Goal: Task Accomplishment & Management: Manage account settings

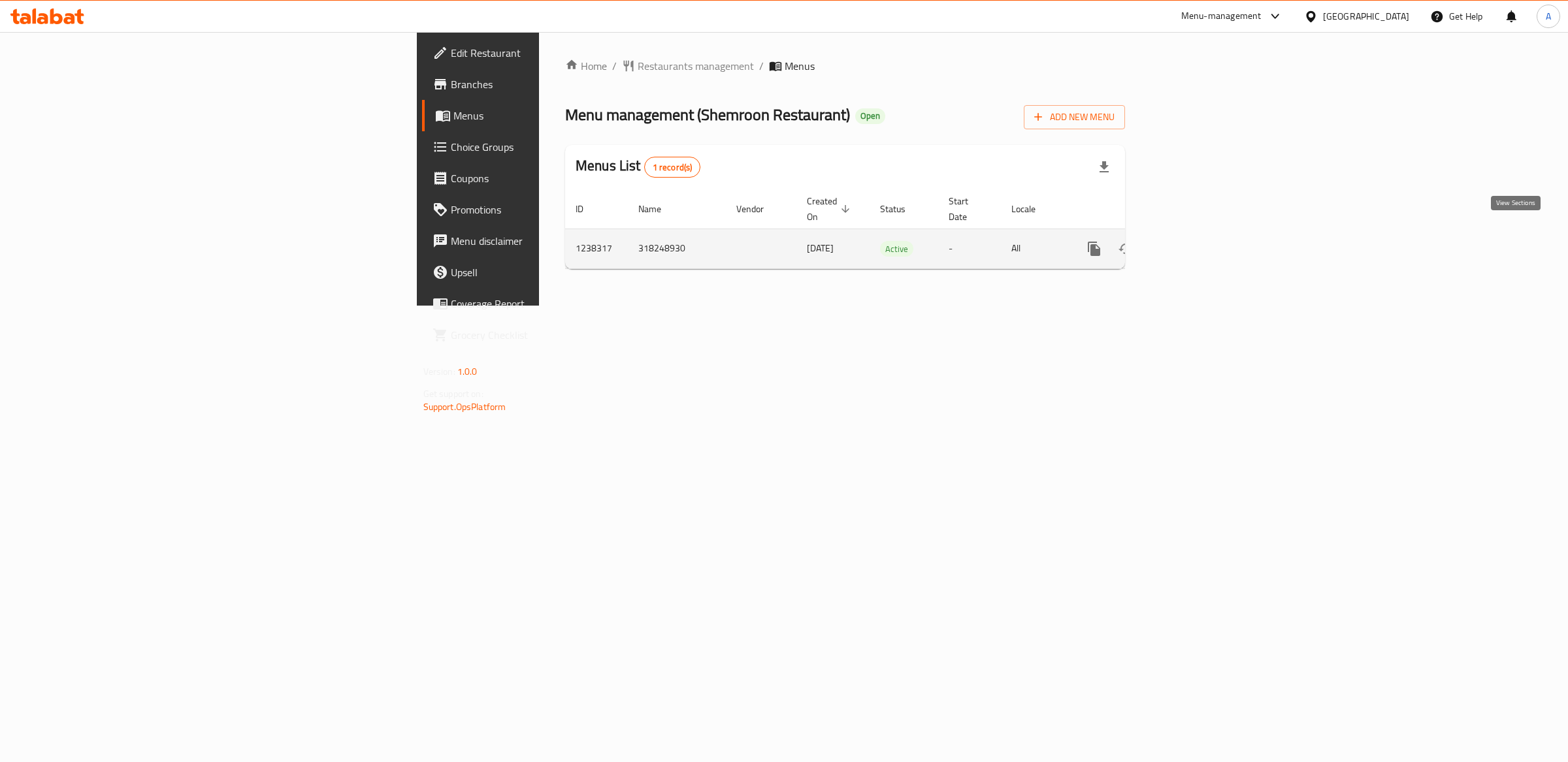
click at [1196, 241] on icon "enhanced table" at bounding box center [1188, 249] width 16 height 16
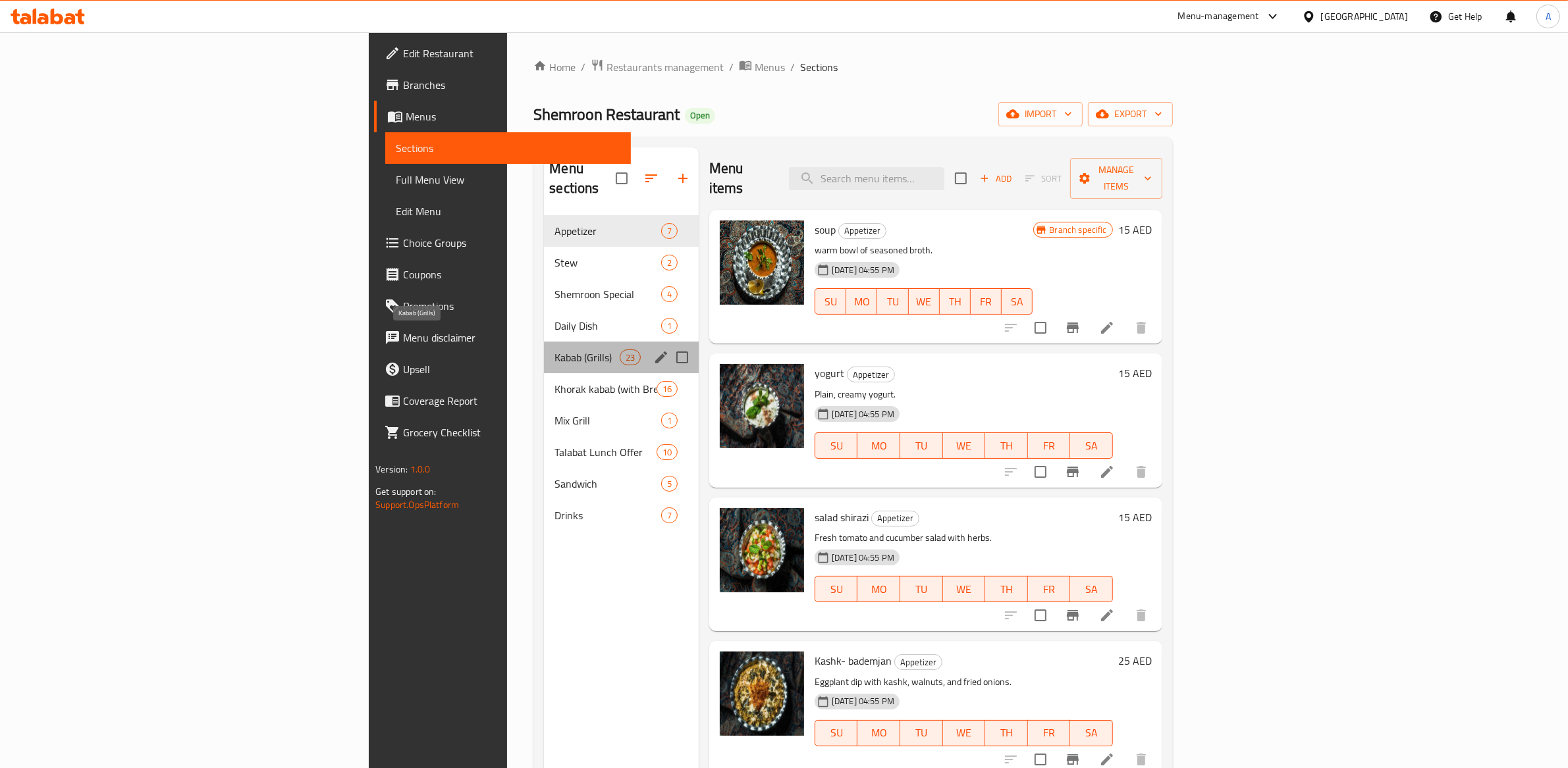
click at [555, 350] on span "Kabab (Grills)" at bounding box center [586, 357] width 65 height 16
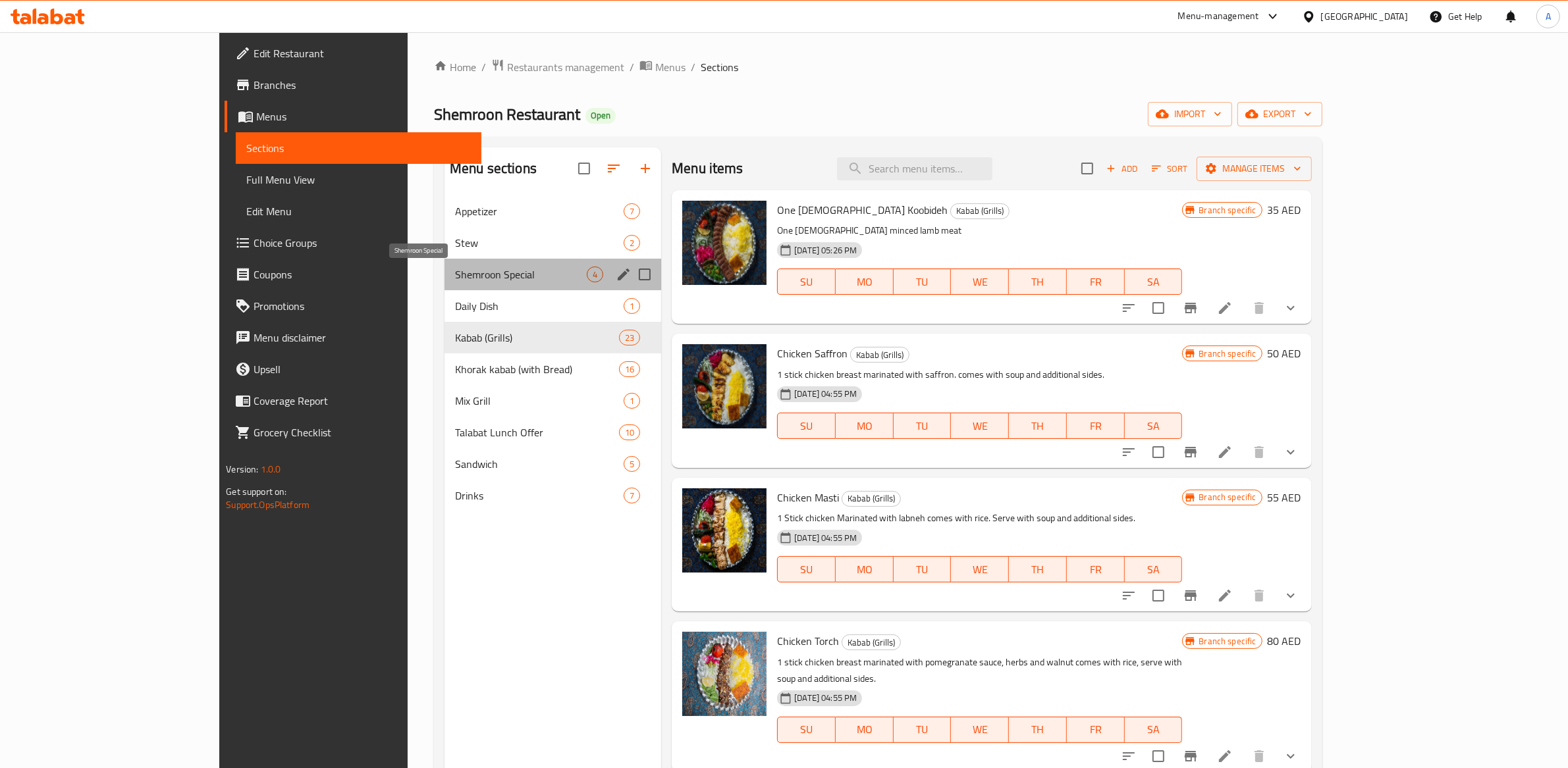
click at [455, 277] on span "Shemroon Special" at bounding box center [520, 274] width 132 height 16
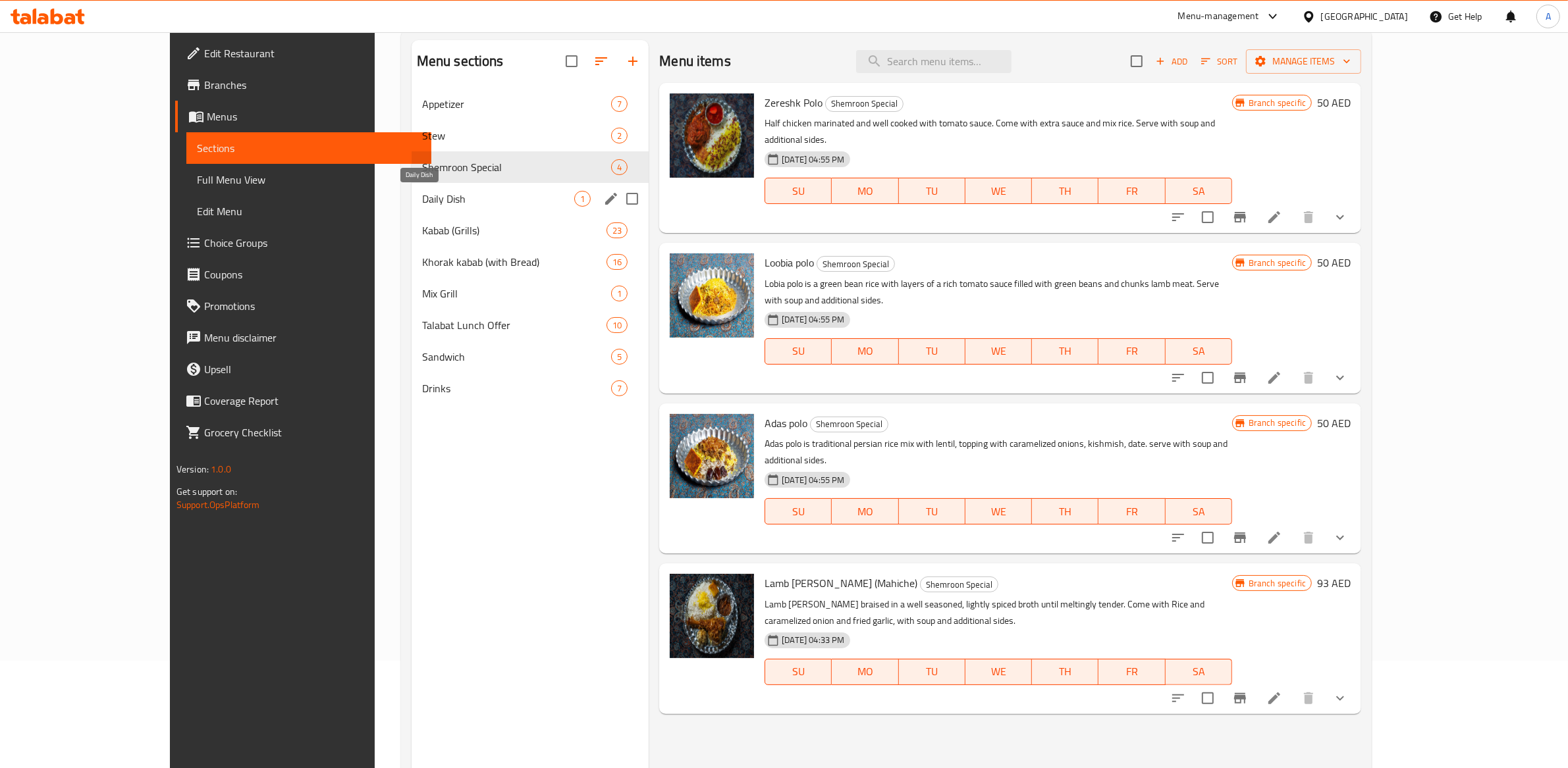
scroll to position [35, 0]
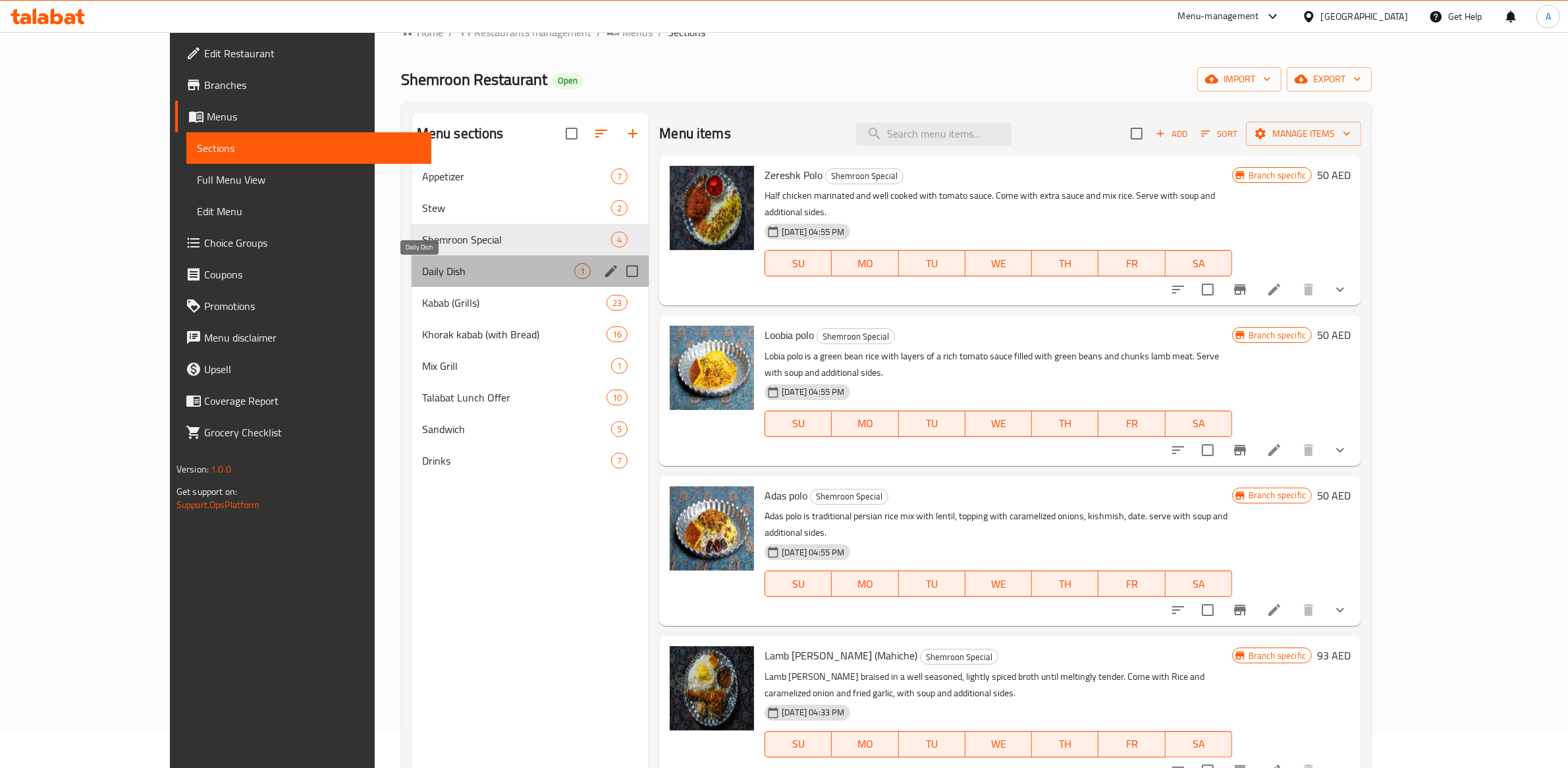
click at [439, 263] on span "Daily Dish" at bounding box center [497, 271] width 152 height 16
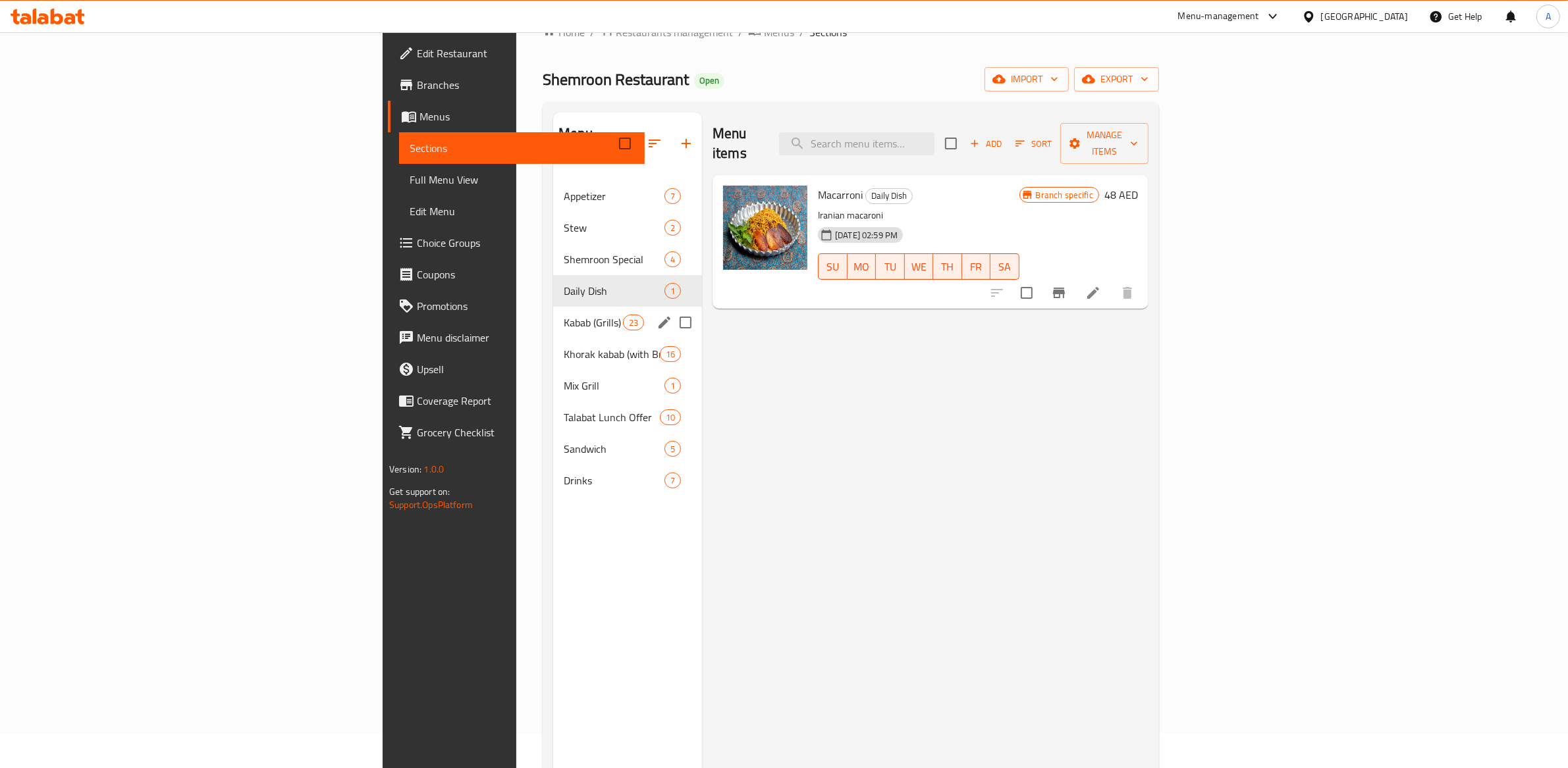
click at [564, 314] on span "Kabab (Grills)" at bounding box center [593, 322] width 60 height 16
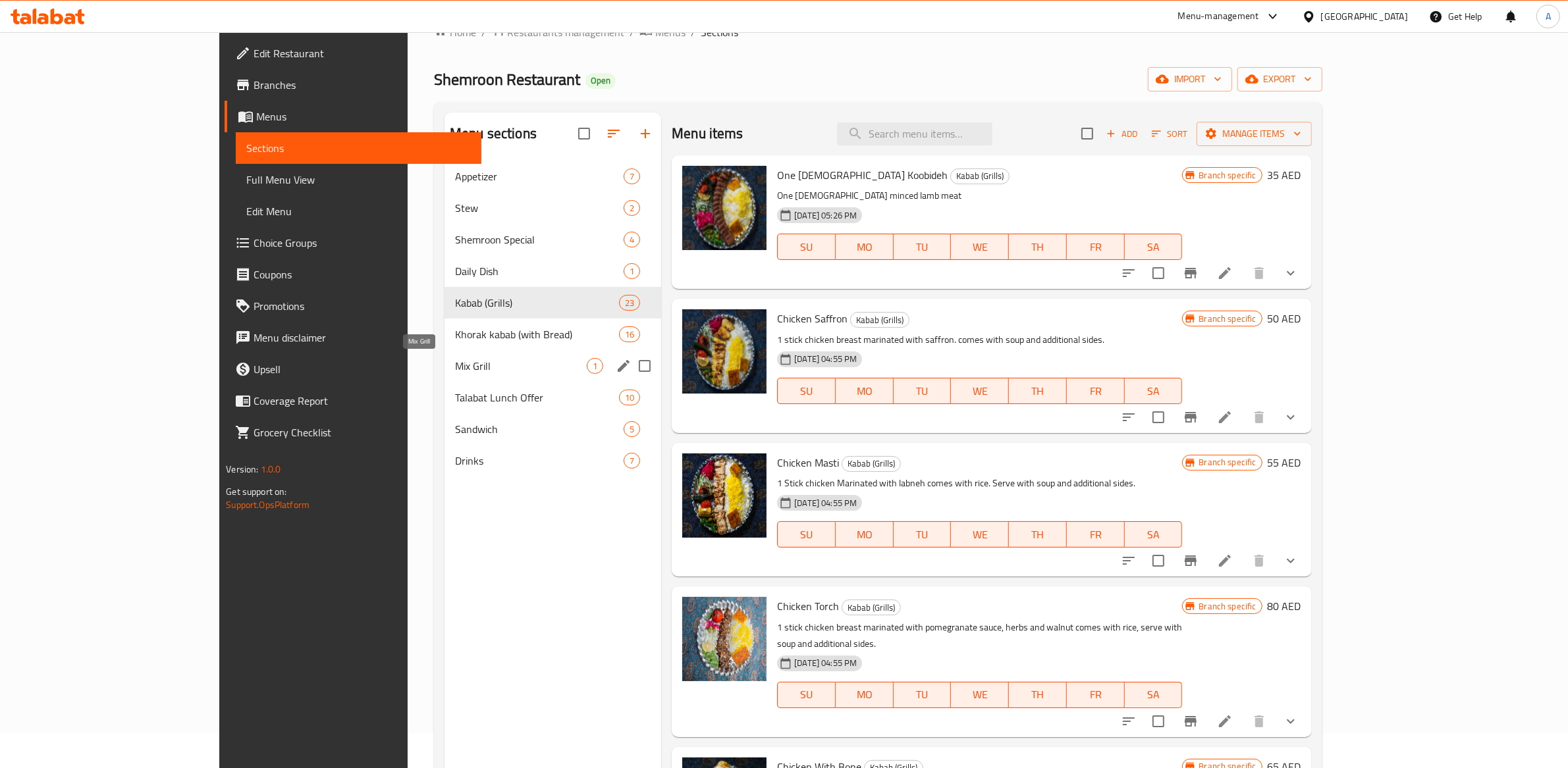
click at [455, 358] on span "Mix Grill" at bounding box center [520, 366] width 132 height 16
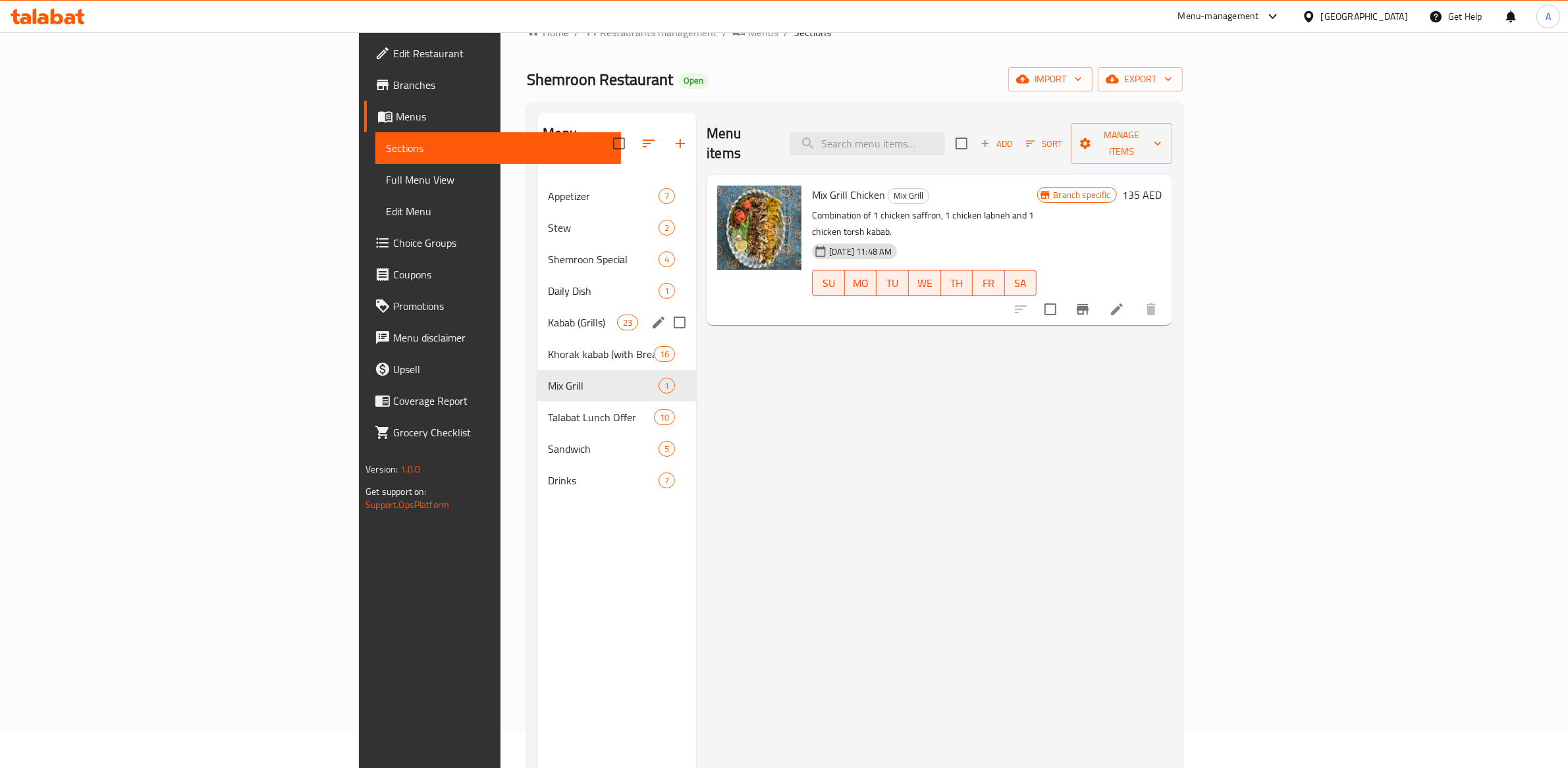
click at [537, 315] on div "Kabab (Grills) 23" at bounding box center [616, 323] width 159 height 32
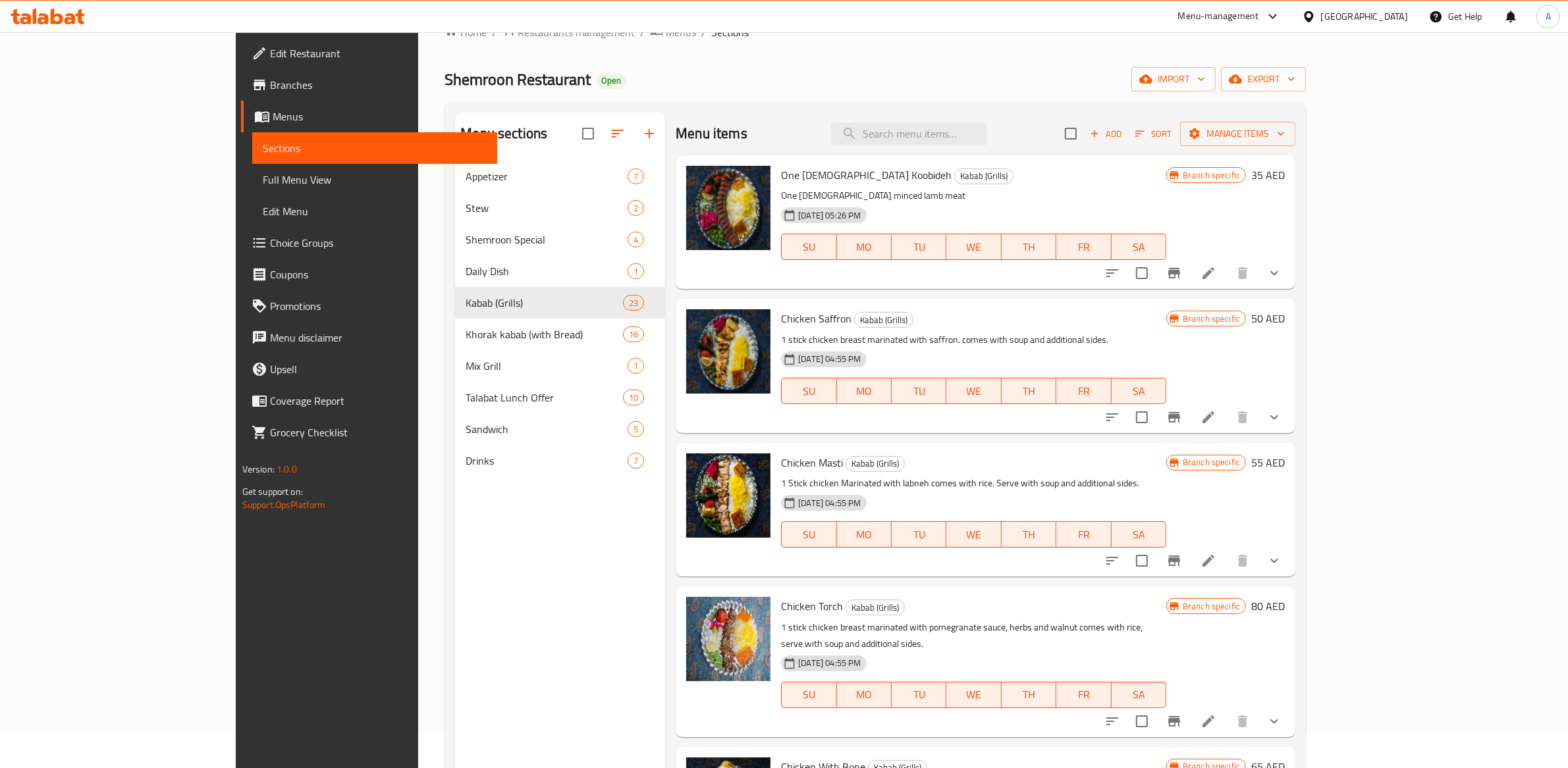
click at [785, 179] on span "One [DEMOGRAPHIC_DATA] Koobideh" at bounding box center [866, 175] width 170 height 20
click at [781, 461] on span "Chicken Masti" at bounding box center [812, 463] width 62 height 20
copy span "Masti"
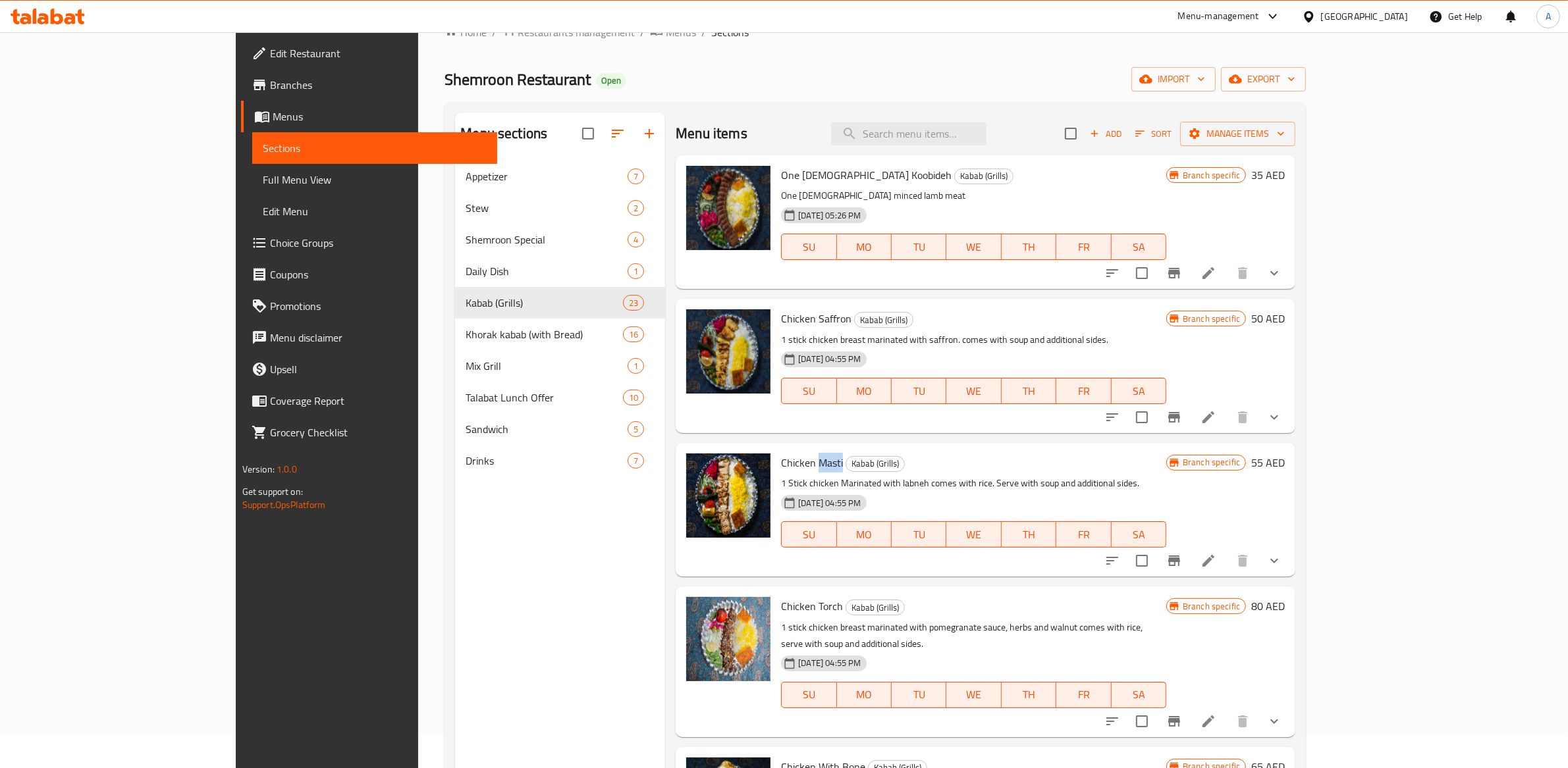
click at [776, 472] on div "Chicken Masti Kabab (Grills) 1 Stick chicken Marinated with labneh comes with r…" at bounding box center [974, 510] width 396 height 123
click at [781, 464] on span "Chicken Masti" at bounding box center [812, 463] width 62 height 20
copy h6 "Chicken Masti"
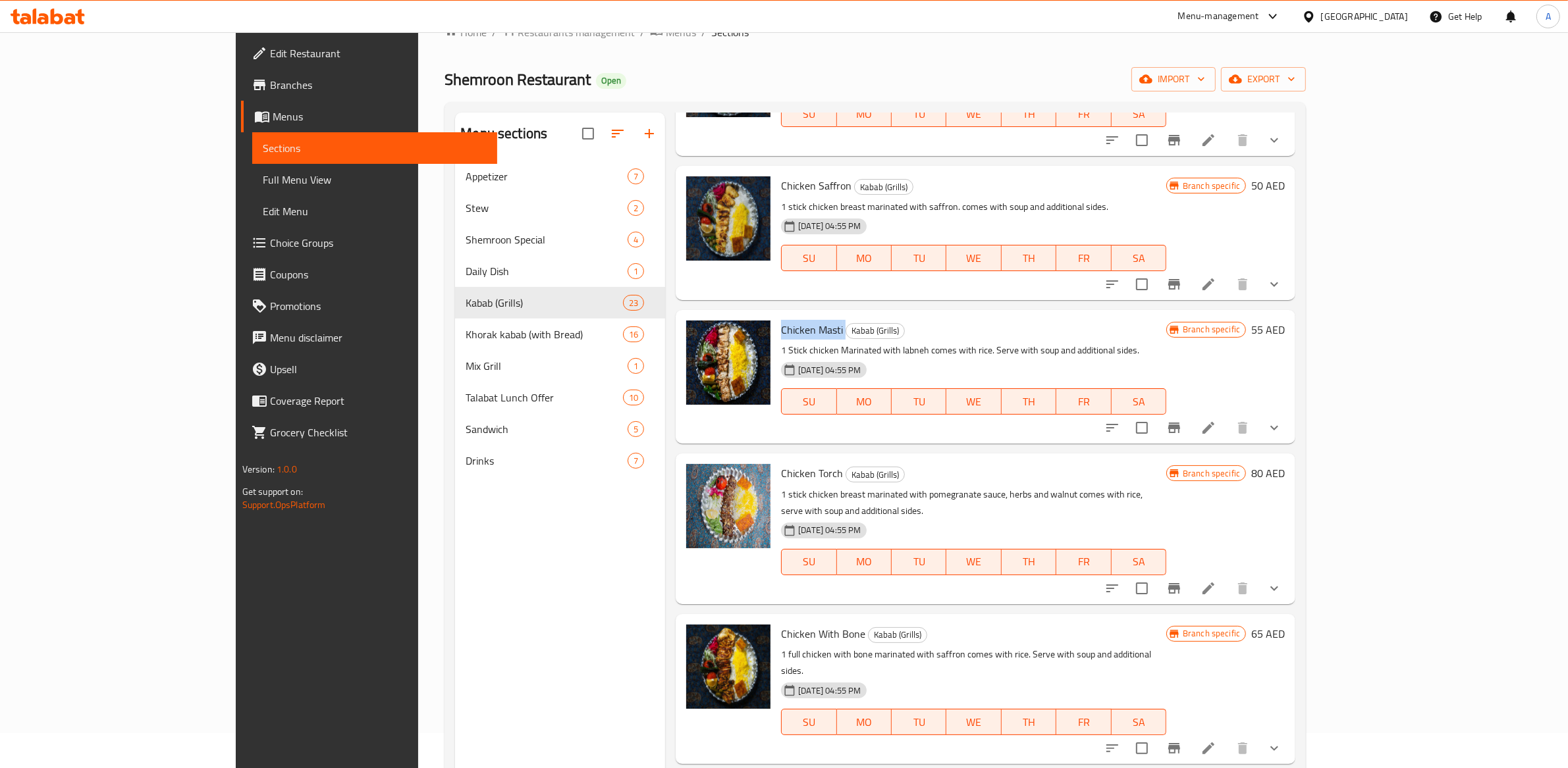
scroll to position [142, 0]
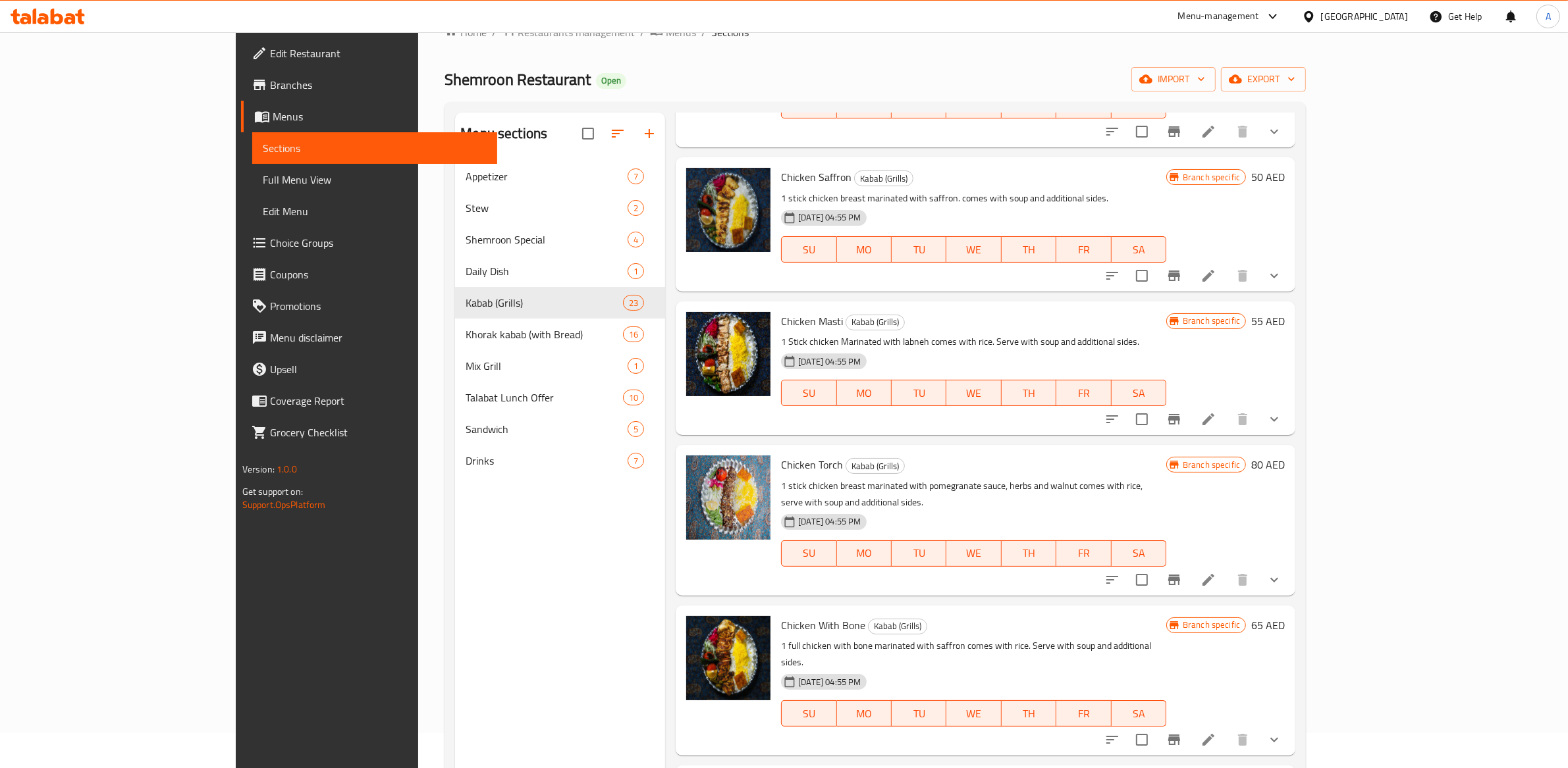
click at [781, 470] on span "Chicken Torch" at bounding box center [812, 464] width 62 height 20
copy h6 "Chicken Torch"
click at [781, 615] on span "Chicken With Bone" at bounding box center [823, 625] width 84 height 20
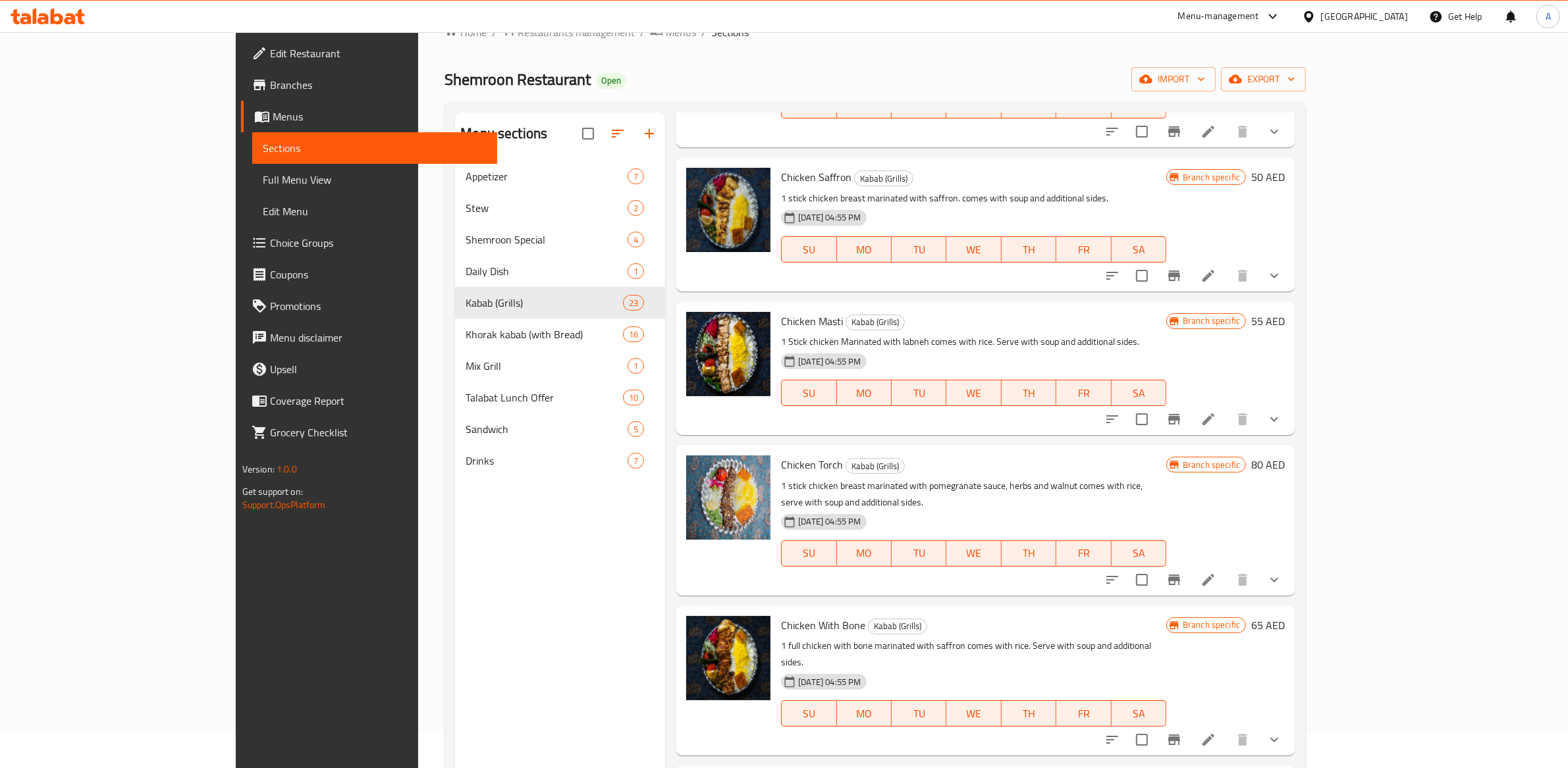
click at [781, 615] on span "Chicken With Bone" at bounding box center [823, 625] width 84 height 20
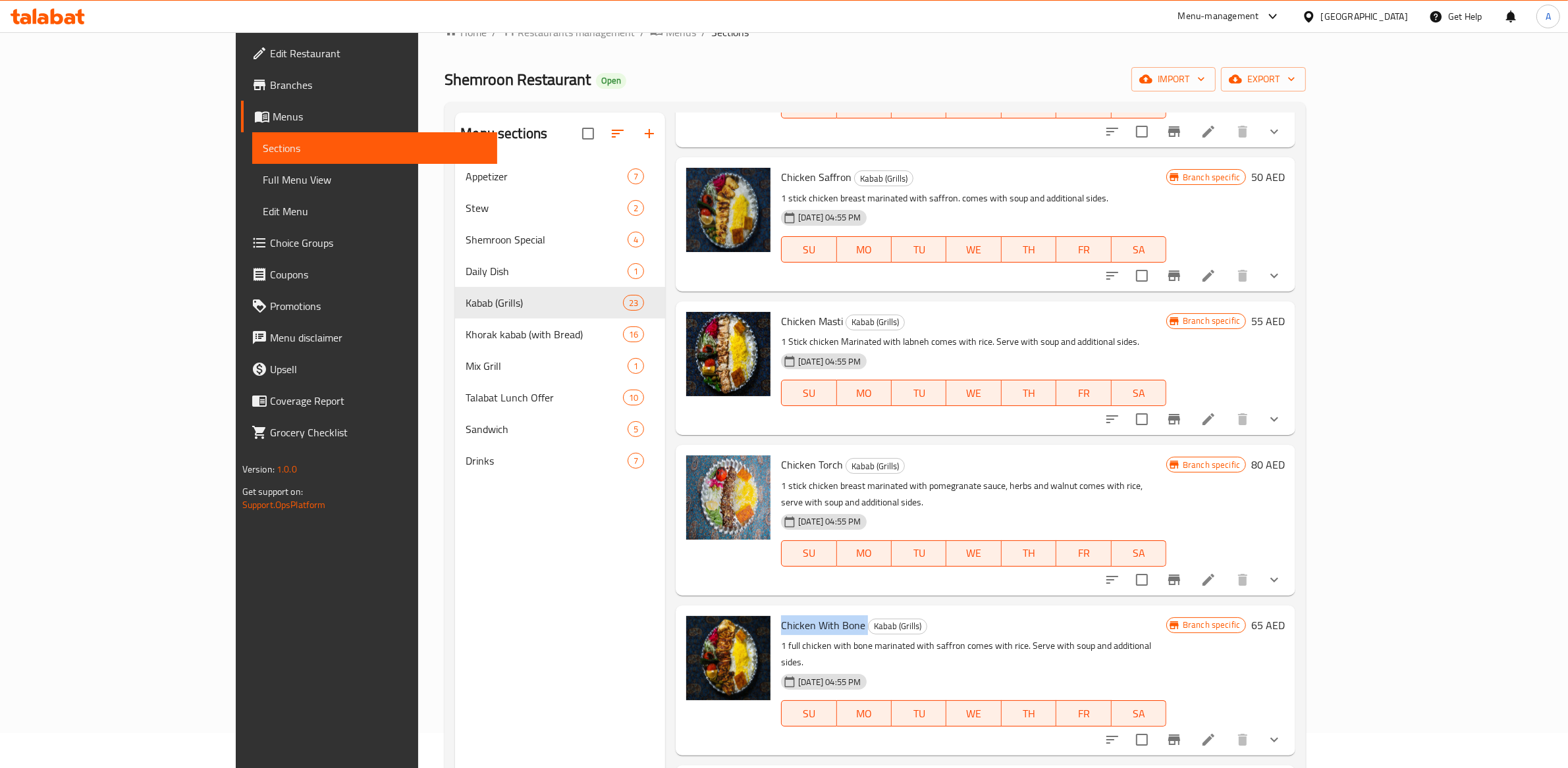
copy h6 "Chicken With Bone"
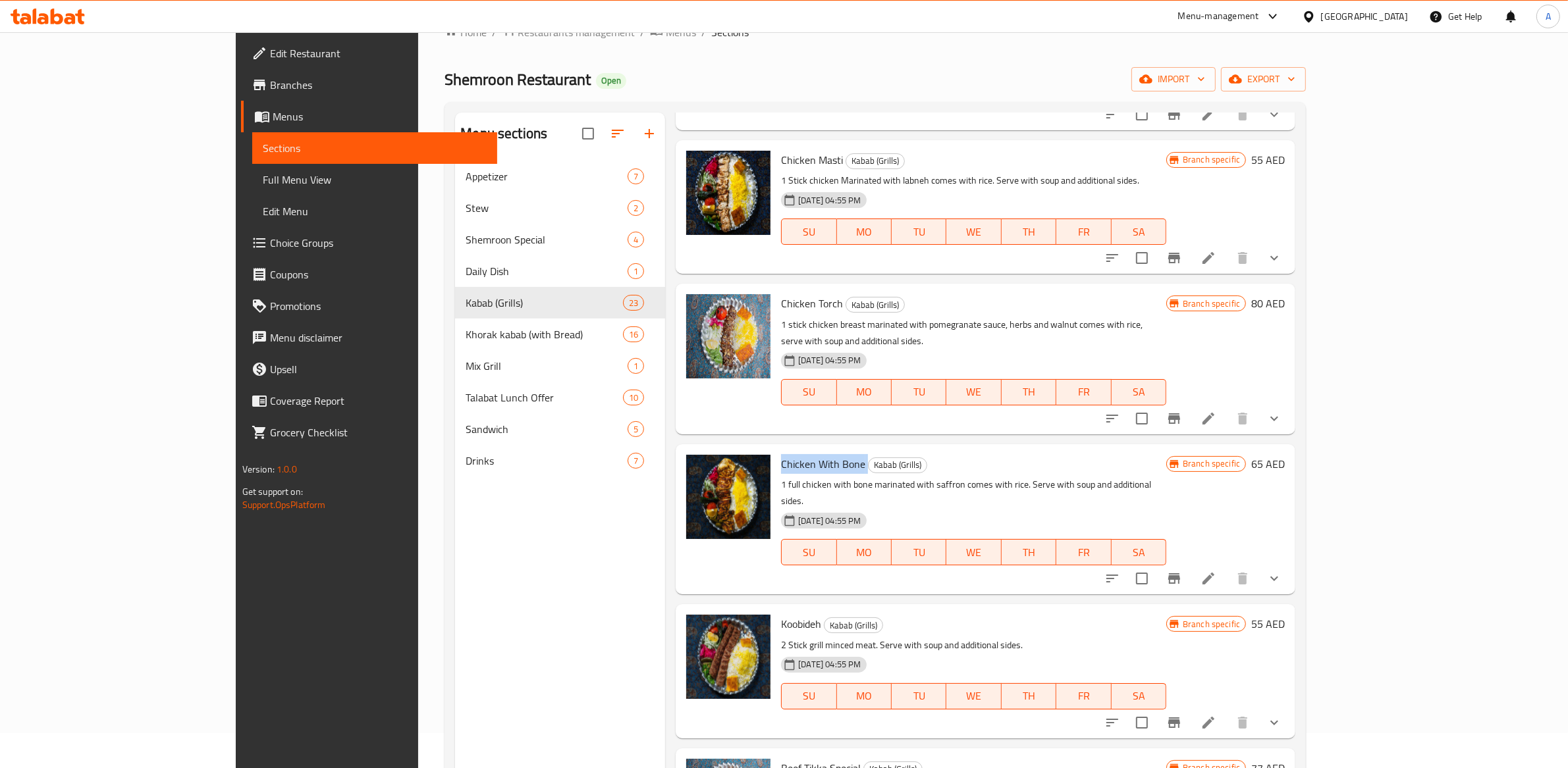
scroll to position [612, 0]
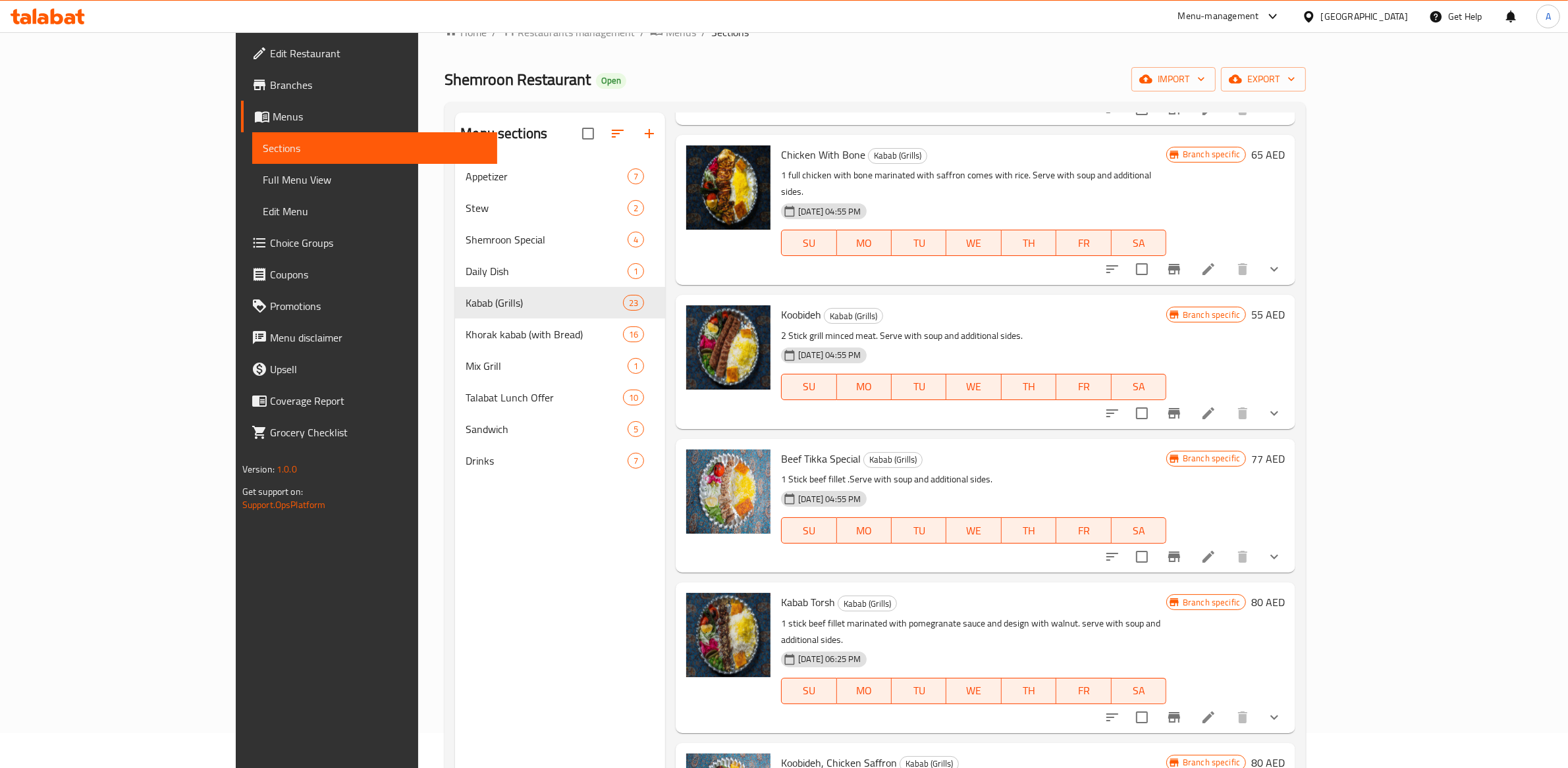
click at [781, 304] on span "Koobideh" at bounding box center [801, 314] width 40 height 20
copy span "Koobideh"
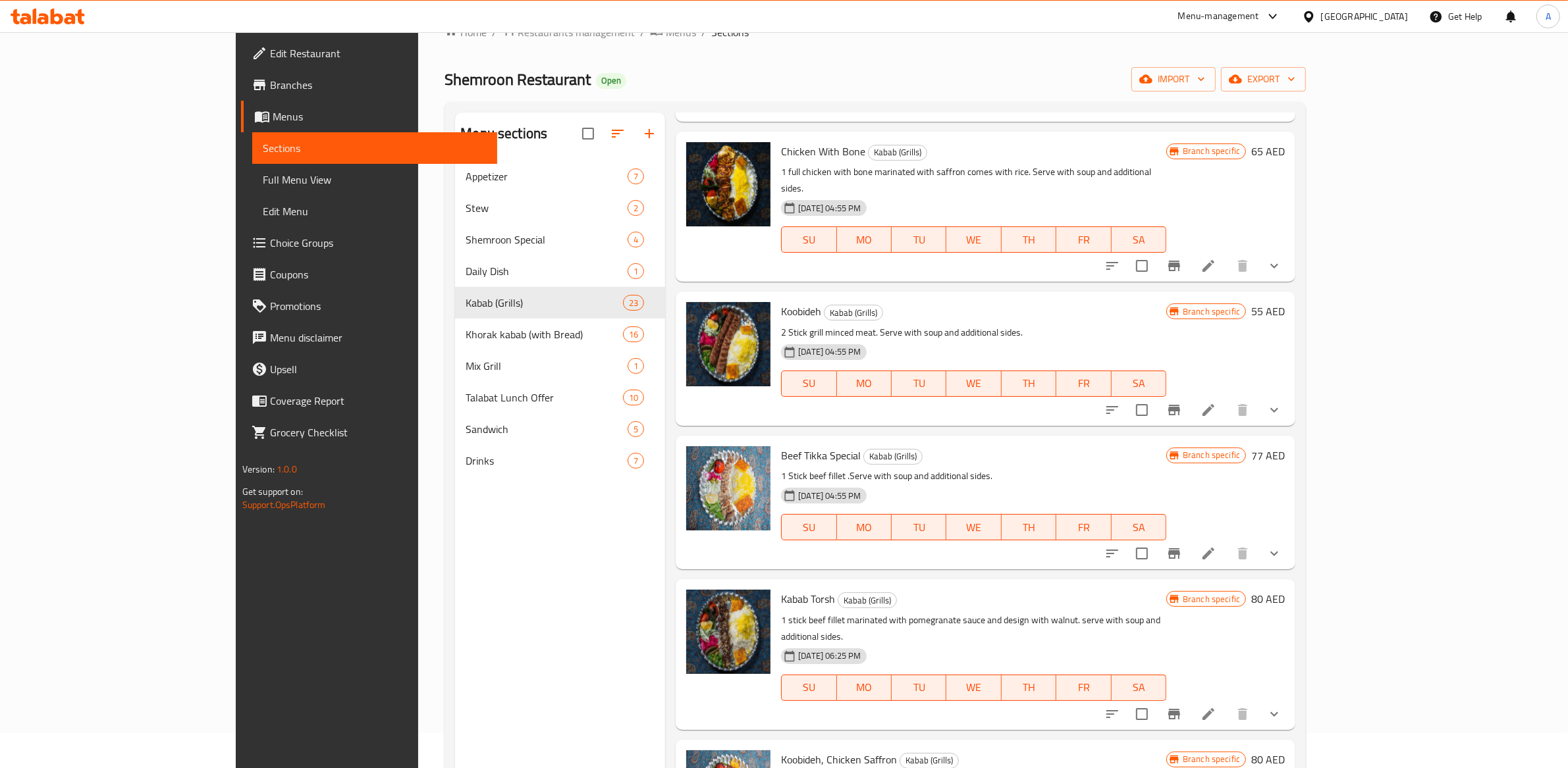
click at [784, 445] on span "Beef Tikka Special" at bounding box center [820, 455] width 80 height 20
copy h6 "Beef Tikka Special"
click at [781, 589] on span "Kabab Torsh" at bounding box center [808, 599] width 54 height 20
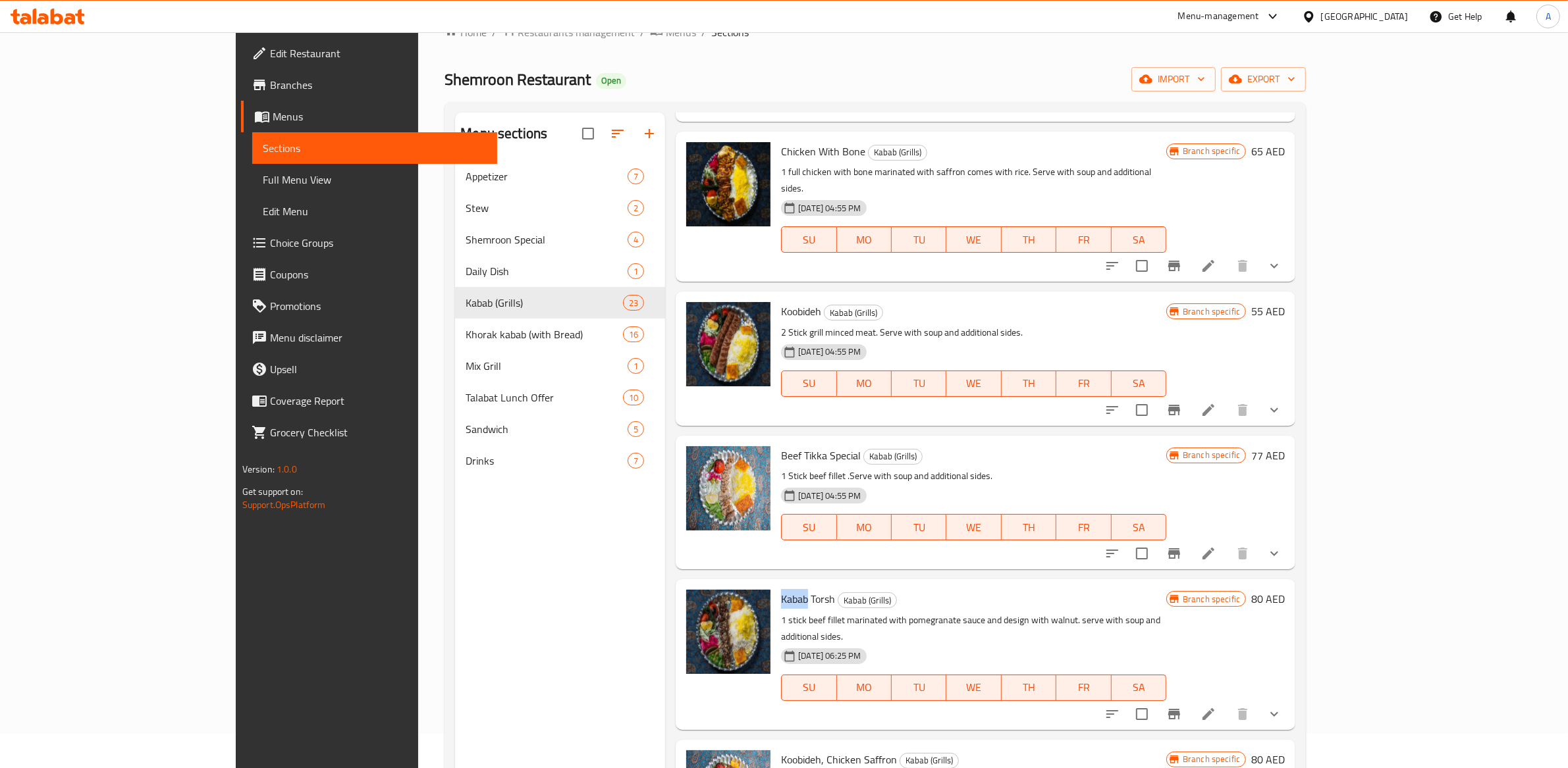
click at [781, 589] on span "Kabab Torsh" at bounding box center [808, 599] width 54 height 20
copy h6 "Kabab Torsh"
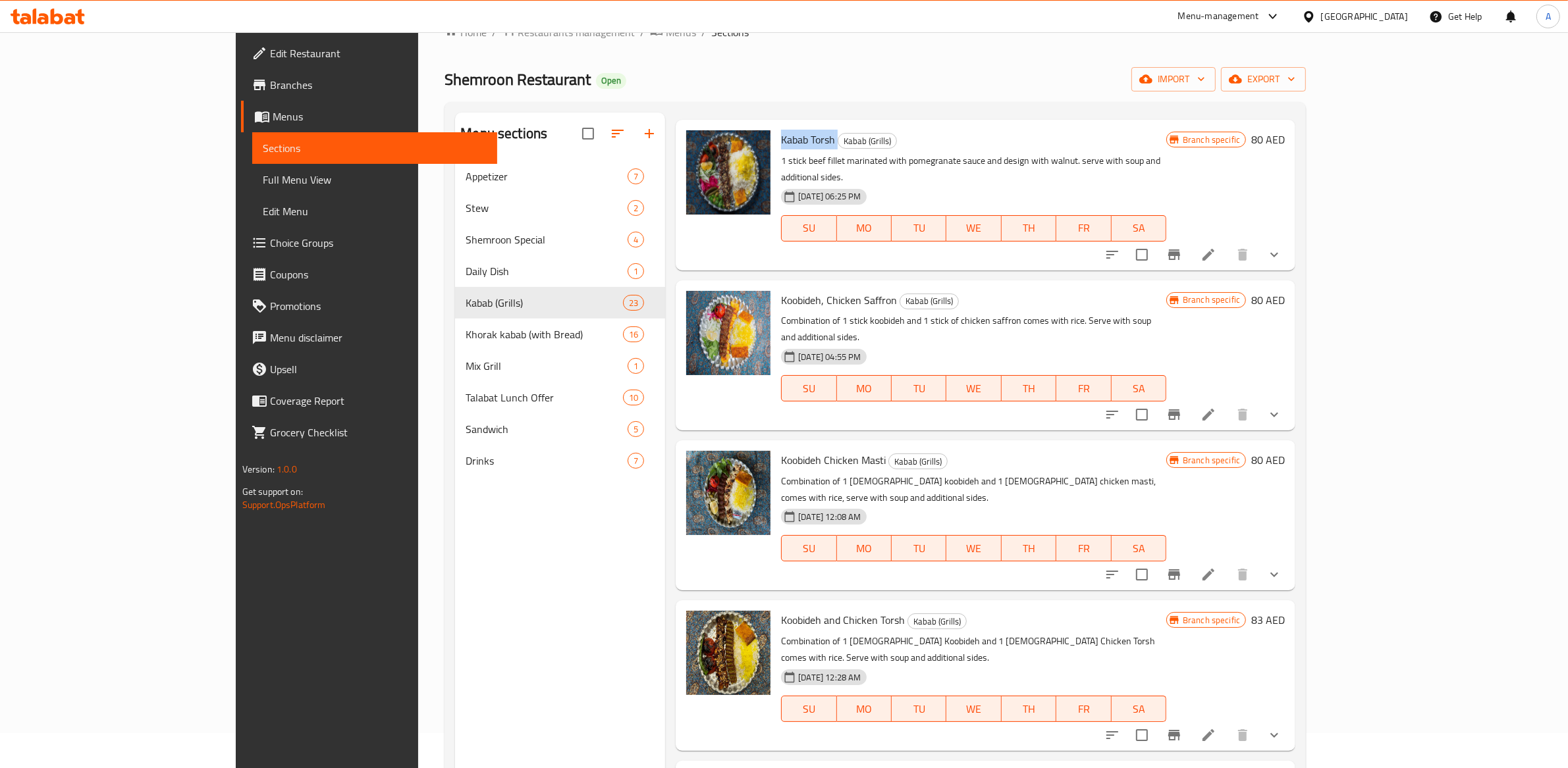
scroll to position [1072, 0]
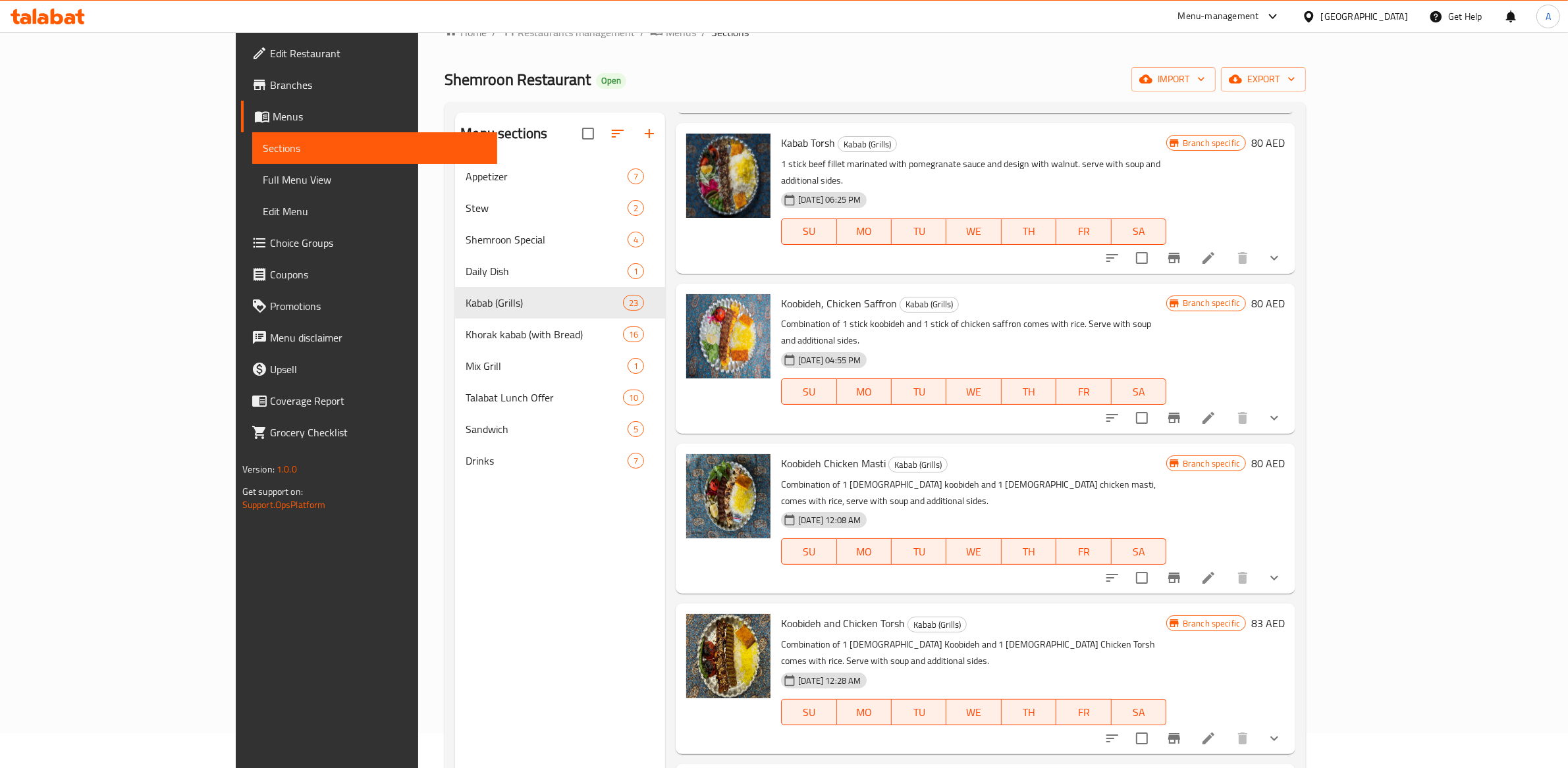
click at [781, 293] on span "Koobideh, Chicken Saffron" at bounding box center [839, 304] width 116 height 20
copy h6 "Koobideh, Chicken Saffron"
click at [781, 454] on span "Koobideh Chicken Masti" at bounding box center [833, 464] width 105 height 20
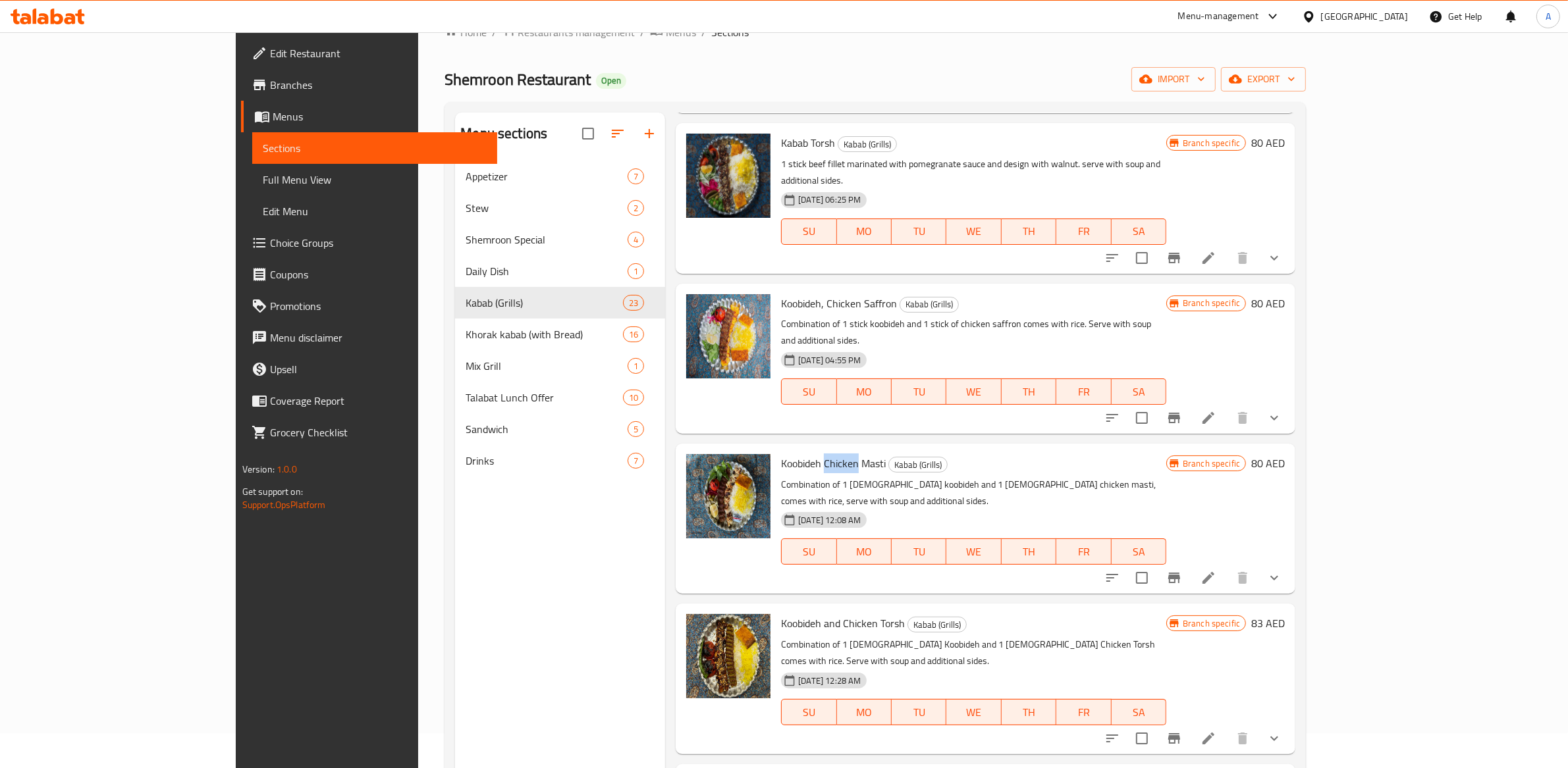
click at [781, 454] on span "Koobideh Chicken Masti" at bounding box center [833, 464] width 105 height 20
copy h6 "Koobideh Chicken Masti"
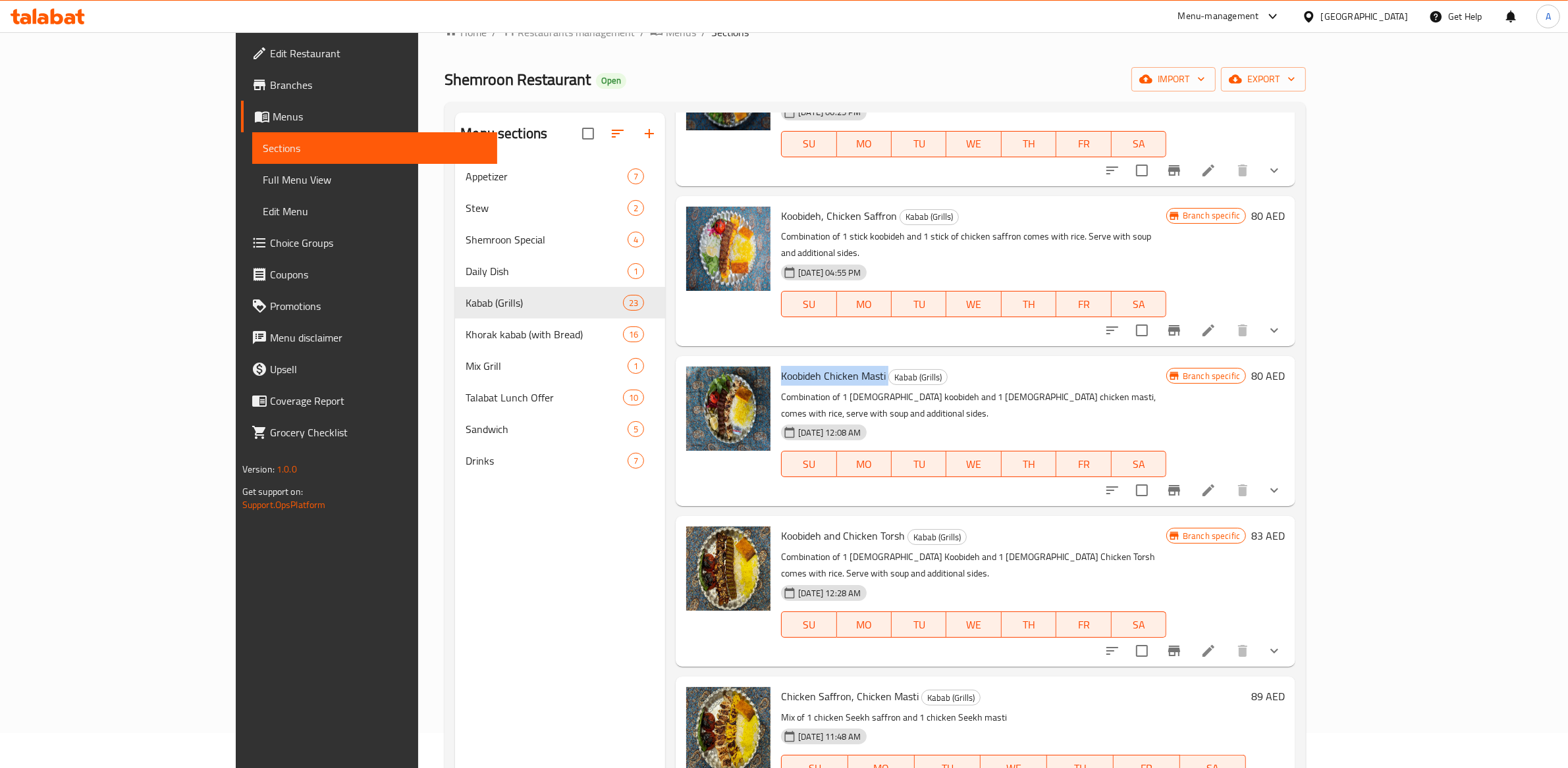
scroll to position [1192, 0]
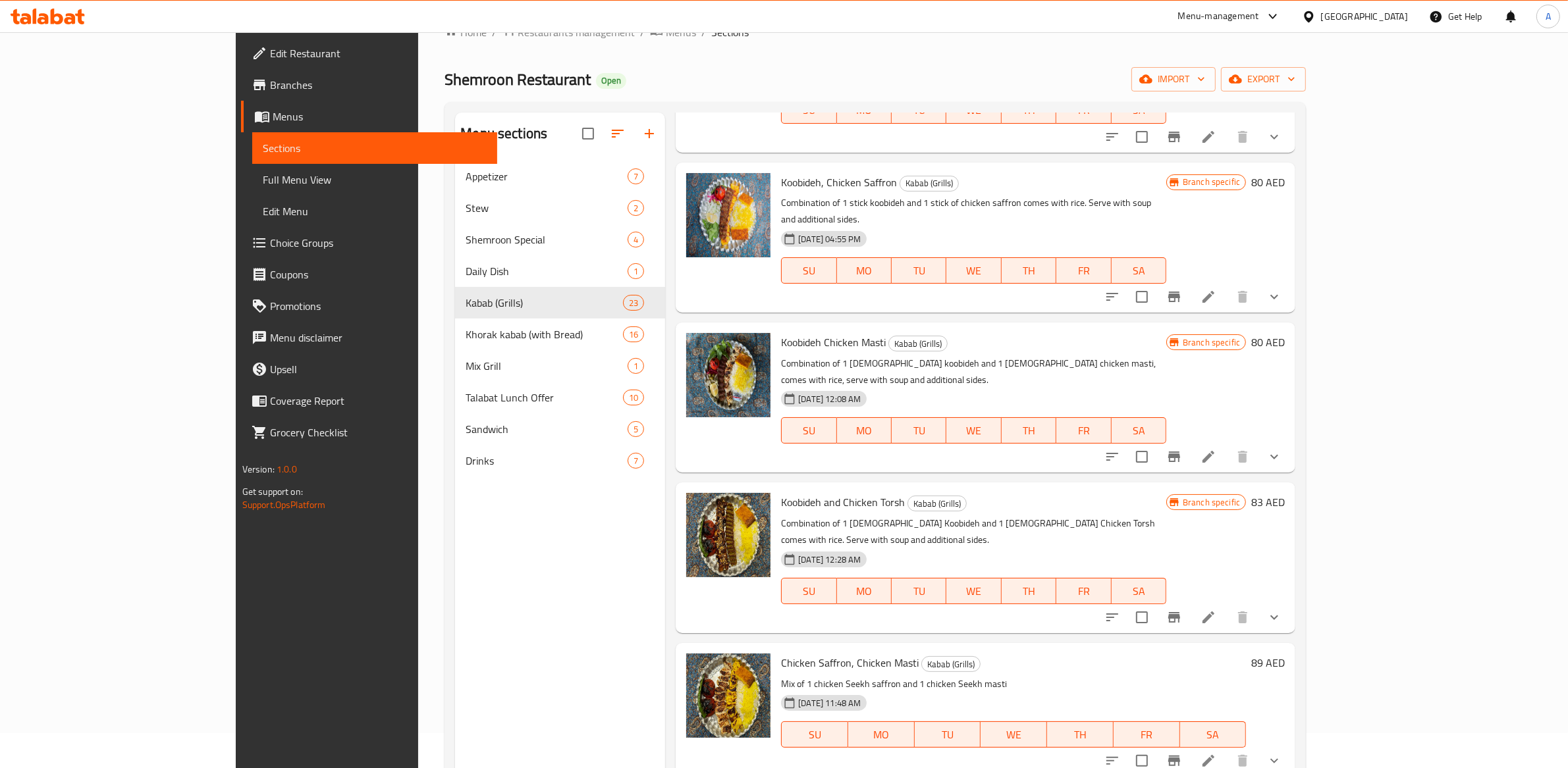
click at [786, 488] on div "Koobideh and Chicken Torsh Kabab (Grills) Combination of 1 [DEMOGRAPHIC_DATA] K…" at bounding box center [974, 558] width 396 height 139
click at [791, 492] on span "Koobideh and Chicken Torsh" at bounding box center [843, 502] width 124 height 20
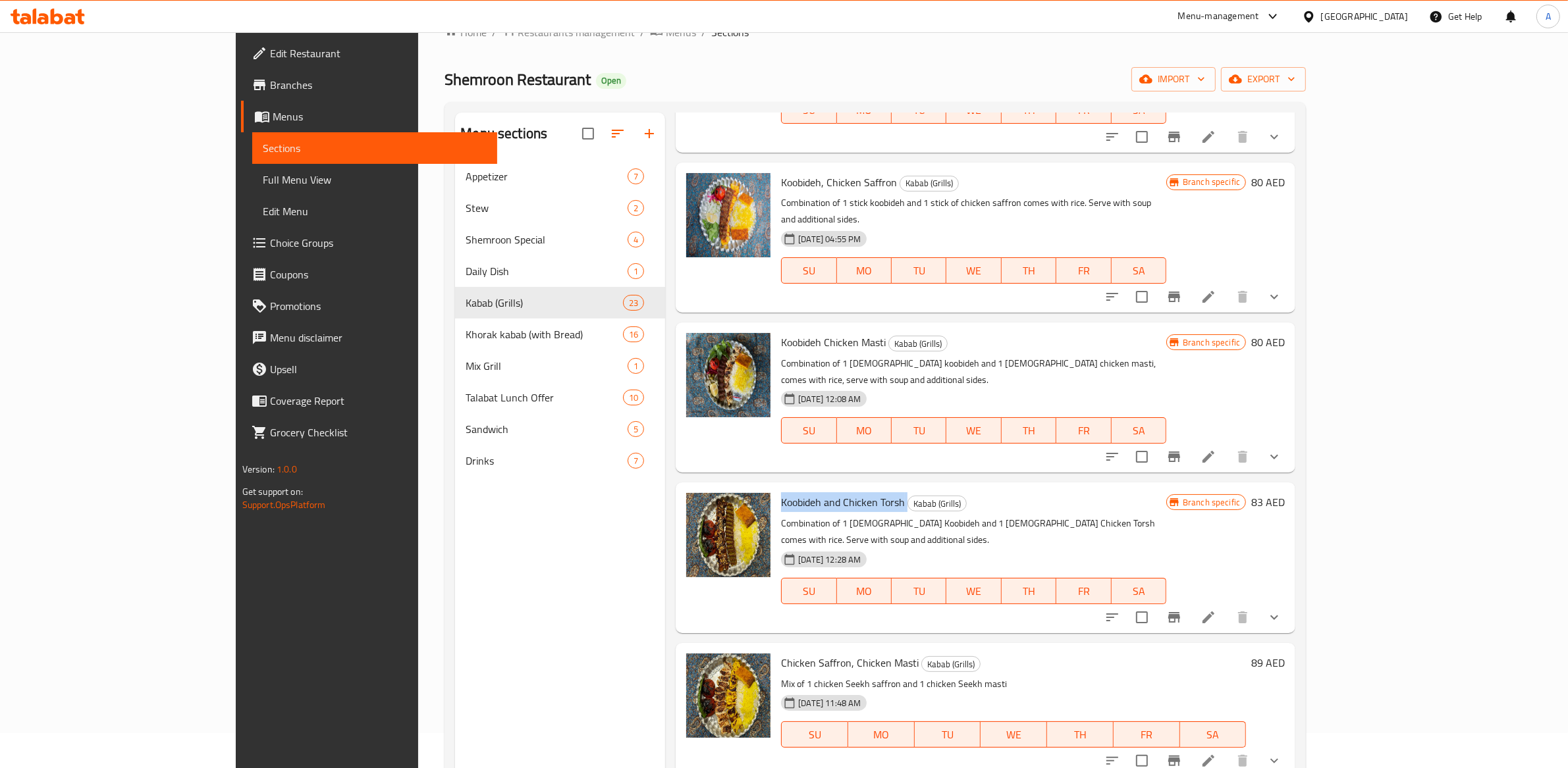
click at [791, 492] on span "Koobideh and Chicken Torsh" at bounding box center [843, 502] width 124 height 20
copy h6 "Koobideh and Chicken Torsh"
click at [794, 653] on span "Chicken Saffron, Chicken Masti" at bounding box center [850, 663] width 138 height 20
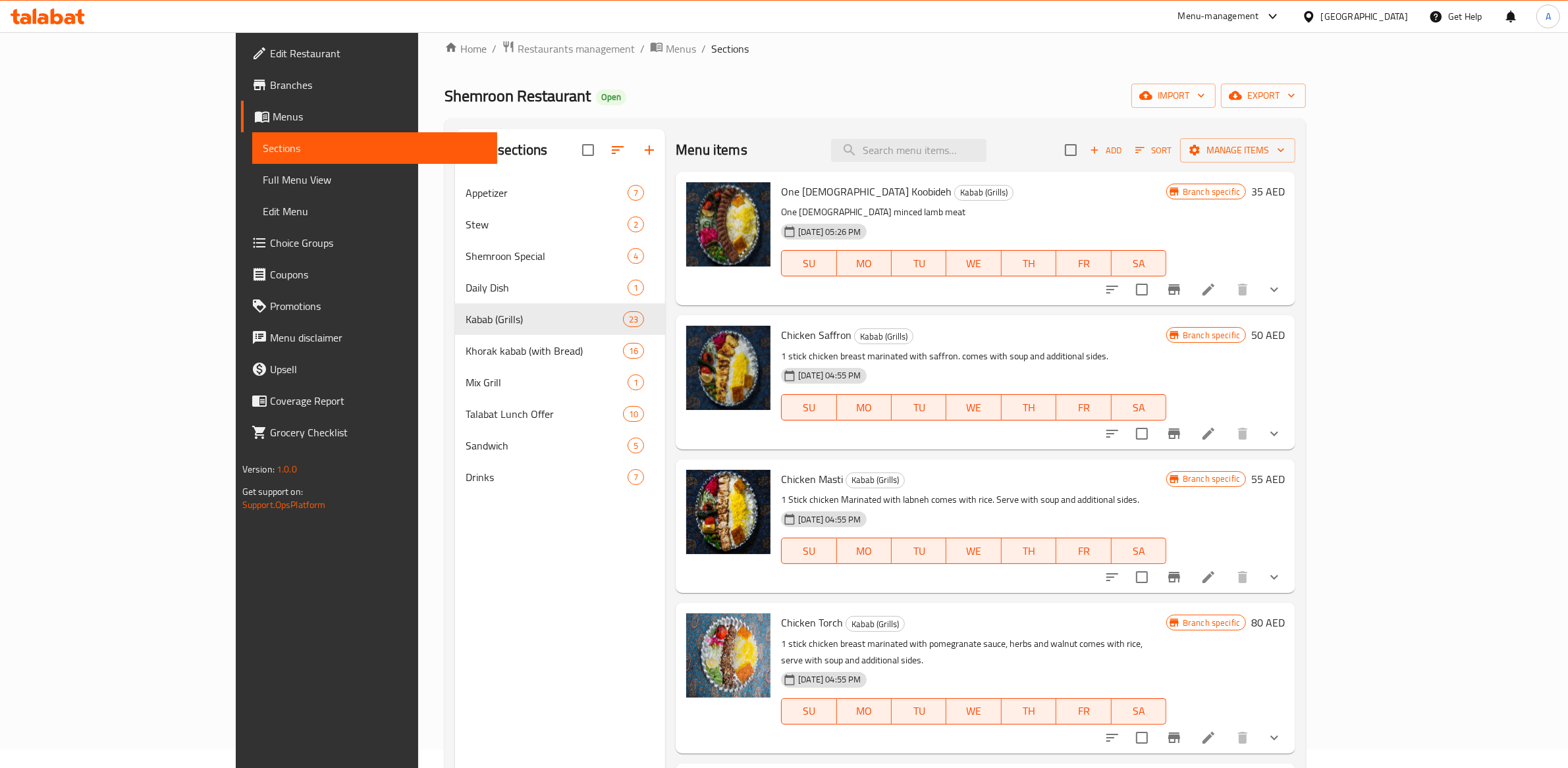
scroll to position [0, 0]
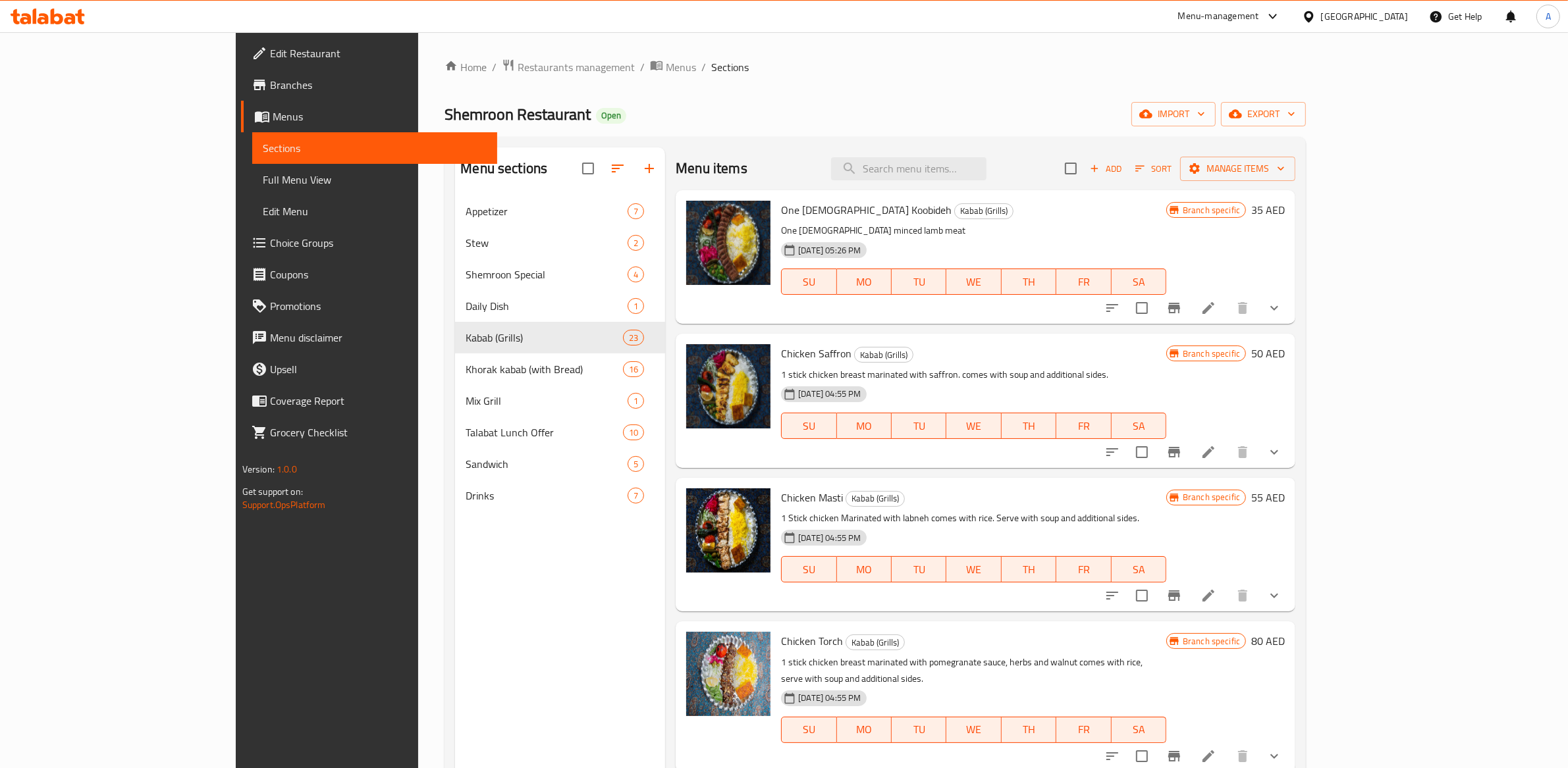
click at [781, 210] on span "One [DEMOGRAPHIC_DATA] Koobideh" at bounding box center [866, 210] width 170 height 20
click at [781, 346] on span "Chicken Saffron" at bounding box center [816, 354] width 70 height 20
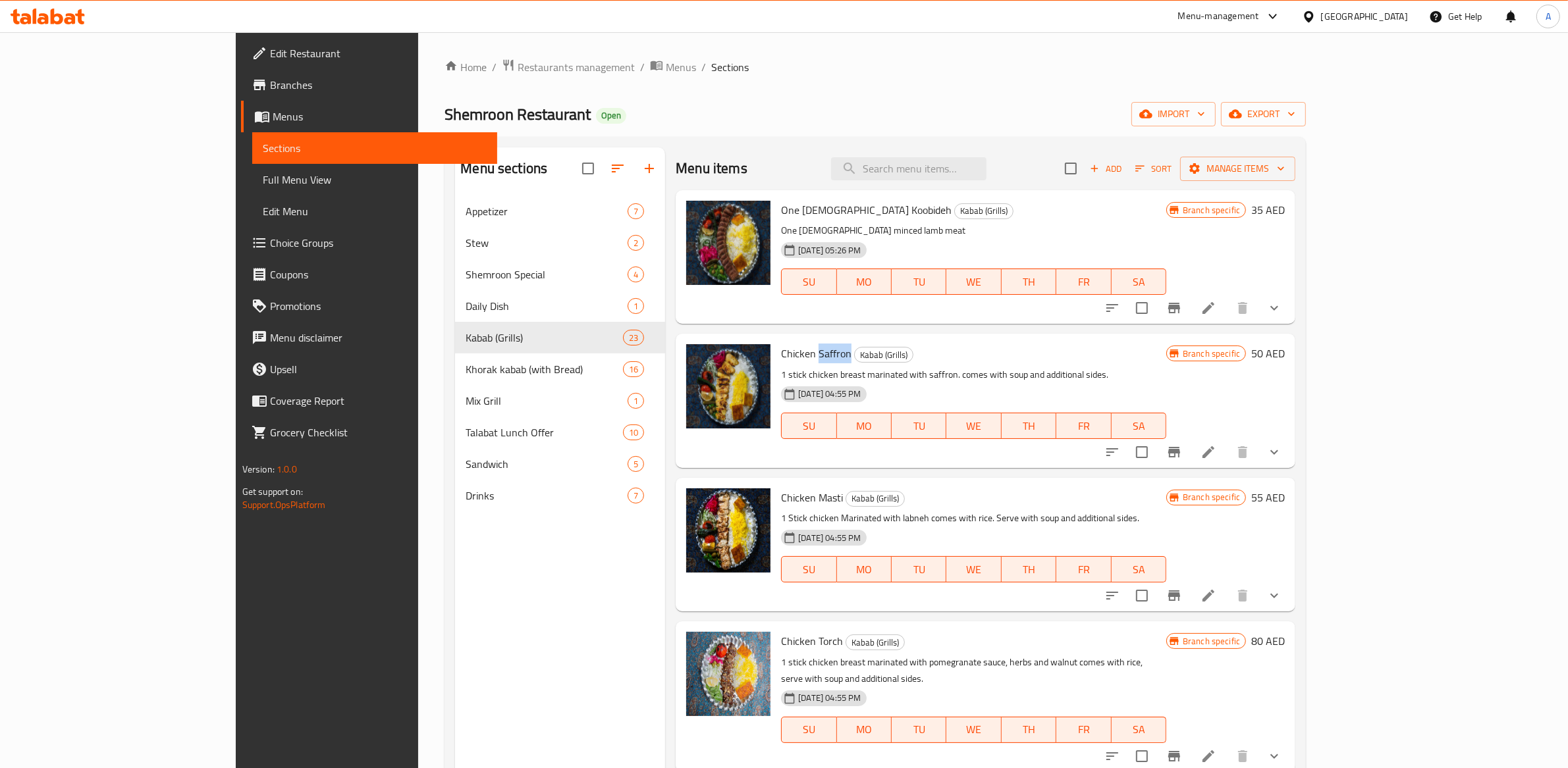
click at [781, 346] on span "Chicken Saffron" at bounding box center [816, 354] width 70 height 20
click at [781, 498] on span "Chicken Masti" at bounding box center [812, 498] width 62 height 20
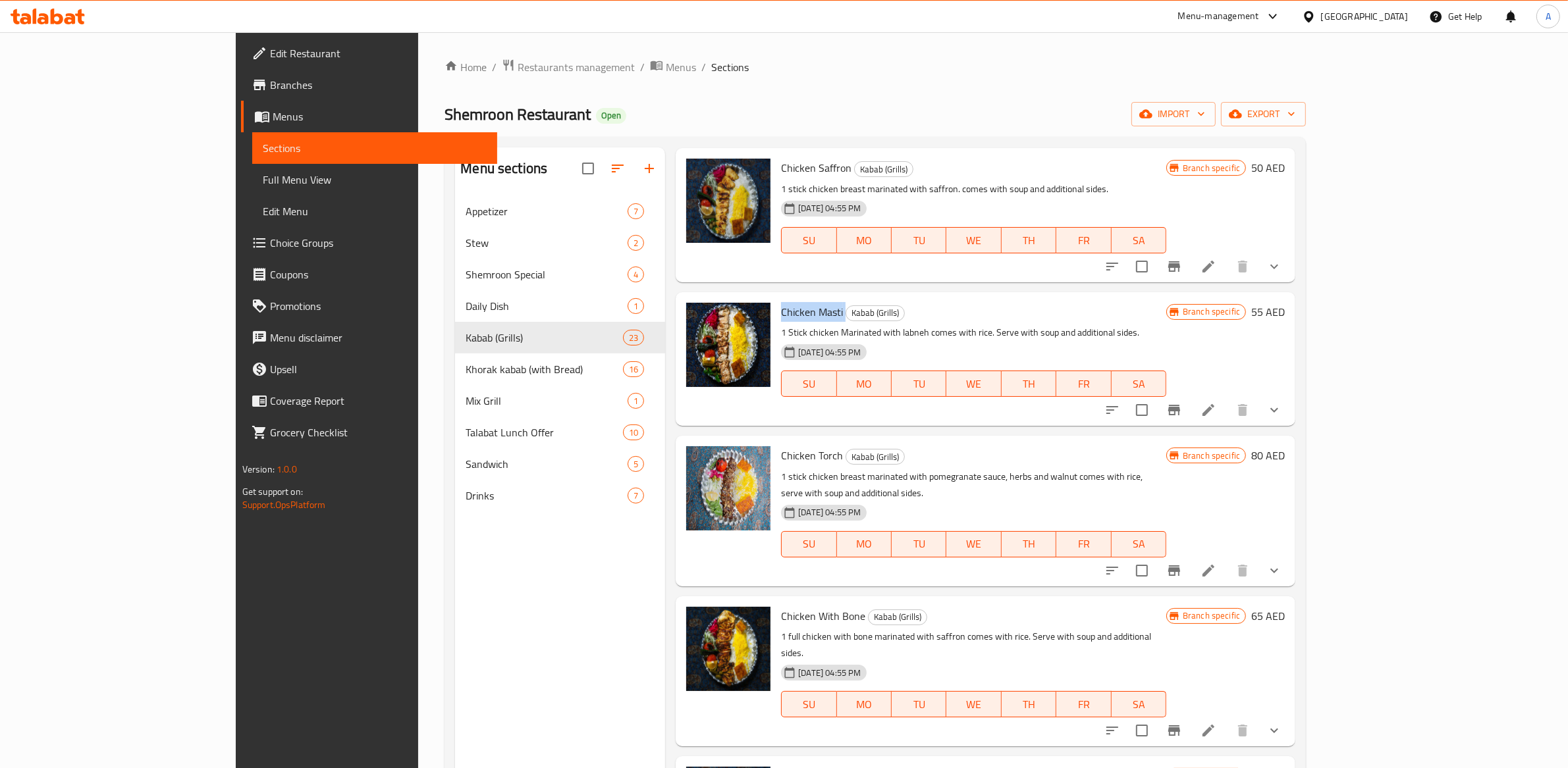
scroll to position [188, 0]
click at [781, 451] on span "Chicken Torch" at bounding box center [812, 454] width 62 height 20
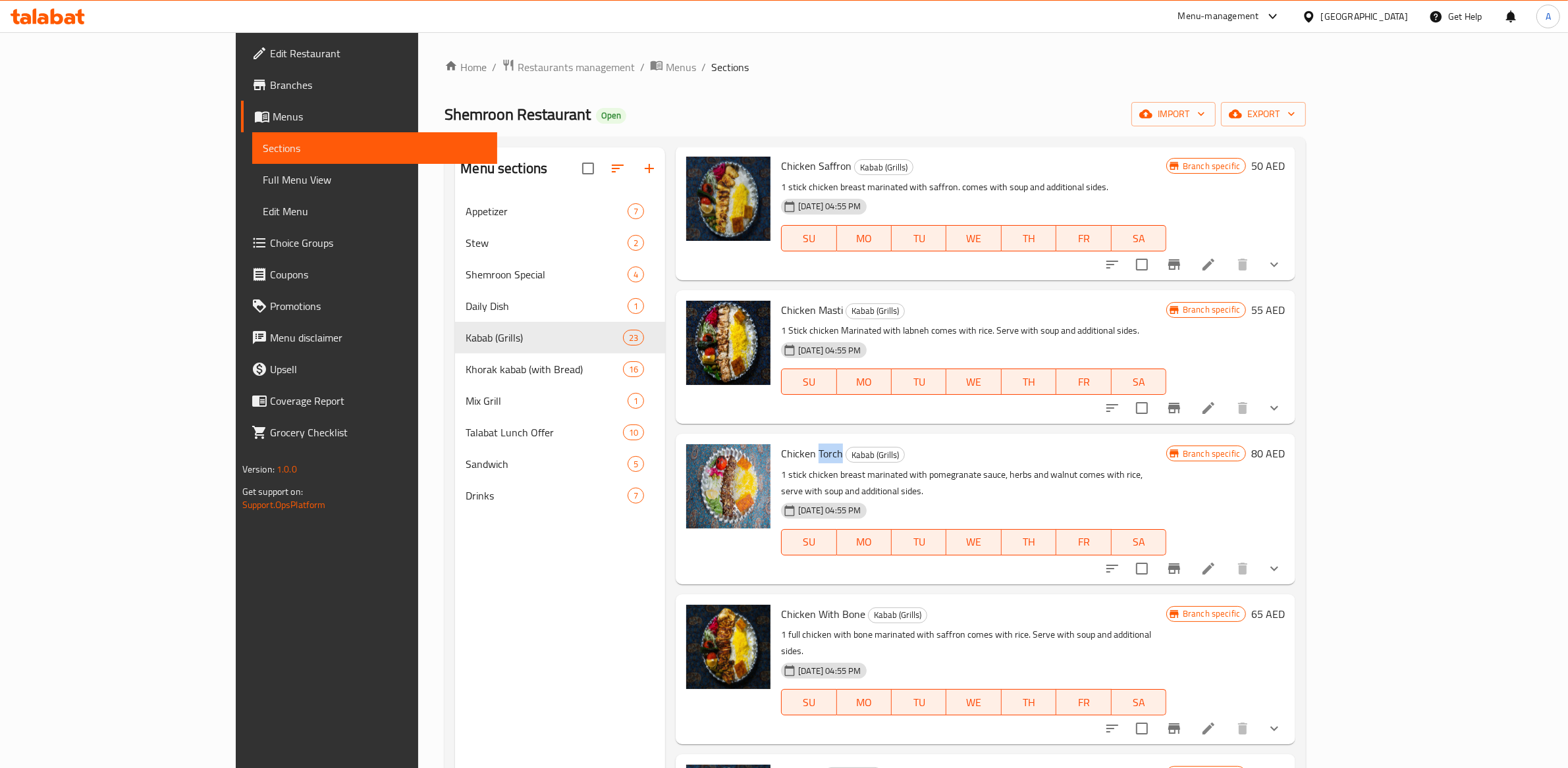
click at [781, 451] on span "Chicken Torch" at bounding box center [812, 454] width 62 height 20
click at [781, 605] on span "Chicken With Bone" at bounding box center [823, 615] width 84 height 20
drag, startPoint x: 777, startPoint y: 602, endPoint x: 822, endPoint y: 550, distance: 68.8
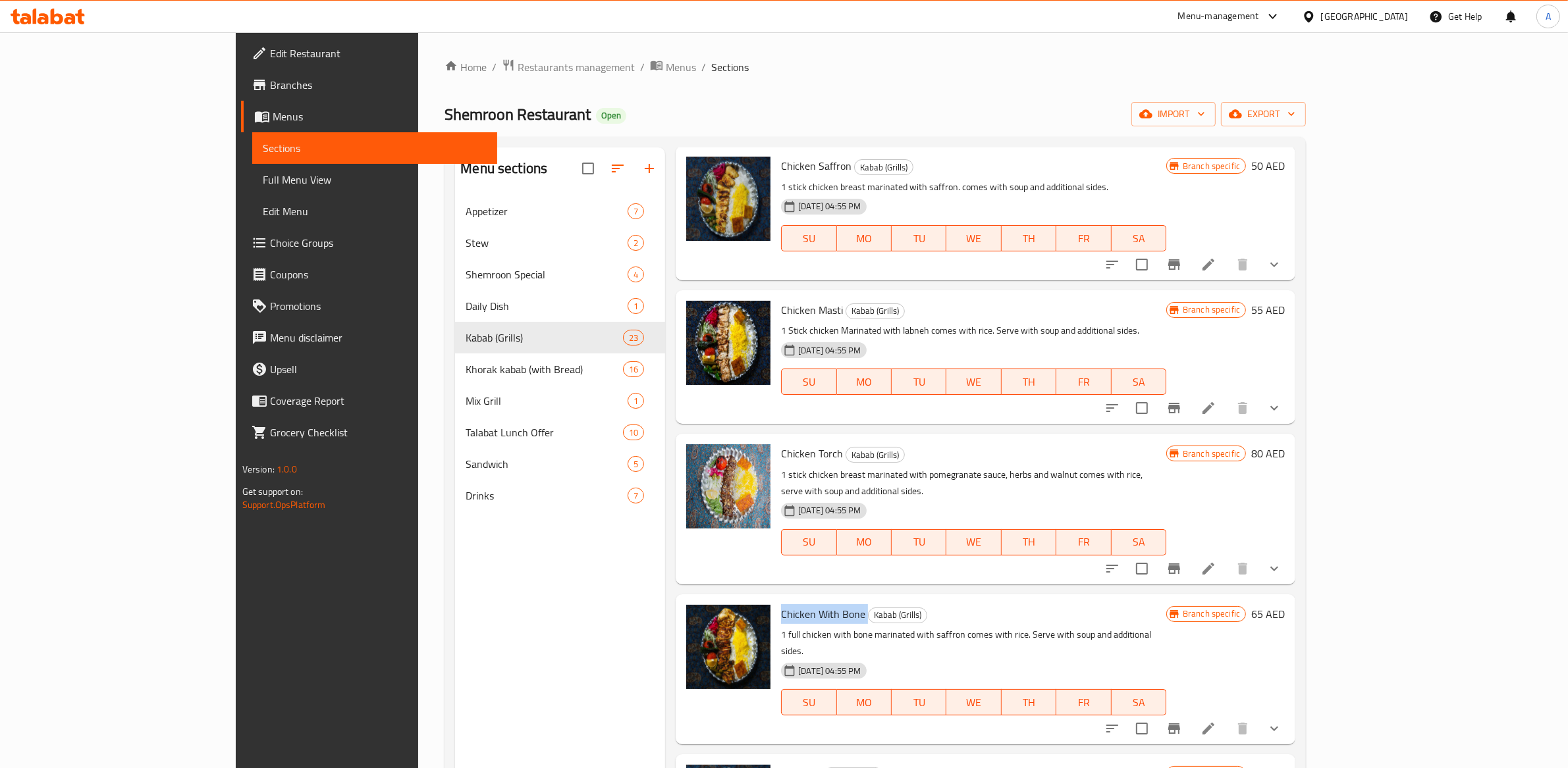
click at [781, 605] on span "Chicken With Bone" at bounding box center [823, 615] width 84 height 20
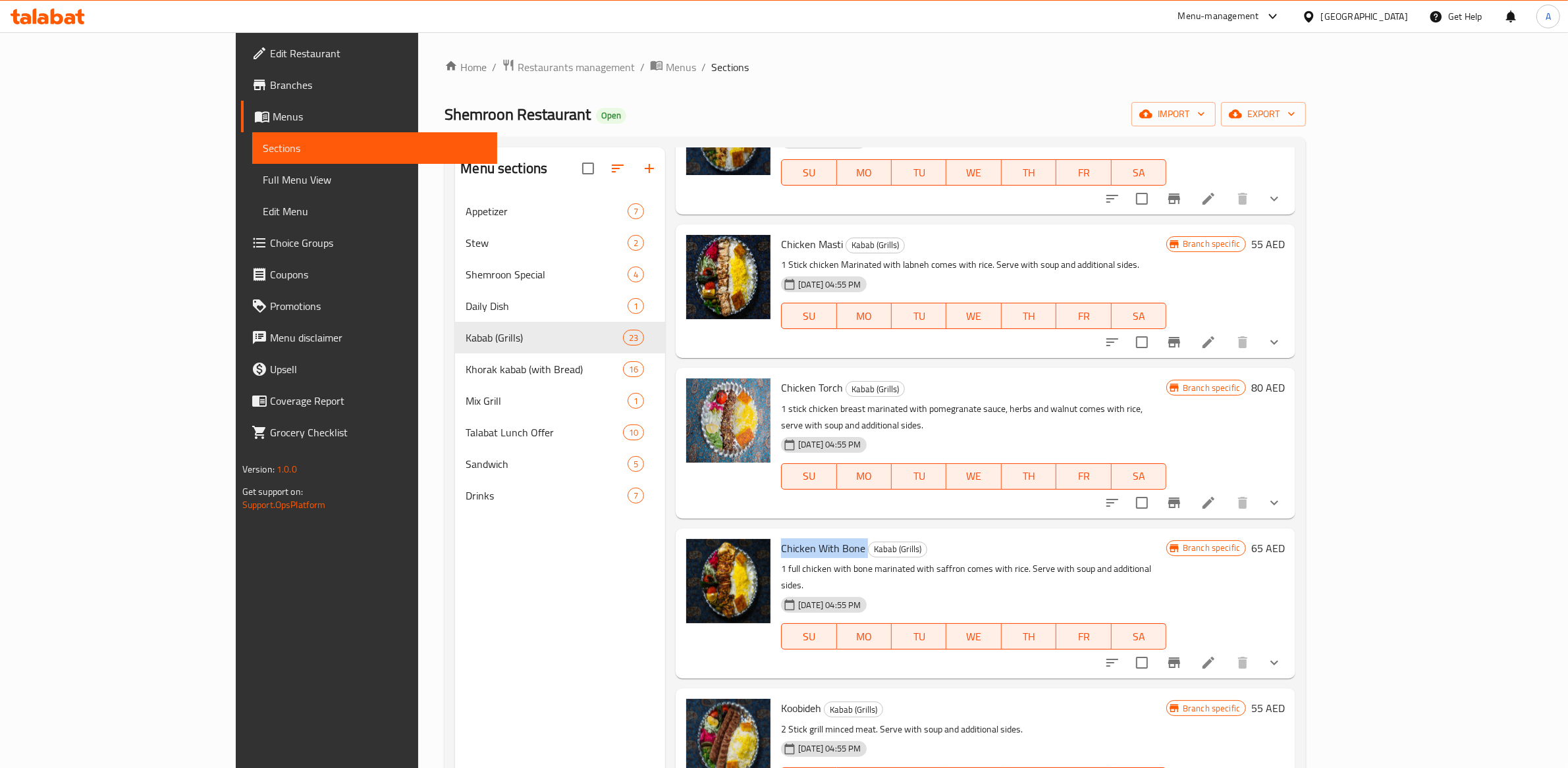
scroll to position [422, 0]
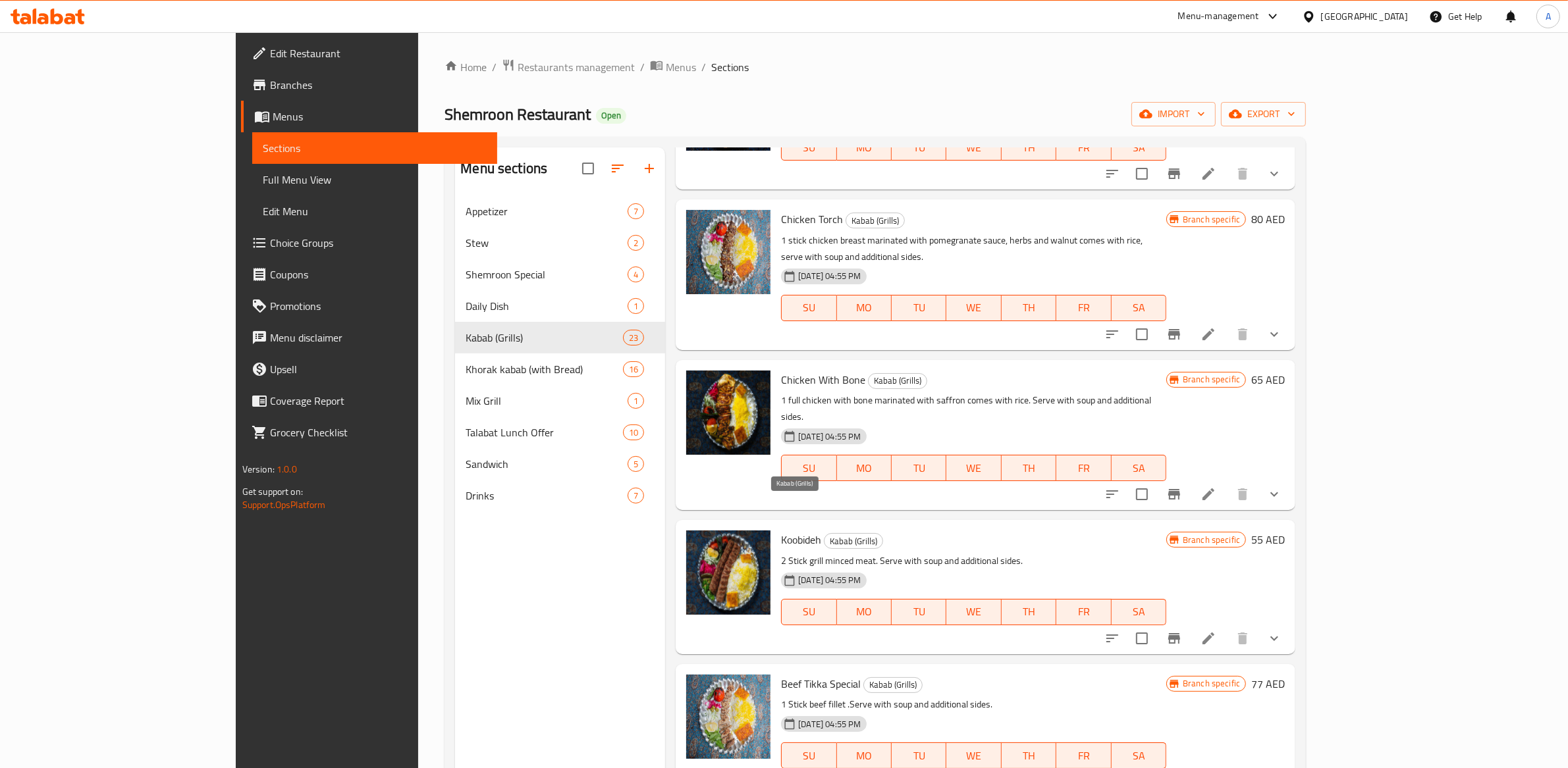
click at [781, 530] on span "Koobideh" at bounding box center [801, 540] width 40 height 20
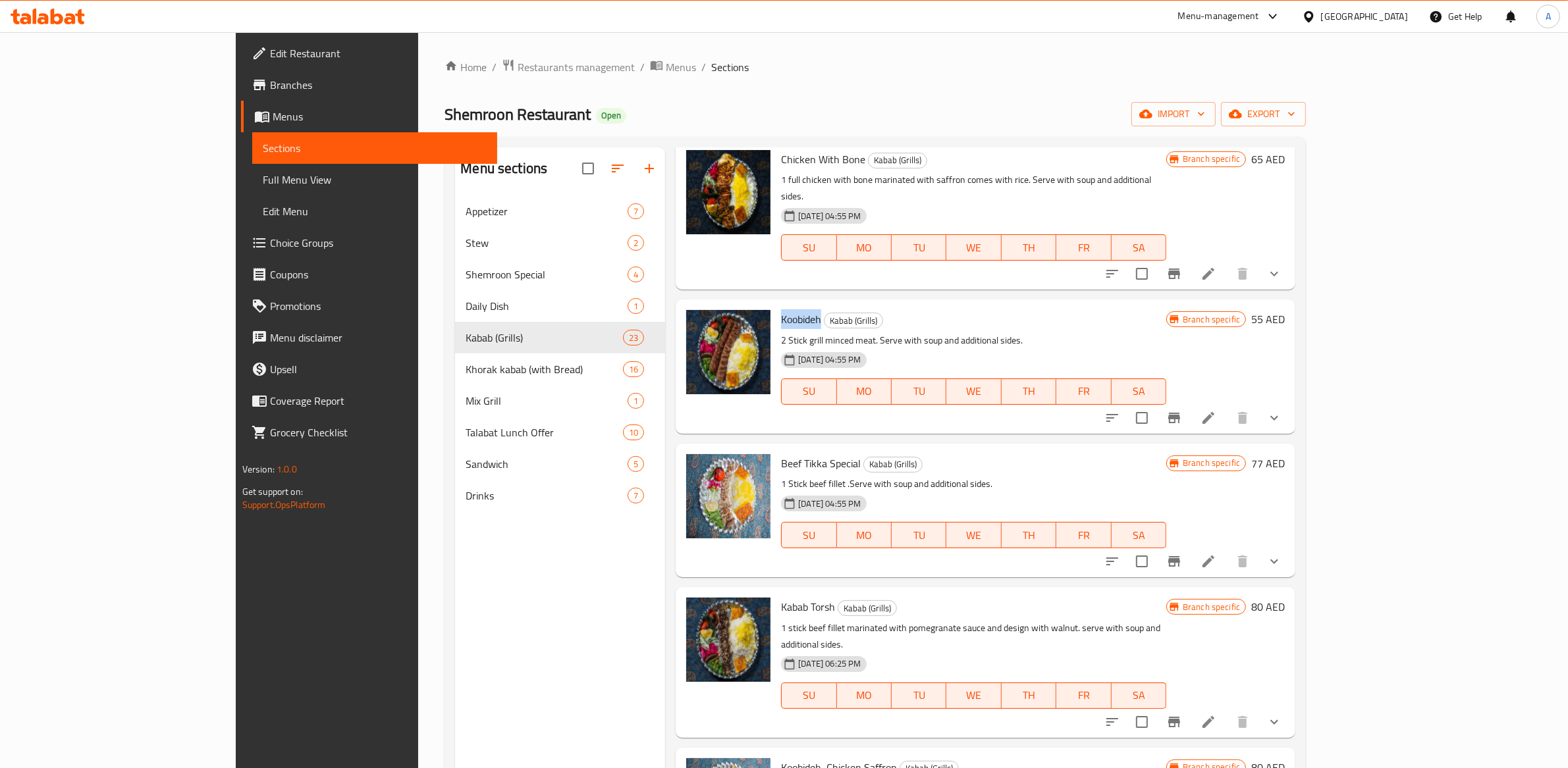
scroll to position [716, 0]
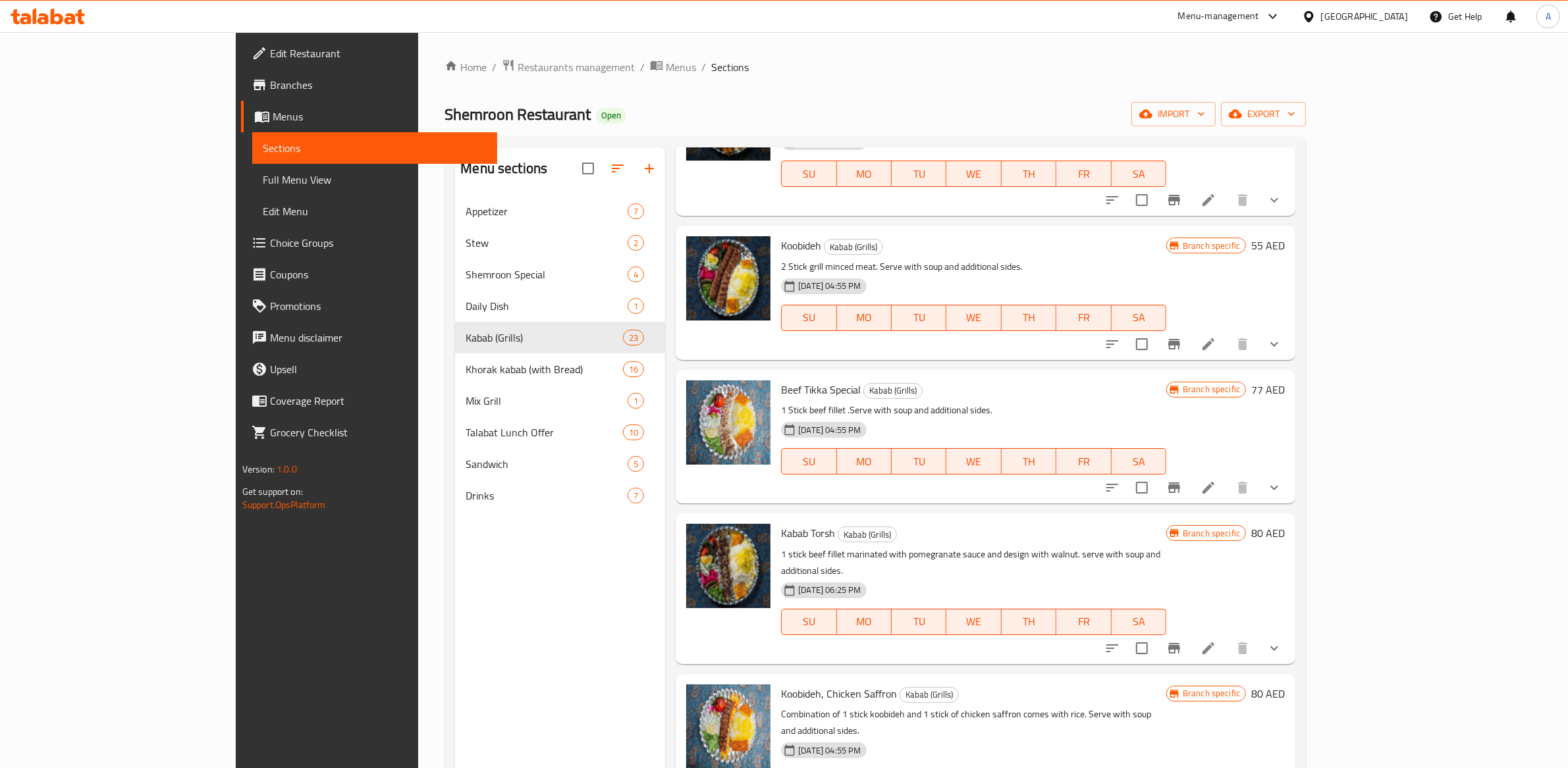
click at [784, 380] on span "Beef Tikka Special" at bounding box center [820, 390] width 80 height 20
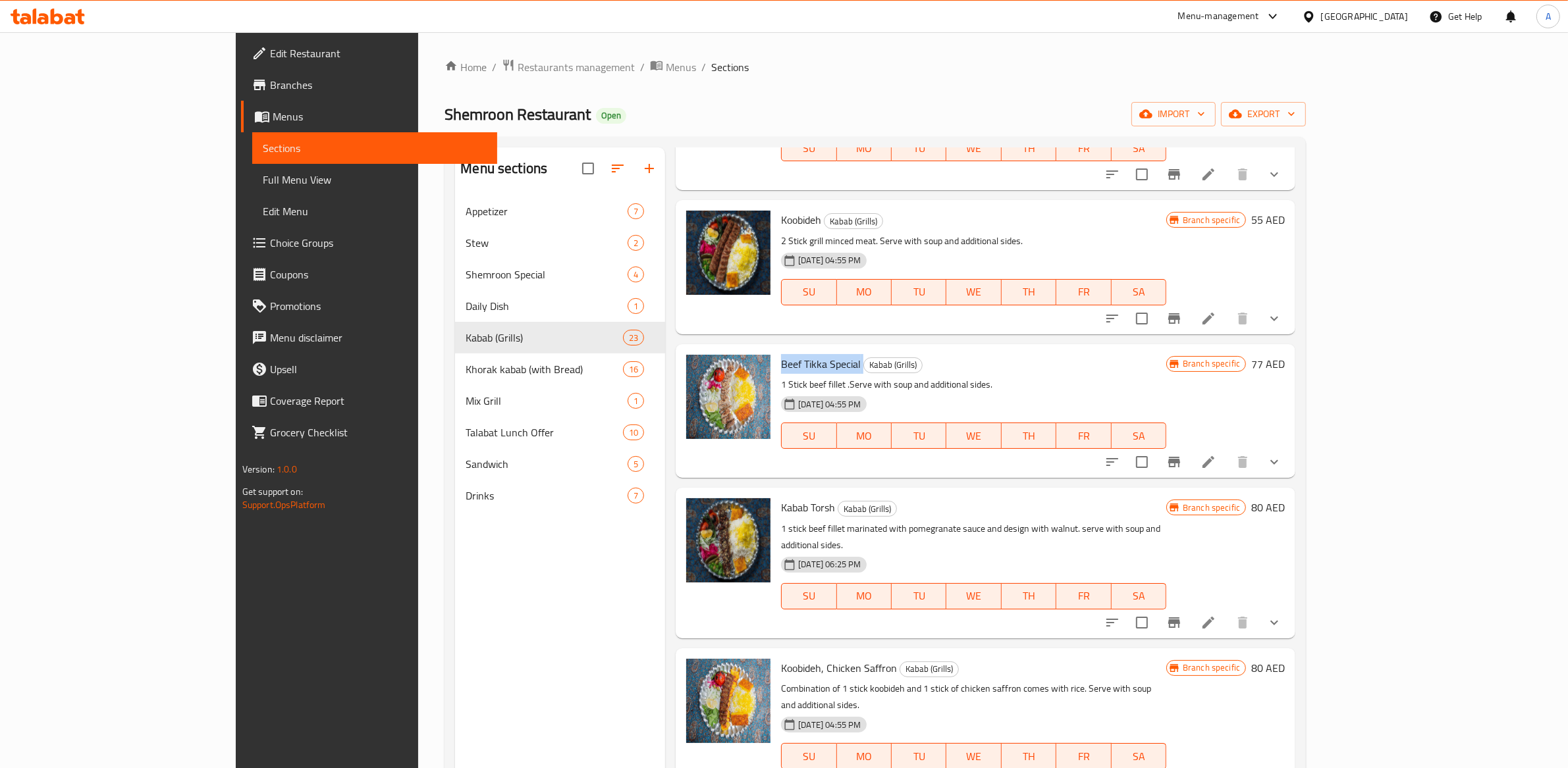
scroll to position [742, 0]
click at [781, 497] on span "Kabab Torsh" at bounding box center [808, 507] width 54 height 20
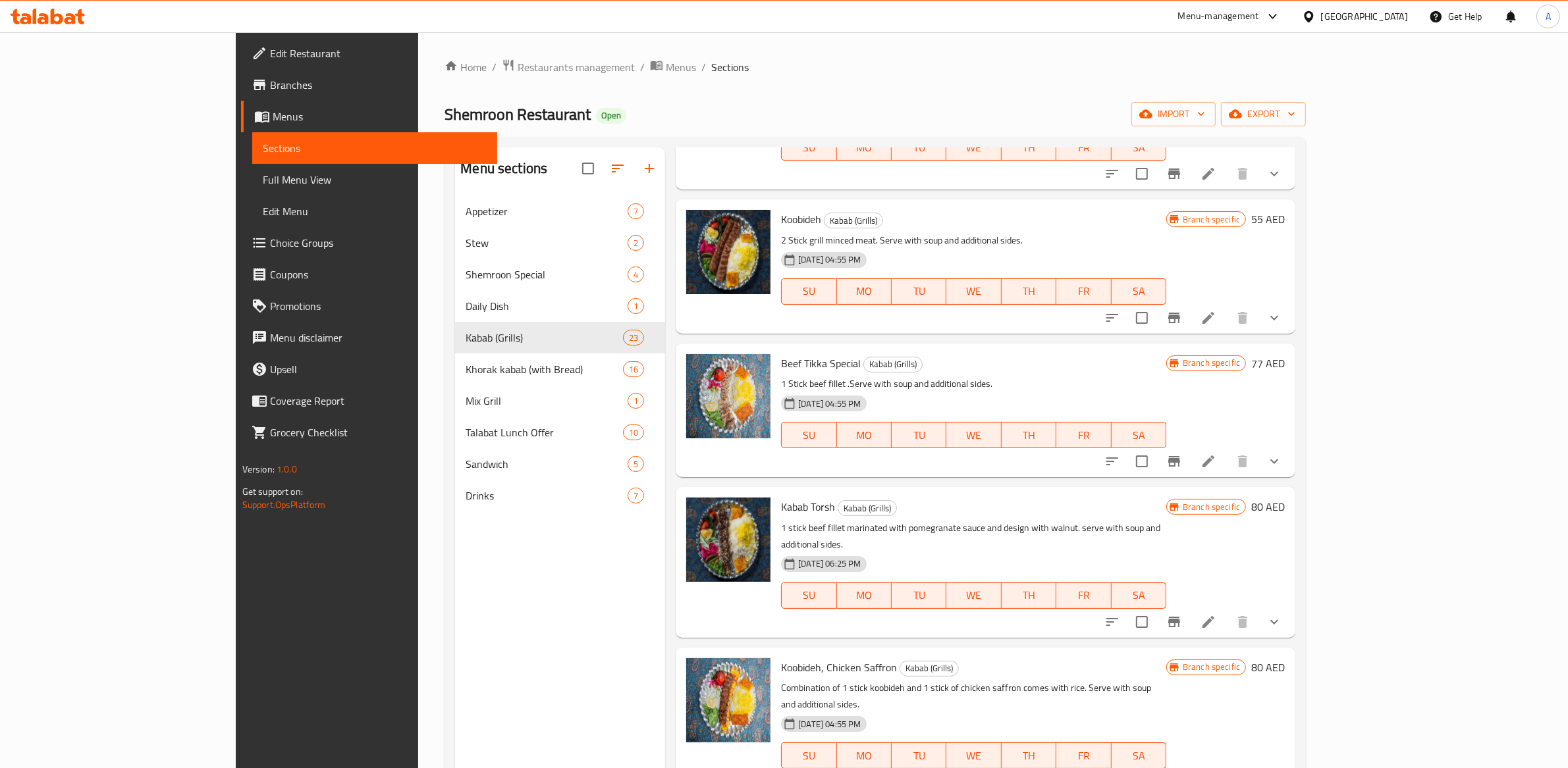
click at [803, 653] on div "Koobideh, Chicken Saffron Kabab (Grills) Combination of 1 stick koobideh and 1 …" at bounding box center [974, 723] width 396 height 139
click at [799, 657] on span "Koobideh, Chicken Saffron" at bounding box center [839, 667] width 116 height 20
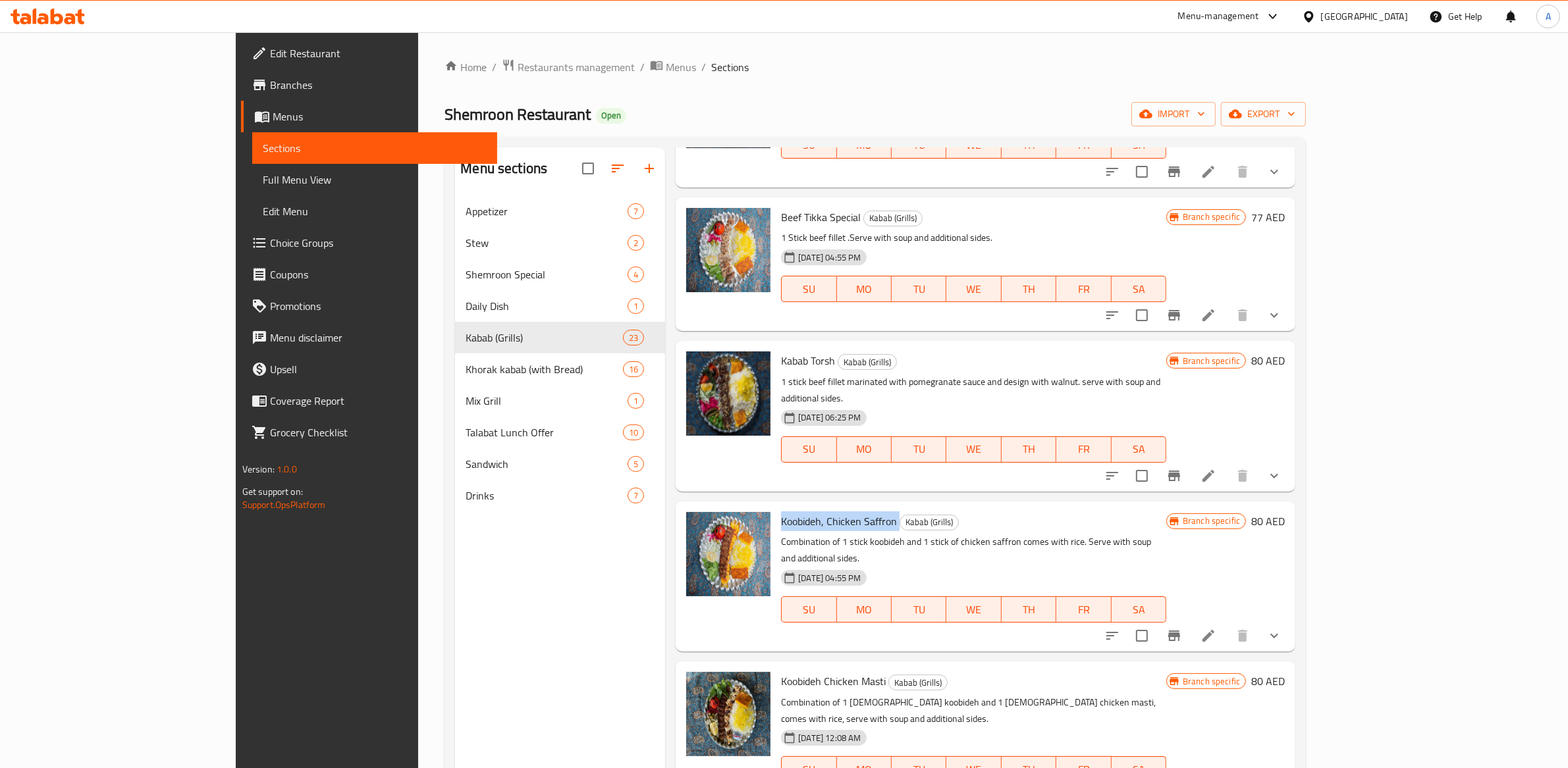
scroll to position [903, 0]
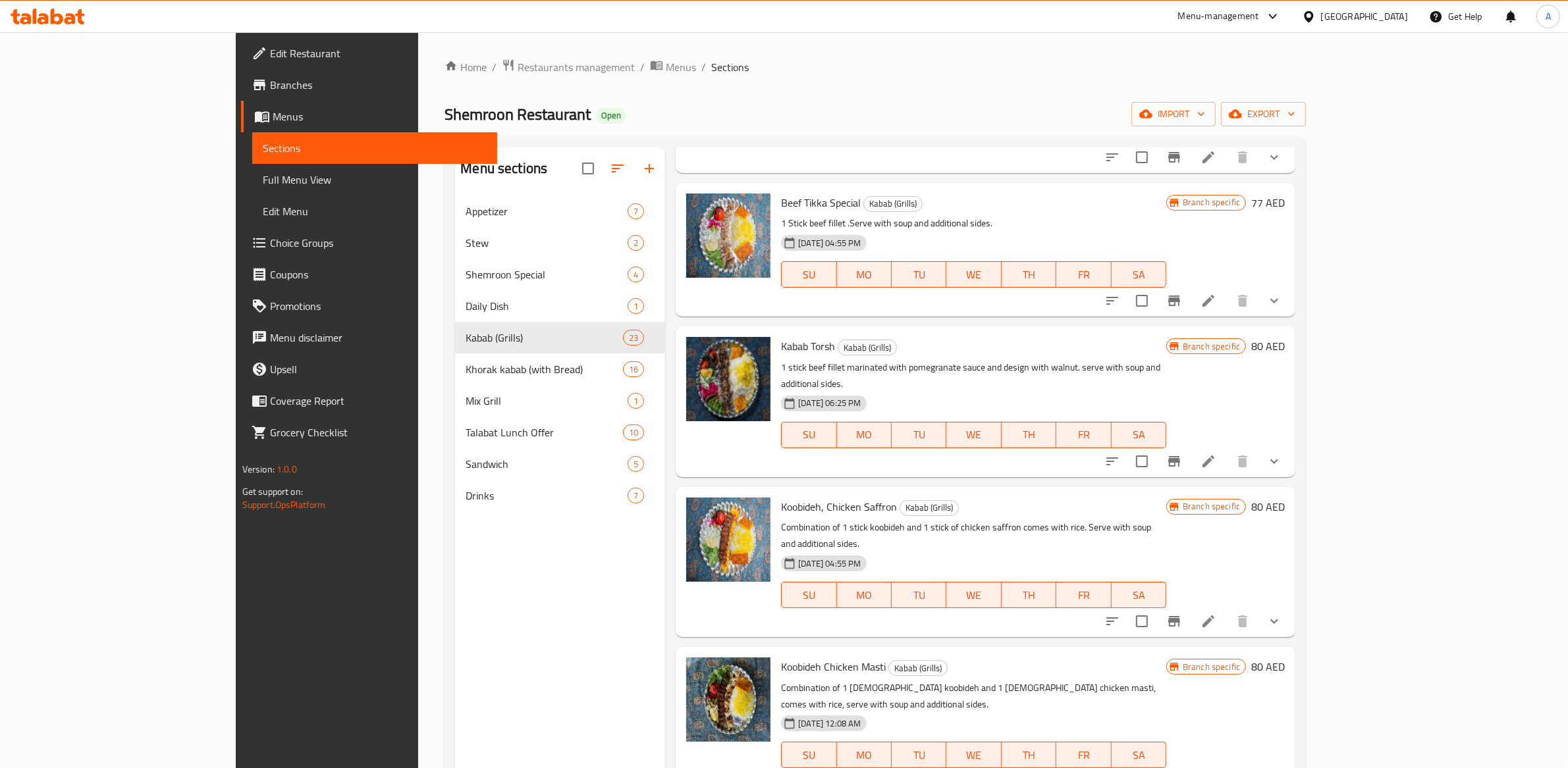
click at [787, 680] on p "Combination of 1 [DEMOGRAPHIC_DATA] koobideh and 1 [DEMOGRAPHIC_DATA] chicken m…" at bounding box center [973, 696] width 385 height 33
click at [790, 656] on span "Koobideh Chicken Masti" at bounding box center [833, 667] width 105 height 20
click at [791, 656] on span "Koobideh Chicken Masti" at bounding box center [833, 667] width 105 height 20
click at [792, 656] on span "Koobideh Chicken Masti" at bounding box center [833, 667] width 105 height 20
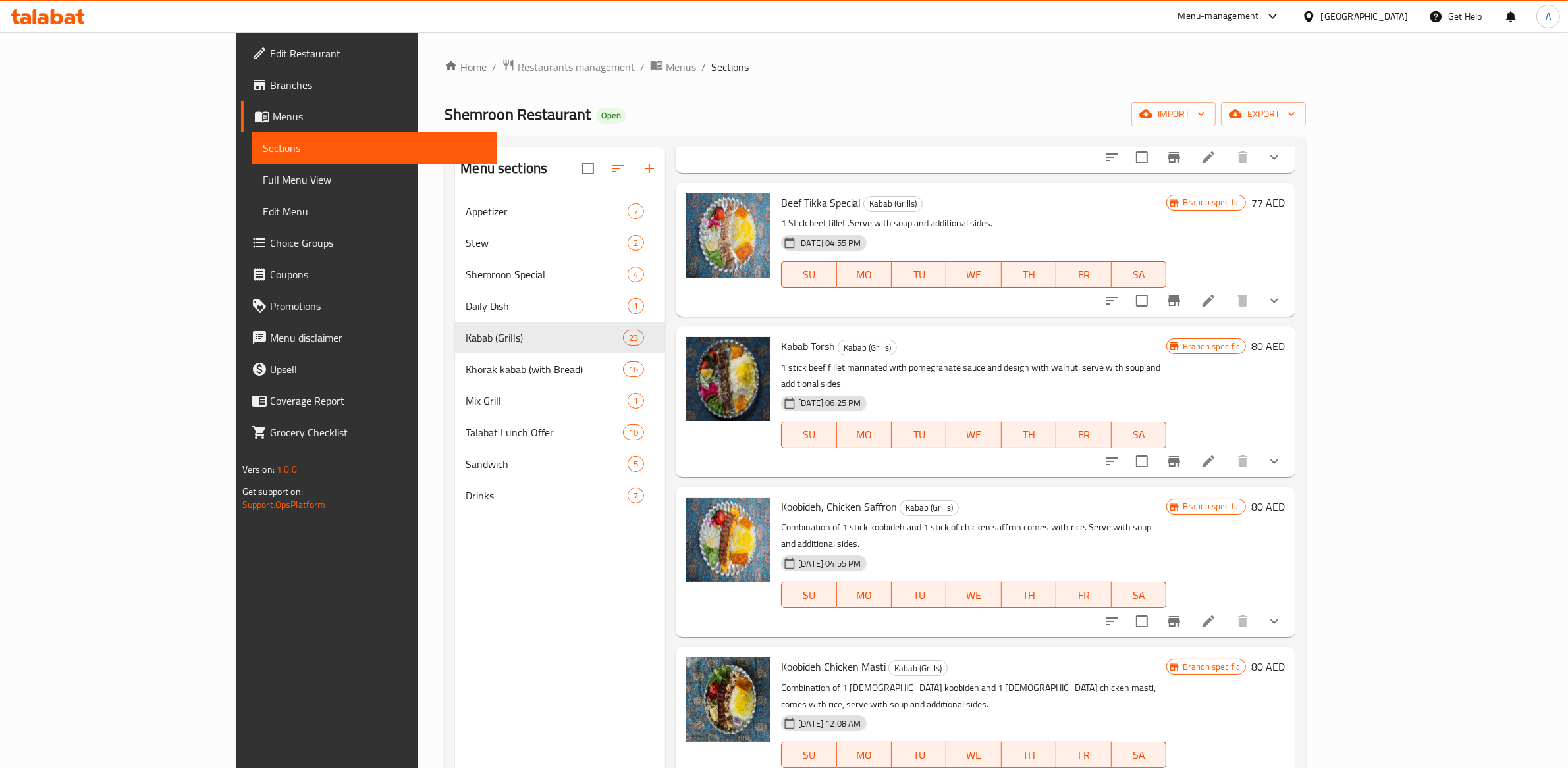
click at [792, 656] on span "Koobideh Chicken Masti" at bounding box center [833, 667] width 105 height 20
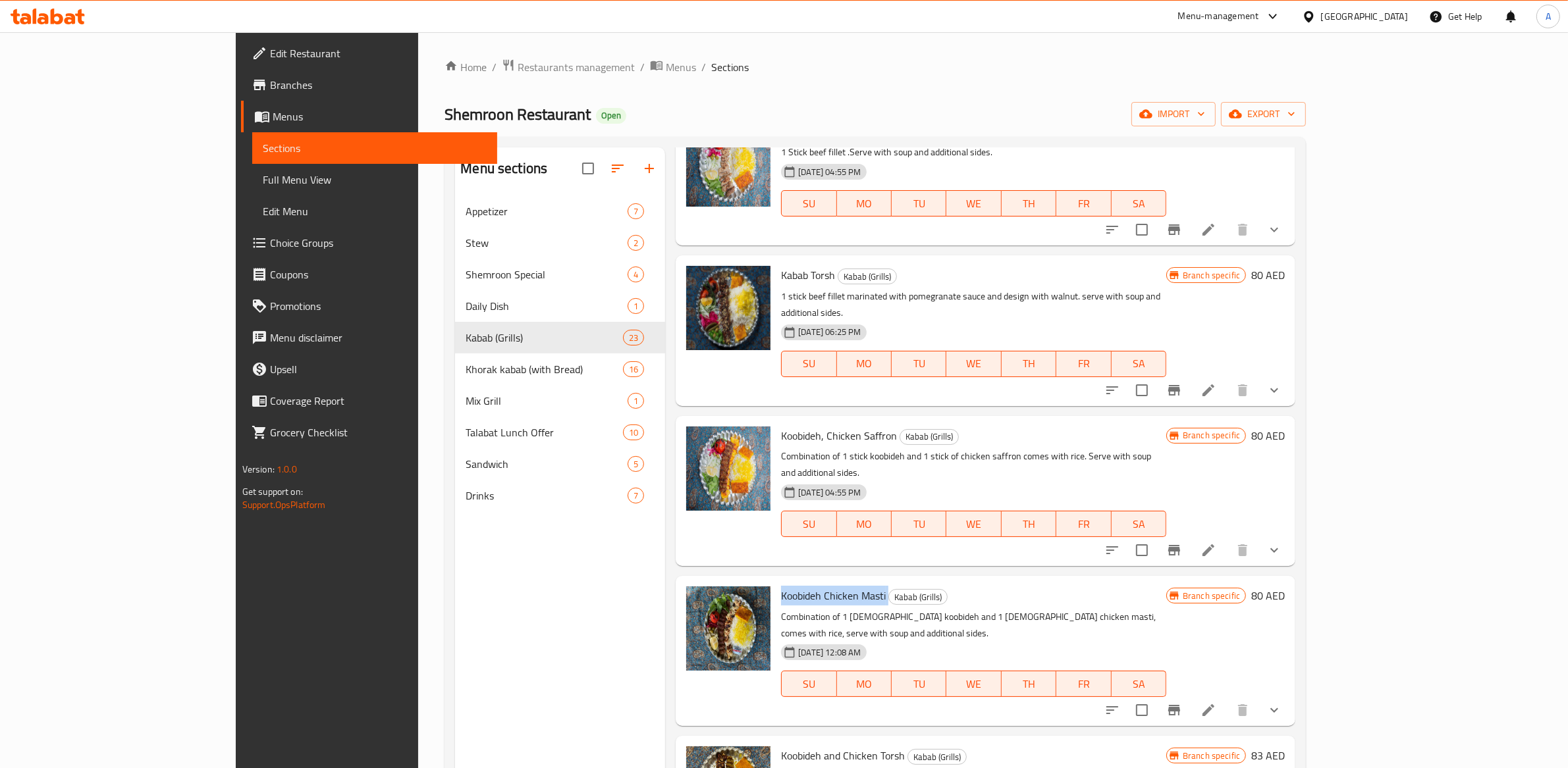
scroll to position [1180, 0]
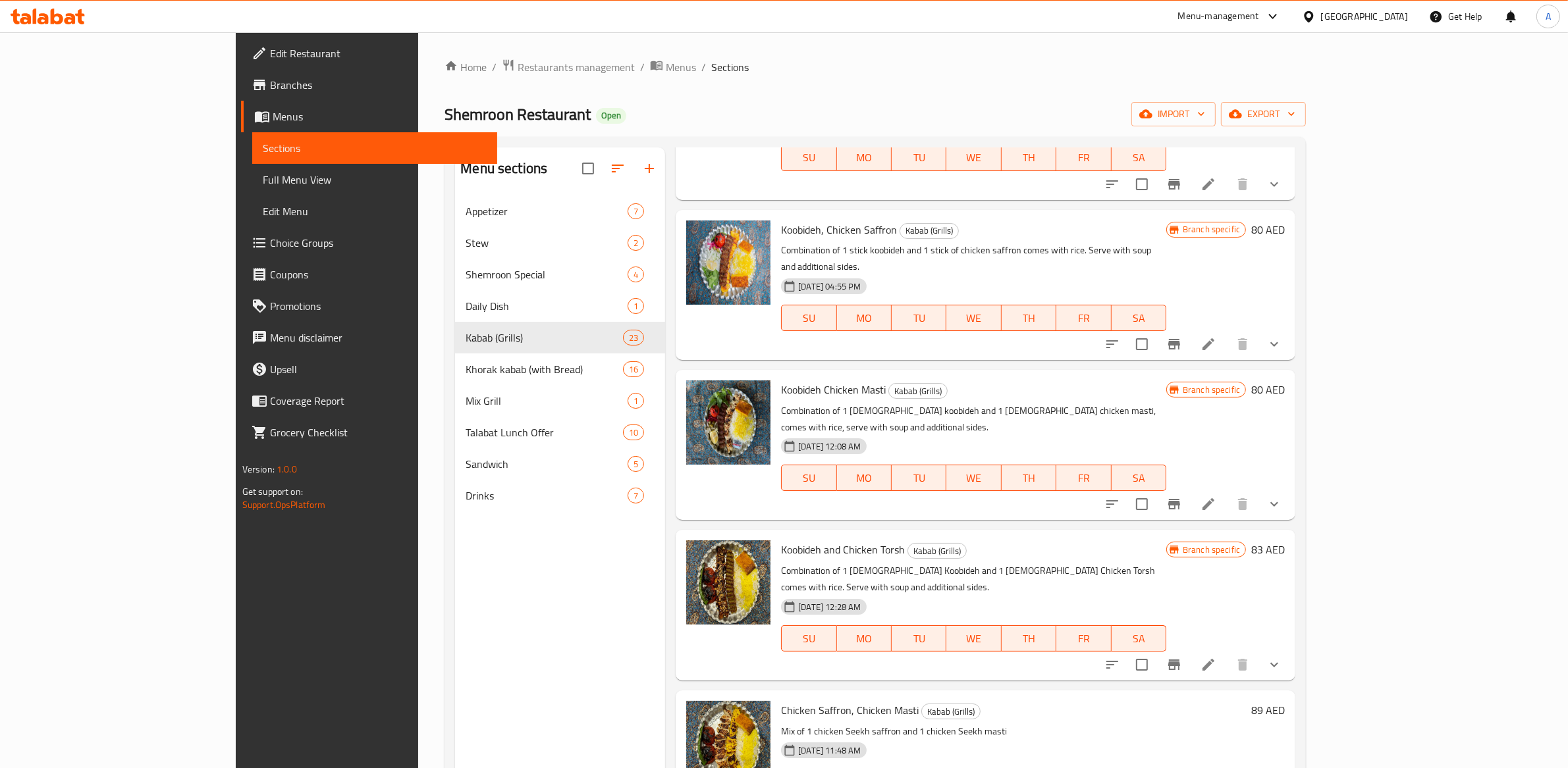
click at [781, 540] on span "Koobideh and Chicken Torsh" at bounding box center [843, 550] width 124 height 20
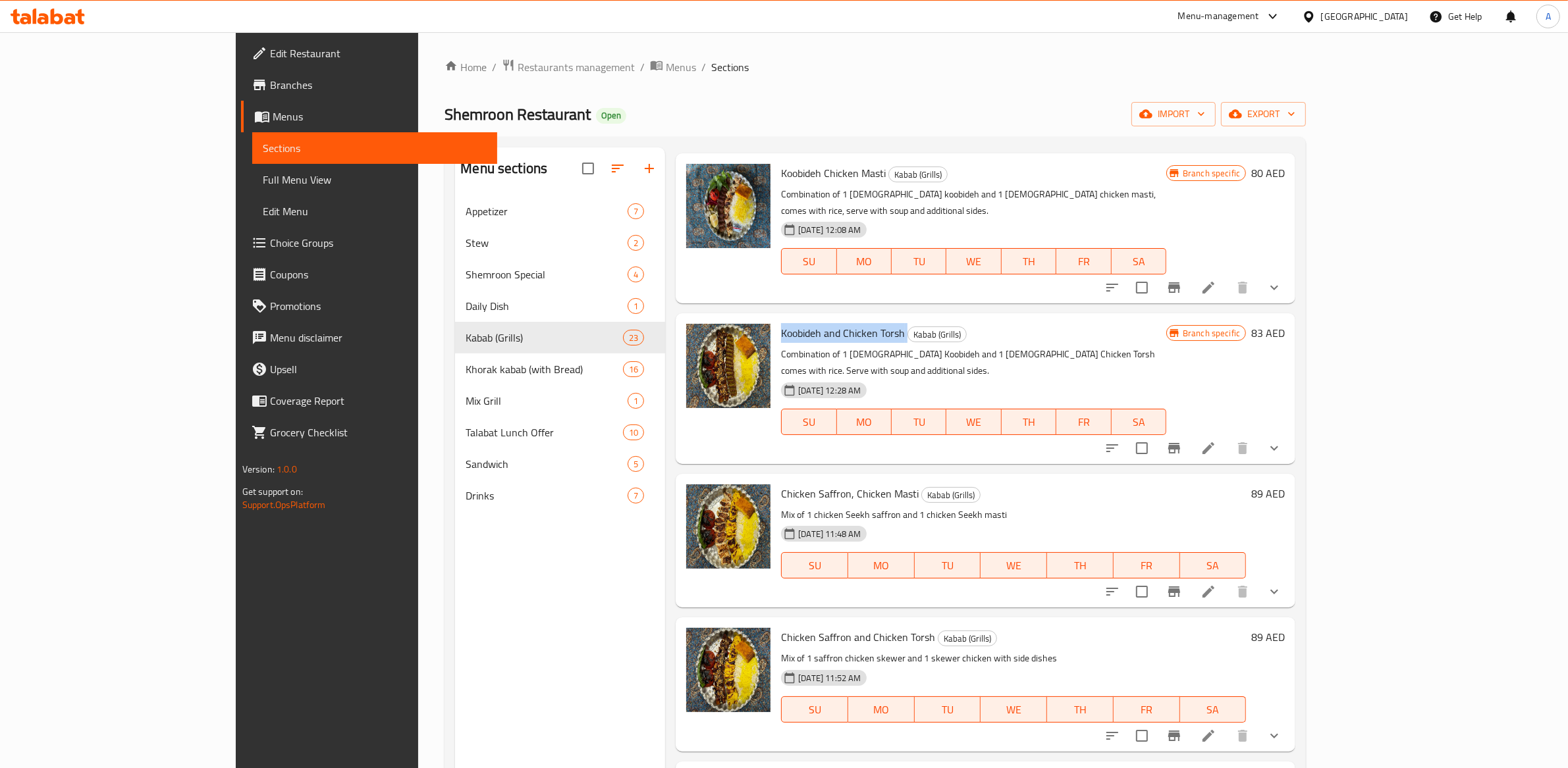
scroll to position [1431, 0]
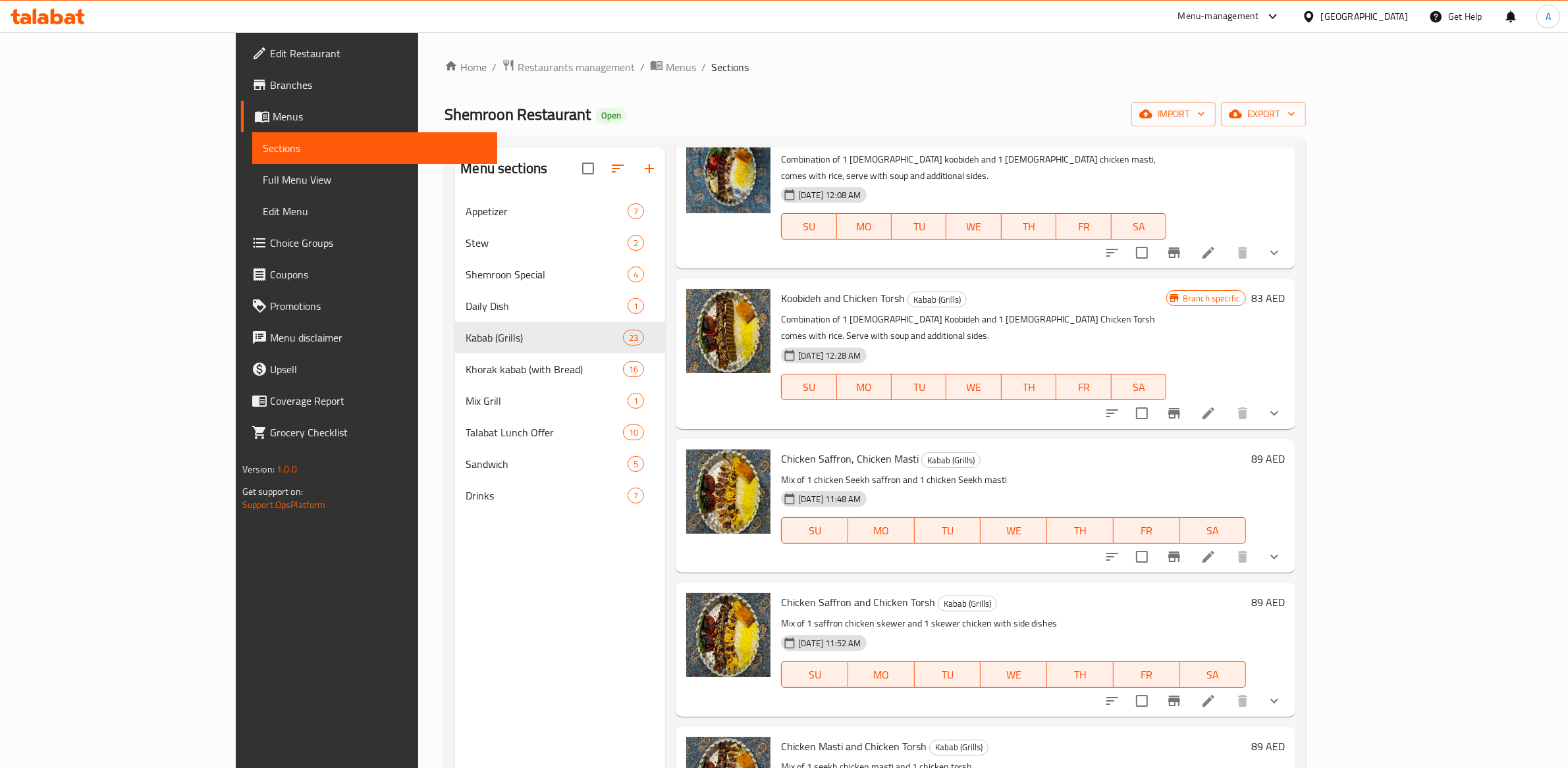
click at [806, 449] on span "Chicken Saffron, Chicken Masti" at bounding box center [850, 459] width 138 height 20
click at [781, 592] on span "Chicken Saffron and Chicken Torsh" at bounding box center [858, 602] width 154 height 20
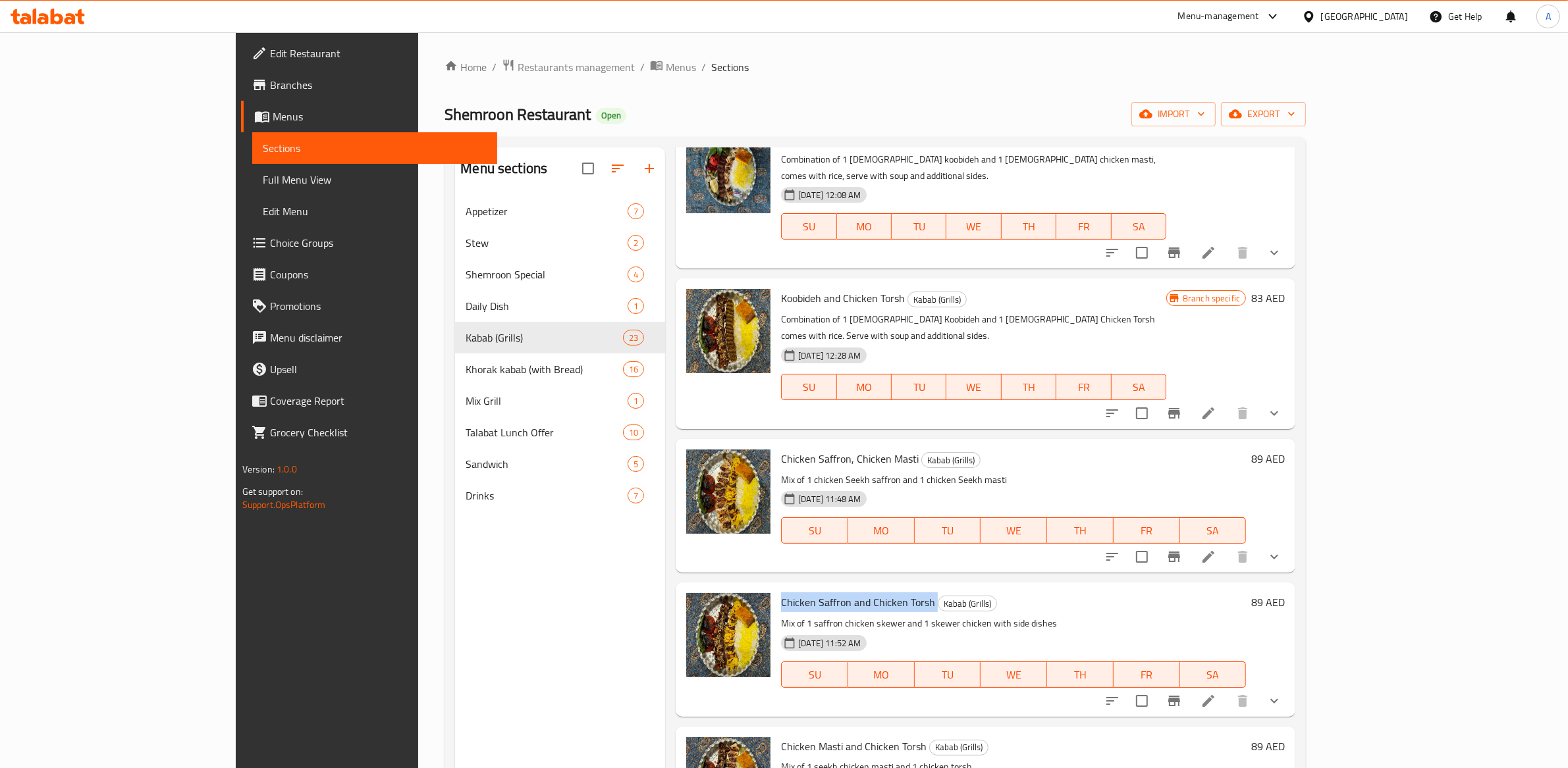
click at [781, 592] on span "Chicken Saffron and Chicken Torsh" at bounding box center [858, 602] width 154 height 20
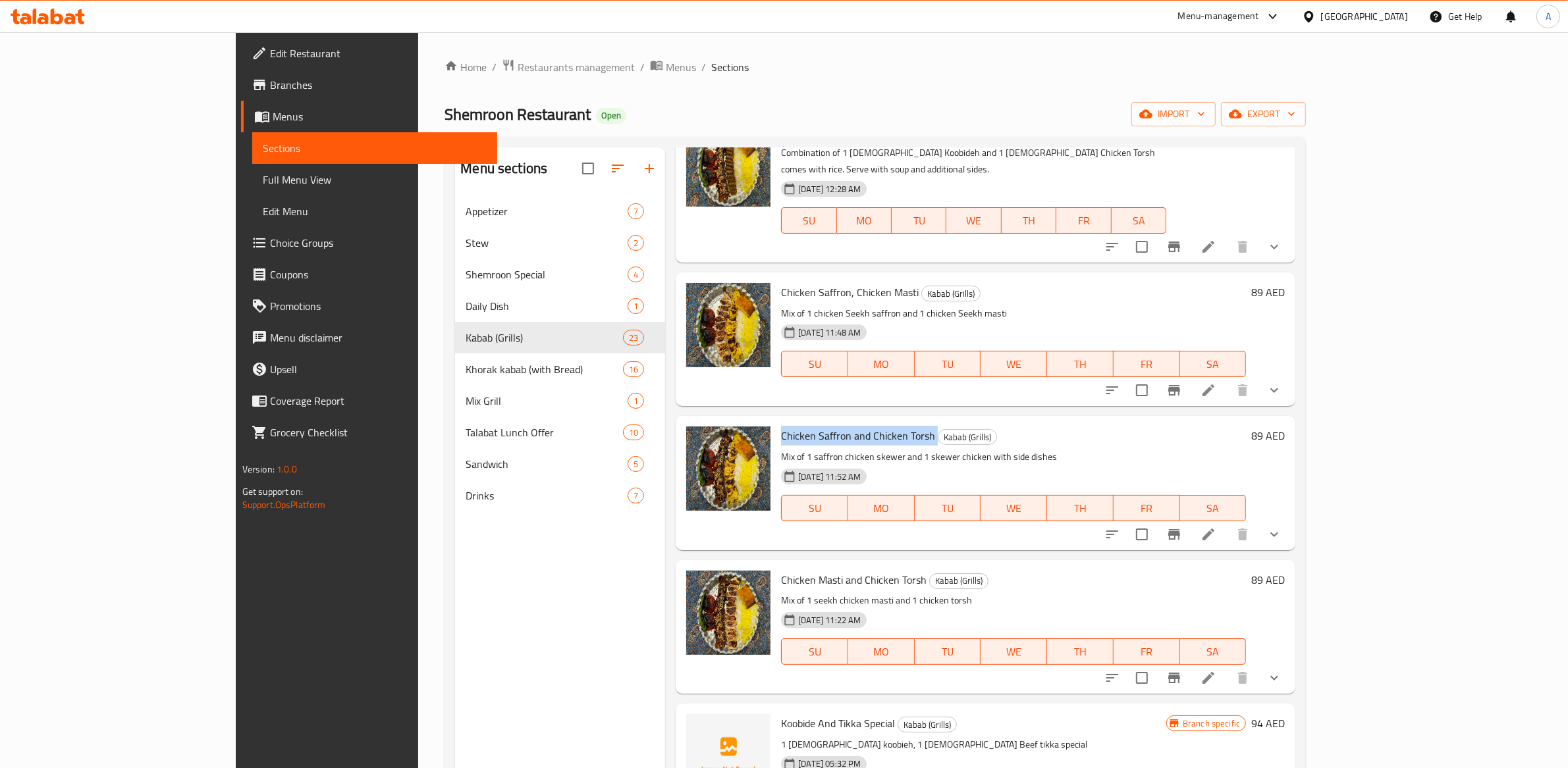
scroll to position [1602, 0]
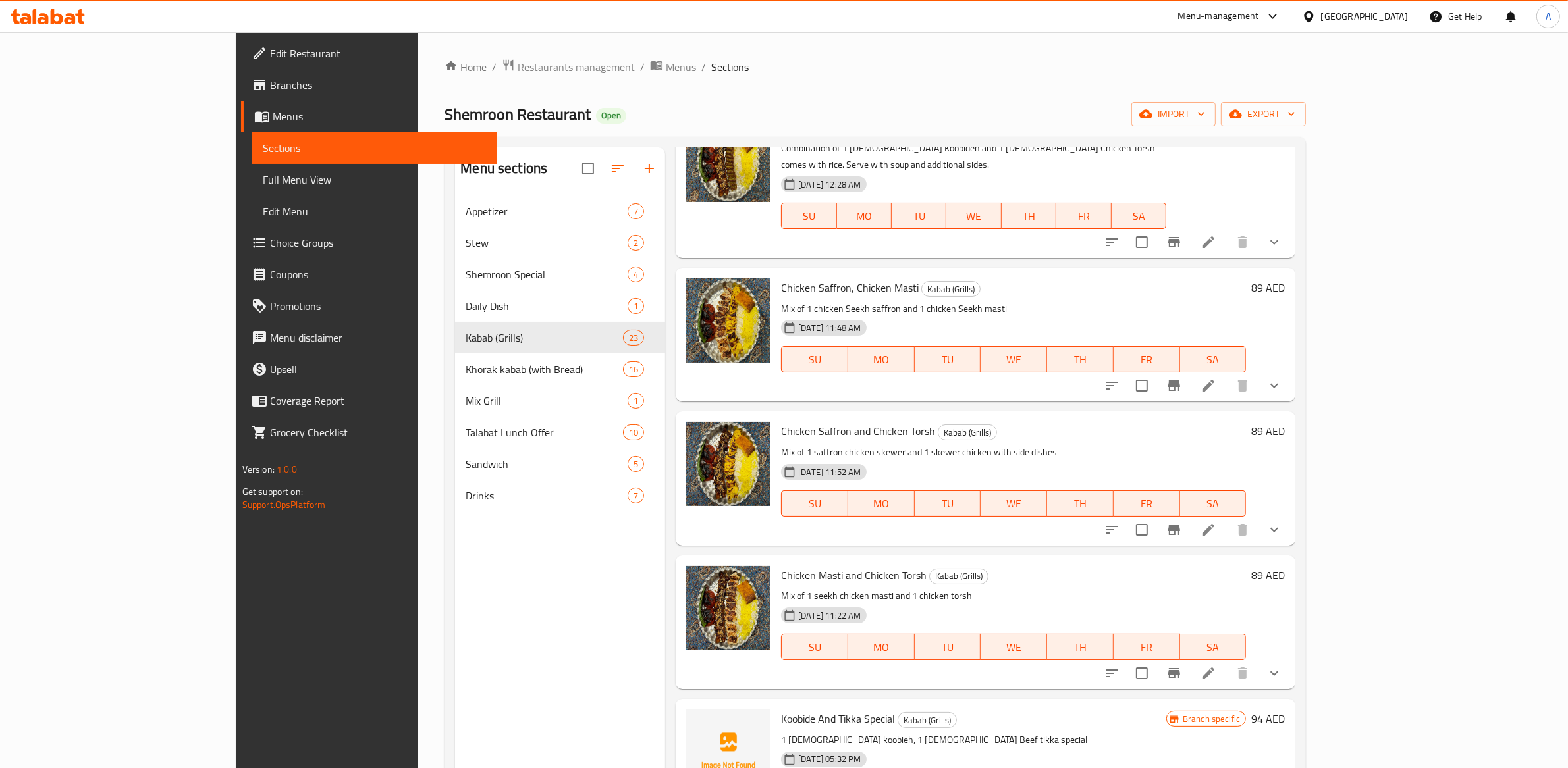
click at [802, 565] on span "Chicken Masti and Chicken Torsh" at bounding box center [853, 575] width 145 height 20
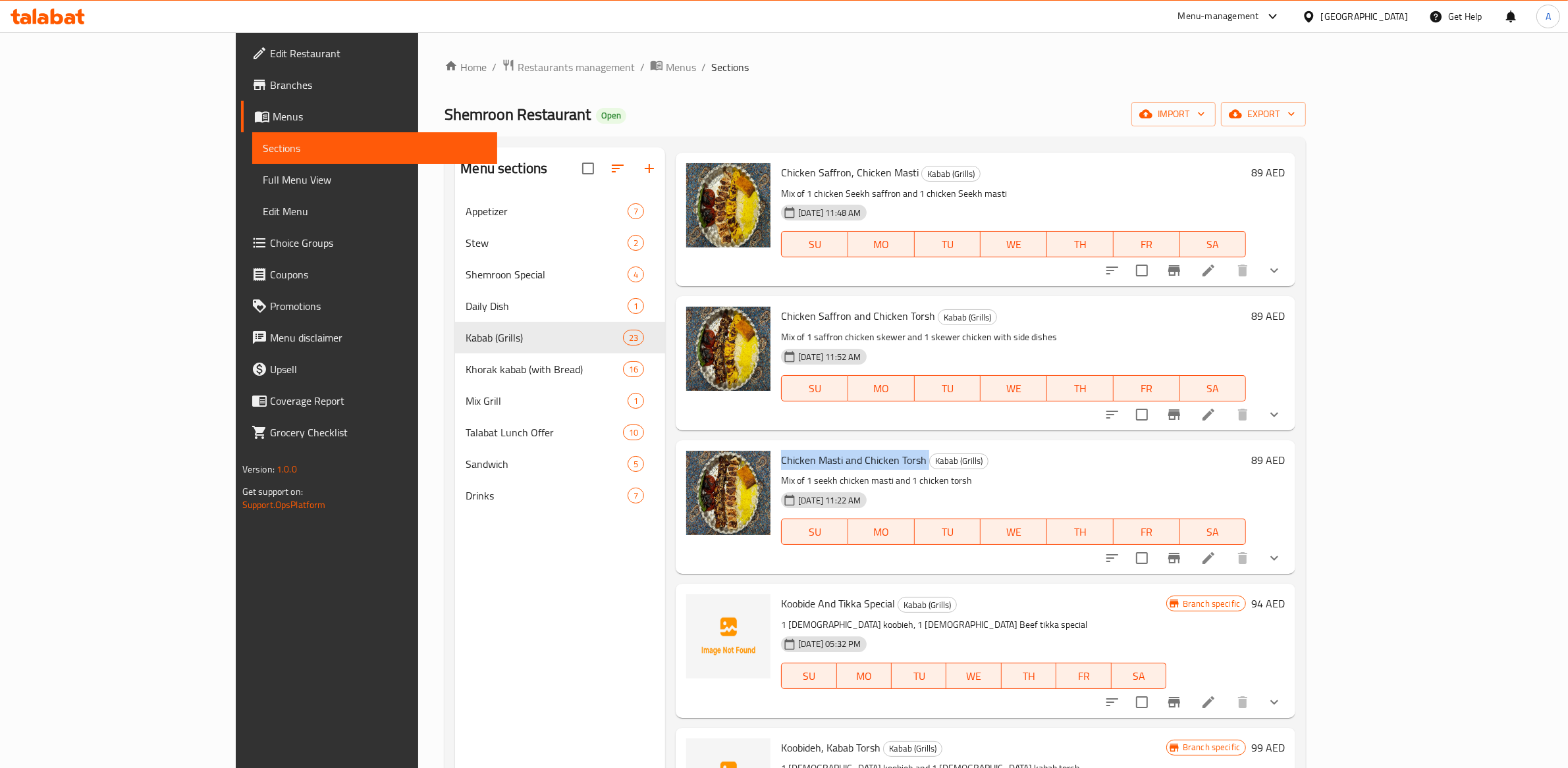
scroll to position [1725, 0]
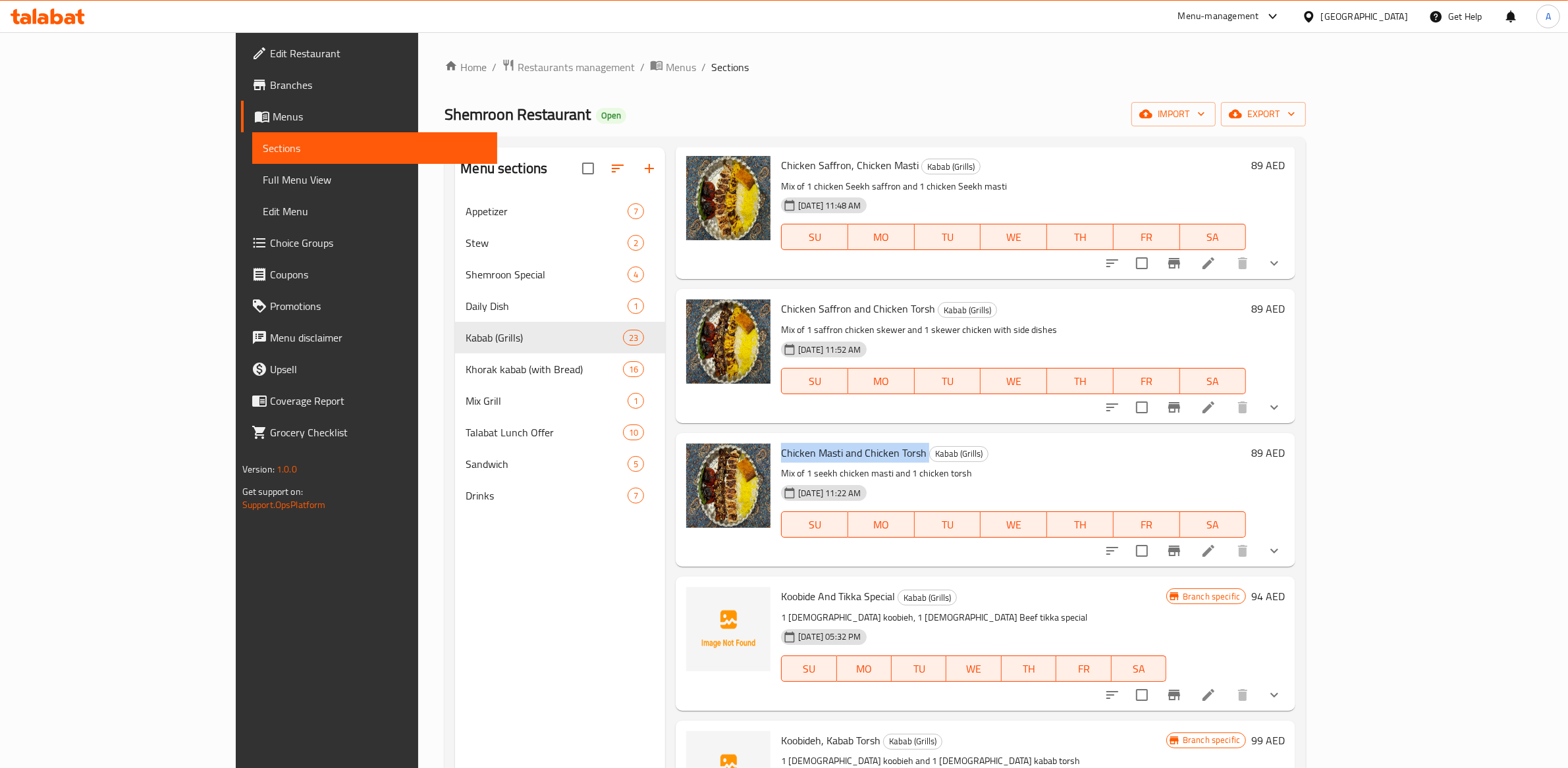
click at [788, 610] on p "1 [DEMOGRAPHIC_DATA] koobieh, 1 [DEMOGRAPHIC_DATA] Beef tikka special" at bounding box center [973, 618] width 385 height 17
click at [789, 610] on p "1 [DEMOGRAPHIC_DATA] koobieh, 1 [DEMOGRAPHIC_DATA] Beef tikka special" at bounding box center [973, 618] width 385 height 17
click at [792, 586] on span "Koobide And Tikka Special" at bounding box center [838, 596] width 114 height 20
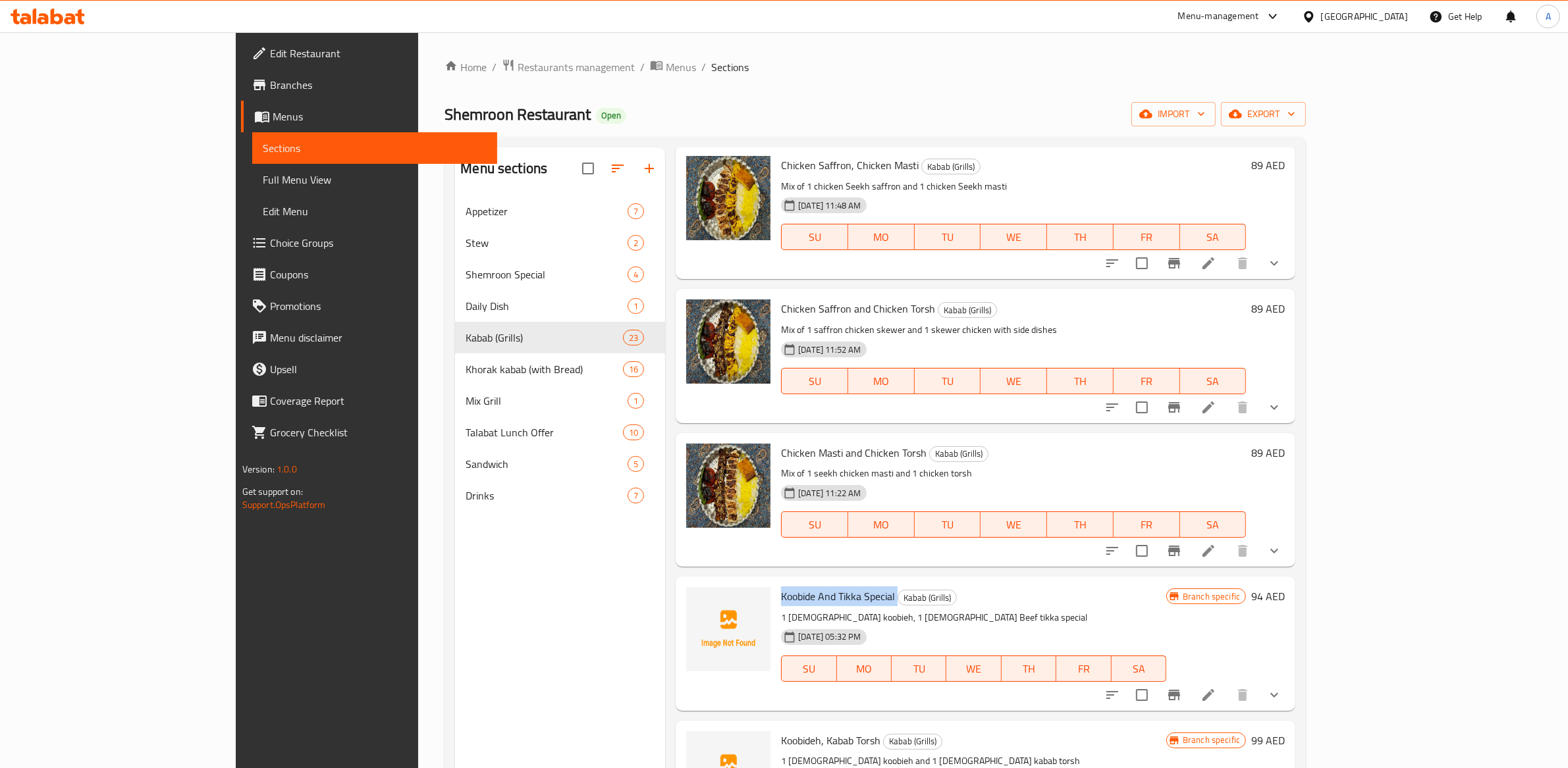
click at [792, 586] on span "Koobide And Tikka Special" at bounding box center [838, 596] width 114 height 20
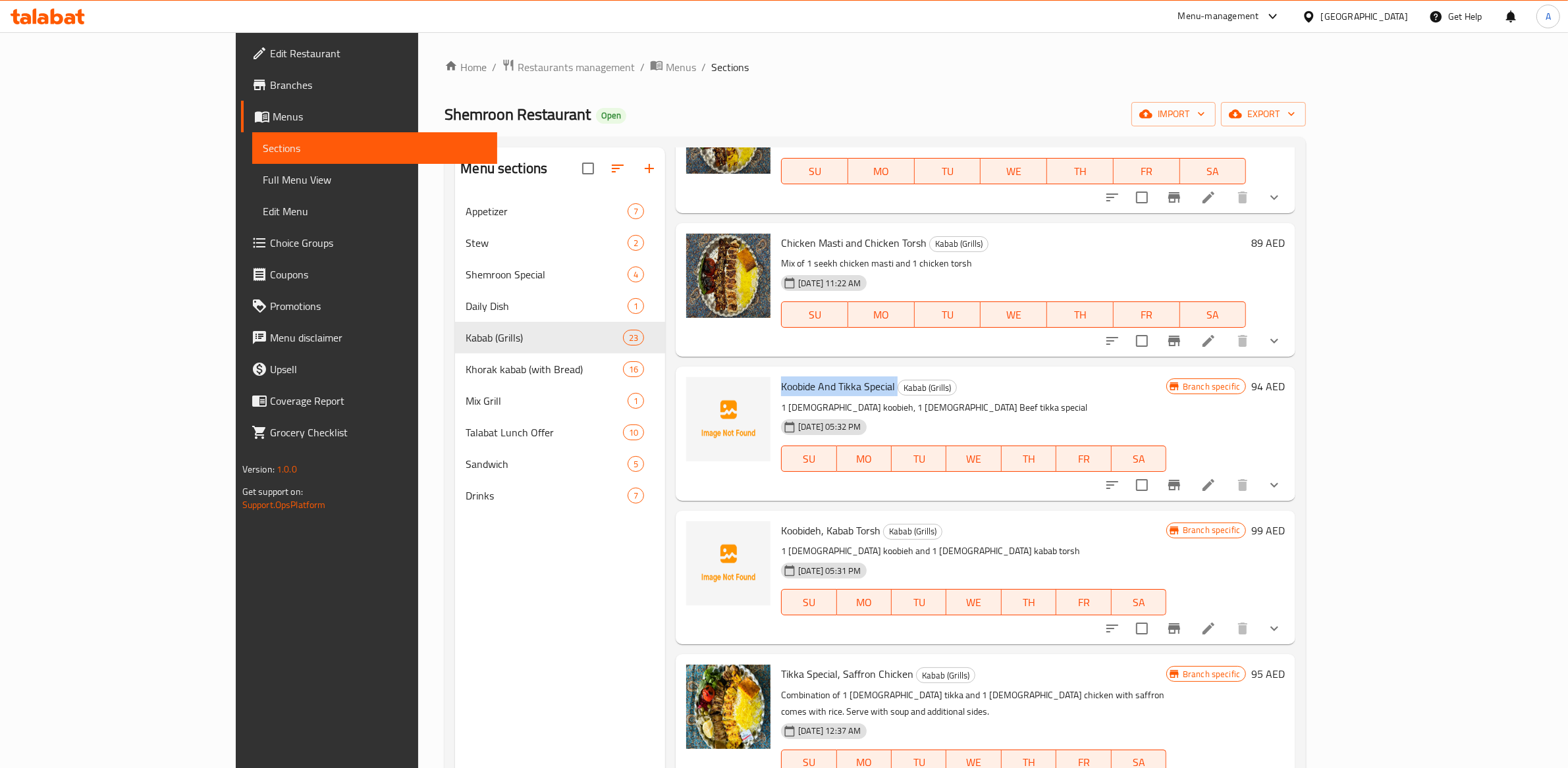
scroll to position [2004, 0]
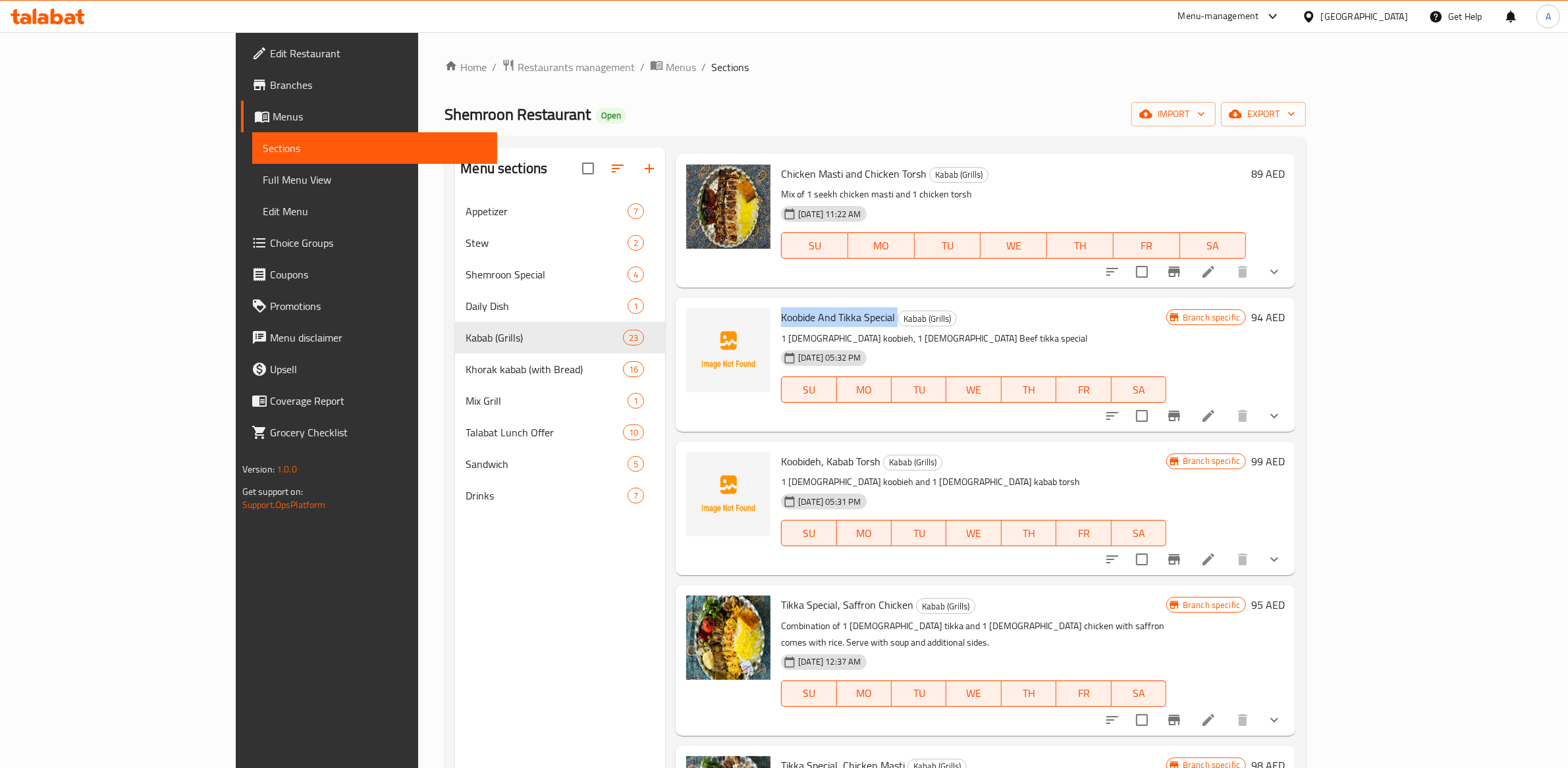
click at [785, 451] on span "Koobideh, Kabab Torsh" at bounding box center [831, 461] width 100 height 20
click at [786, 451] on span "Koobideh, Kabab Torsh" at bounding box center [831, 461] width 100 height 20
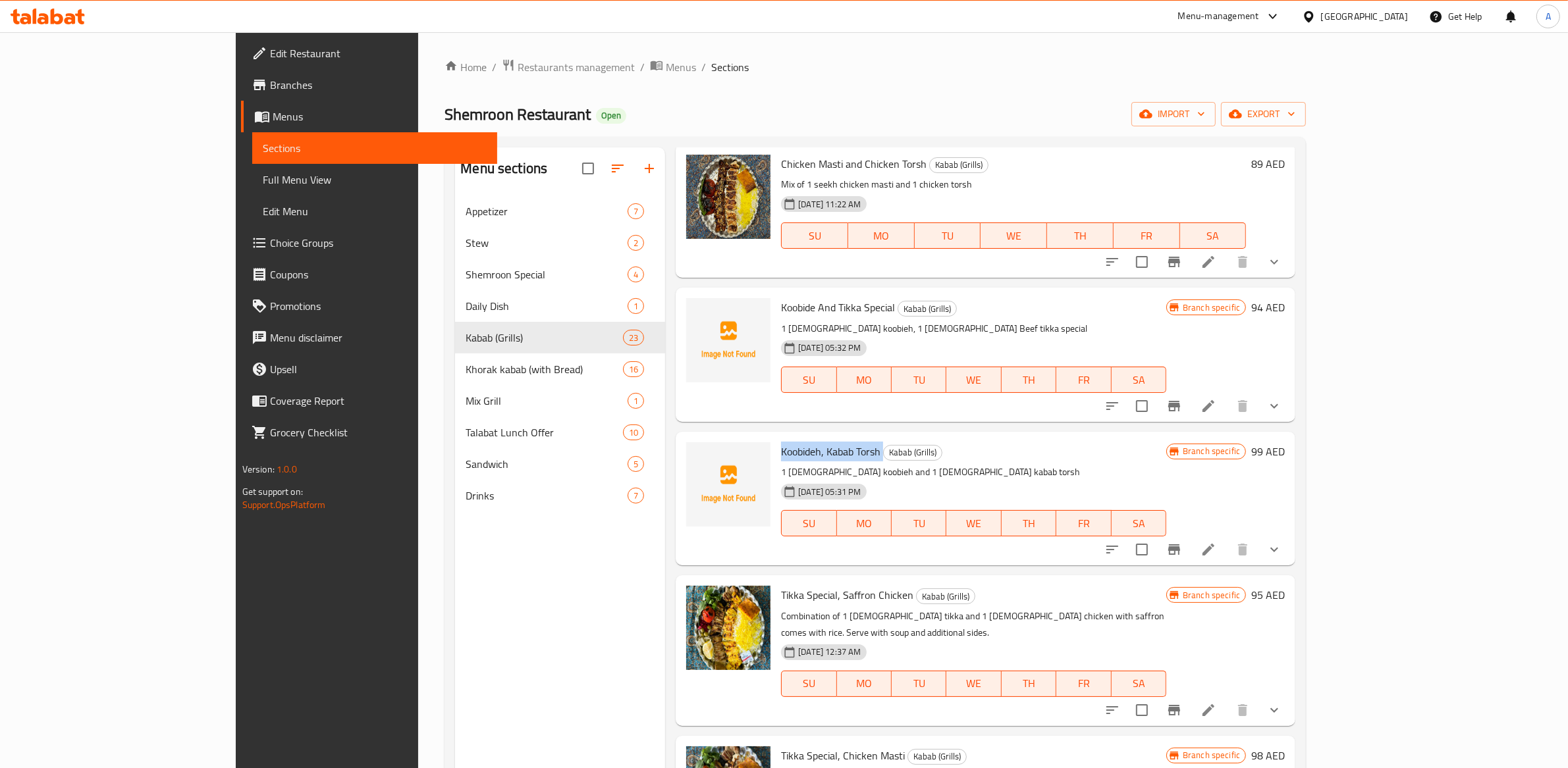
scroll to position [2026, 0]
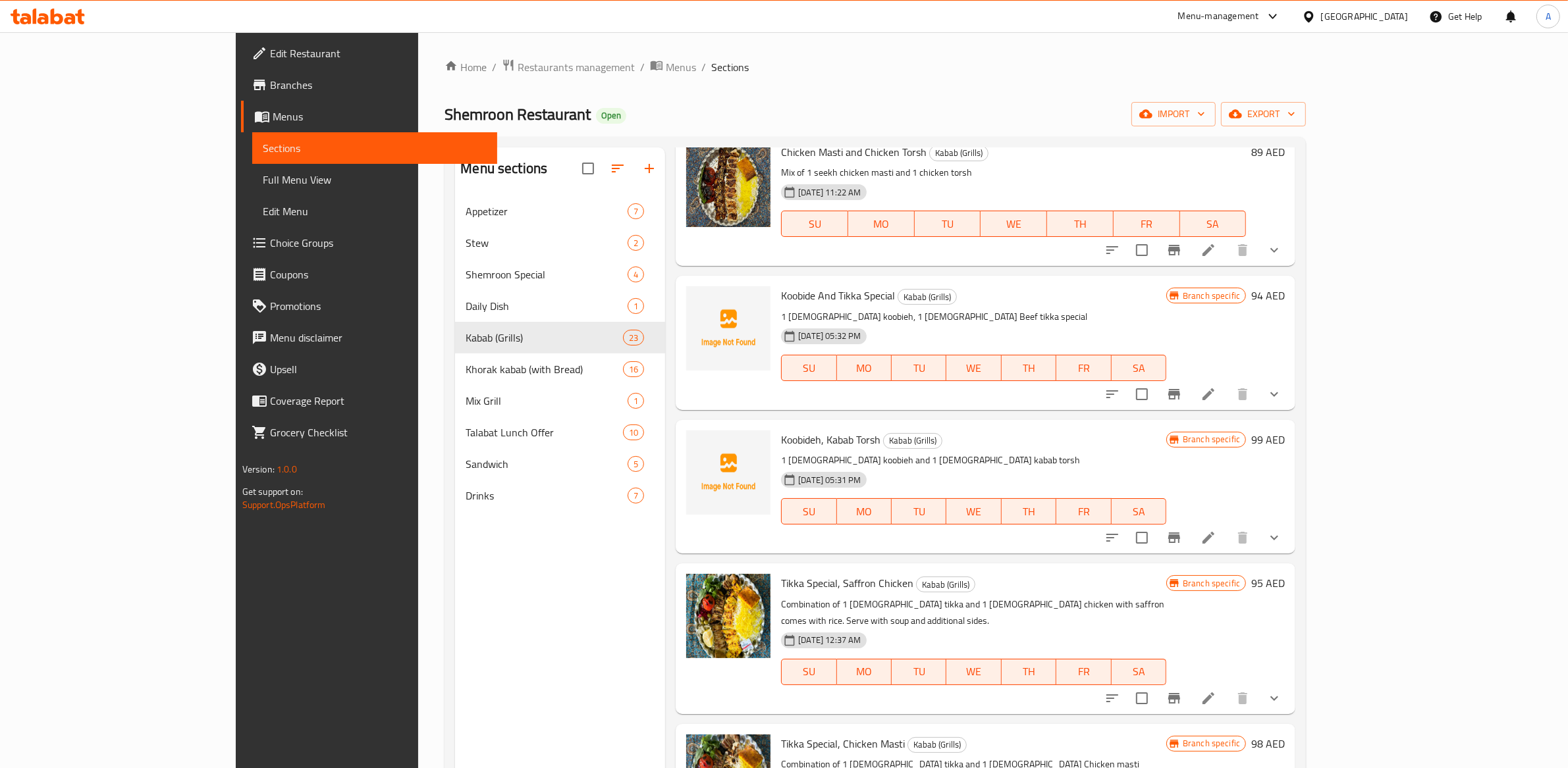
click at [823, 573] on span "Tikka Special, Saffron Chicken" at bounding box center [847, 584] width 133 height 20
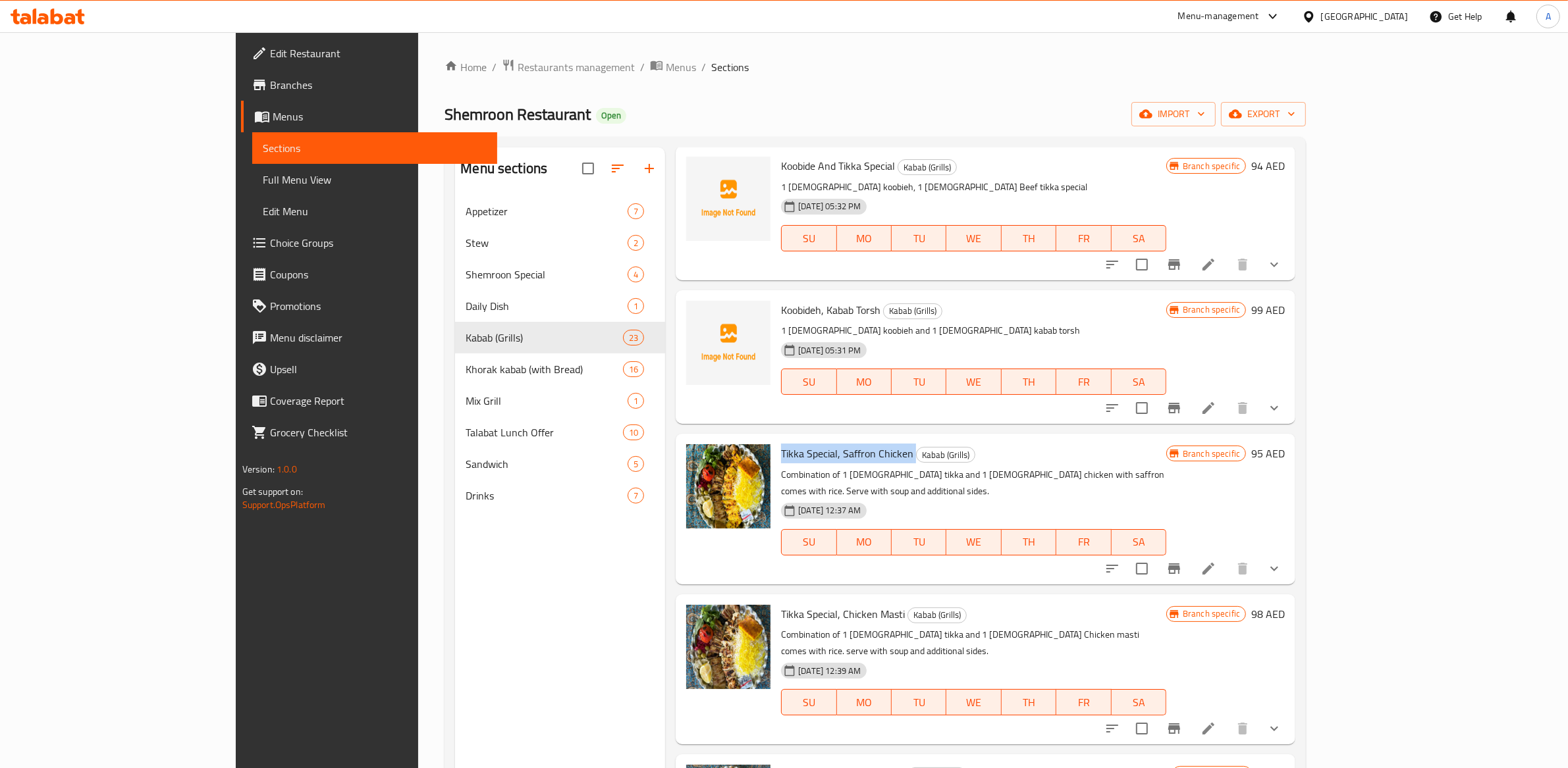
scroll to position [2158, 0]
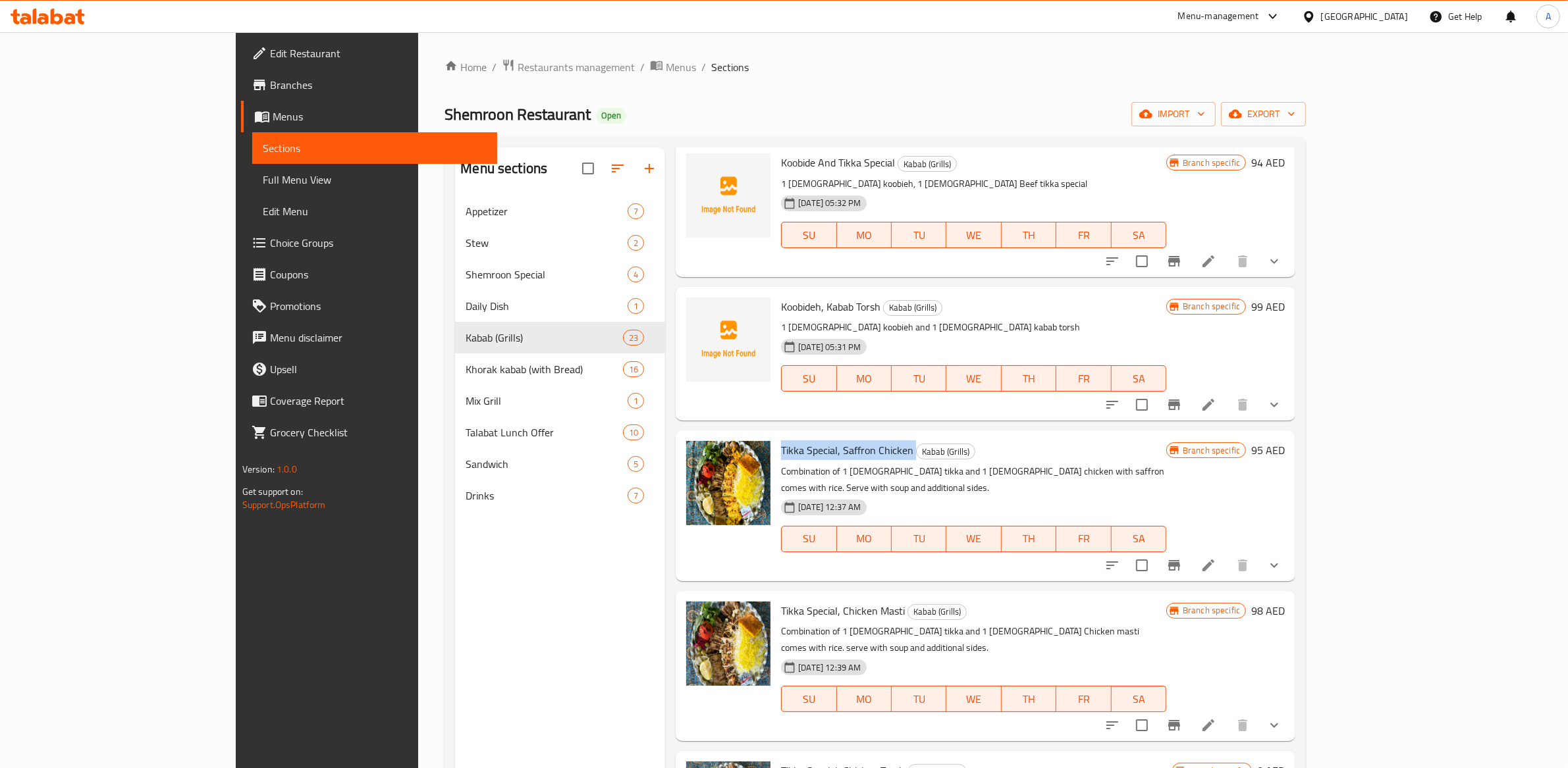
click at [781, 601] on span "Tikka Special, Chicken Masti" at bounding box center [843, 611] width 124 height 20
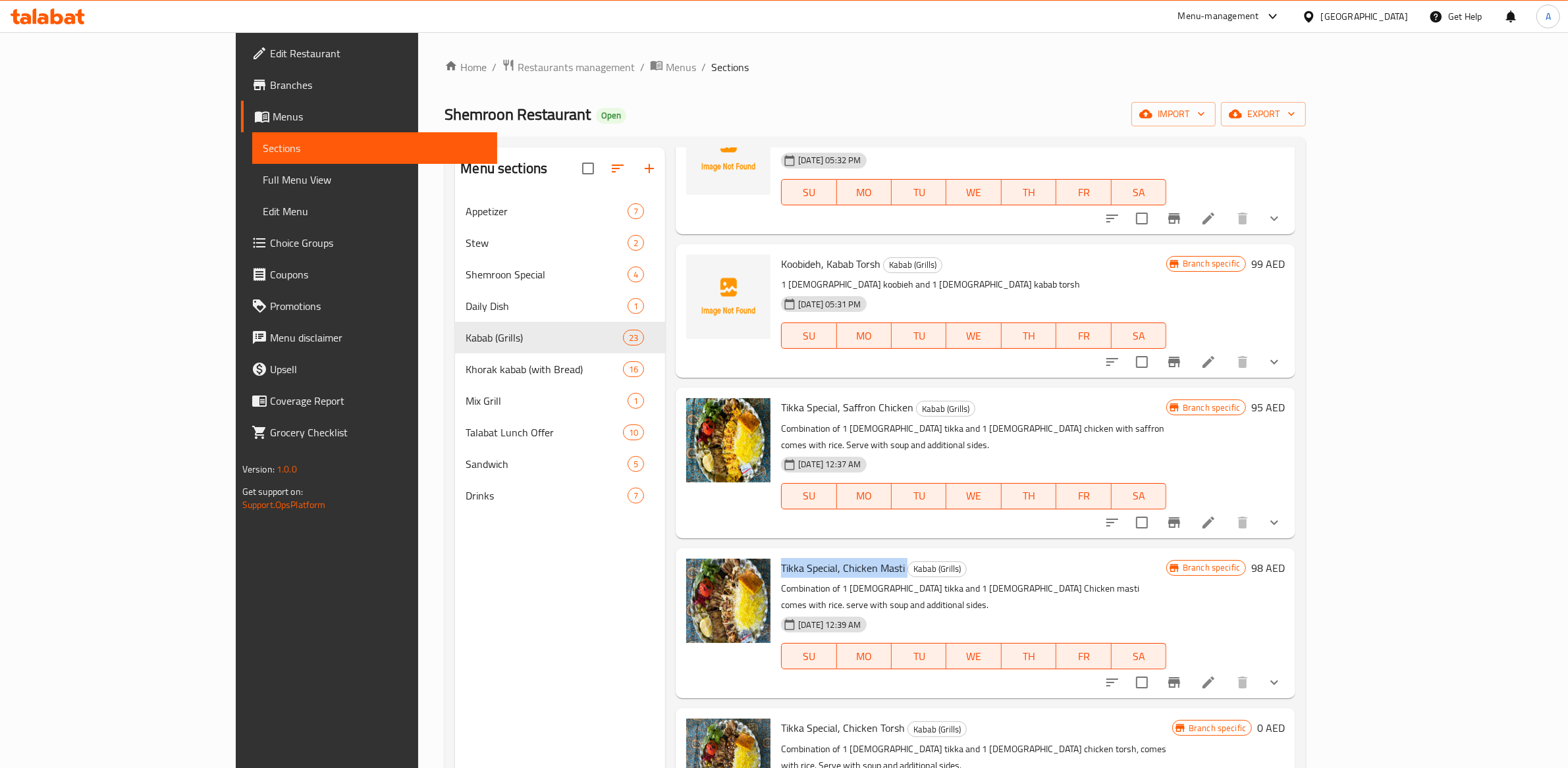
scroll to position [2281, 0]
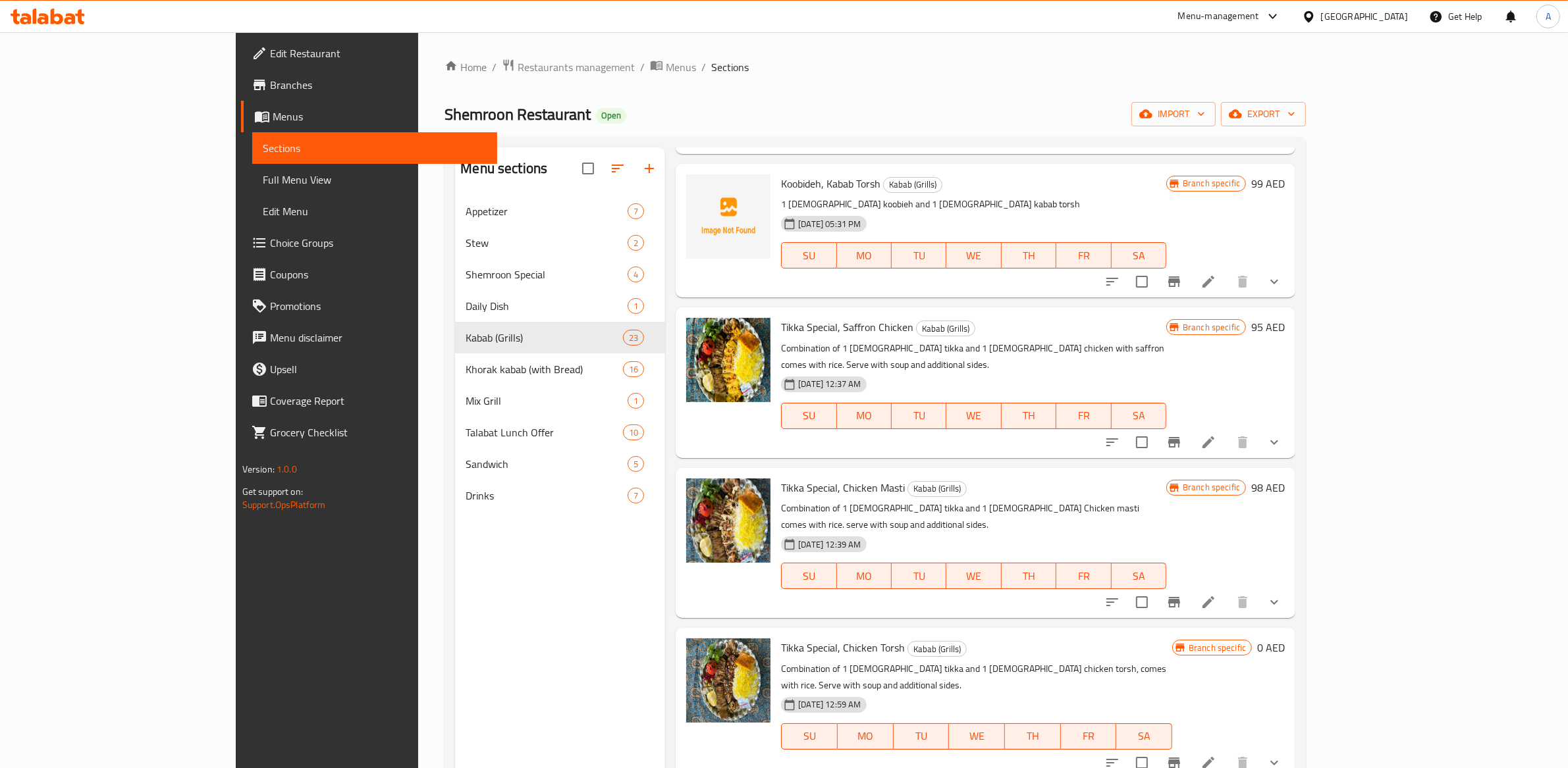
click at [810, 638] on span "Tikka Special, Chicken Torsh" at bounding box center [843, 648] width 124 height 20
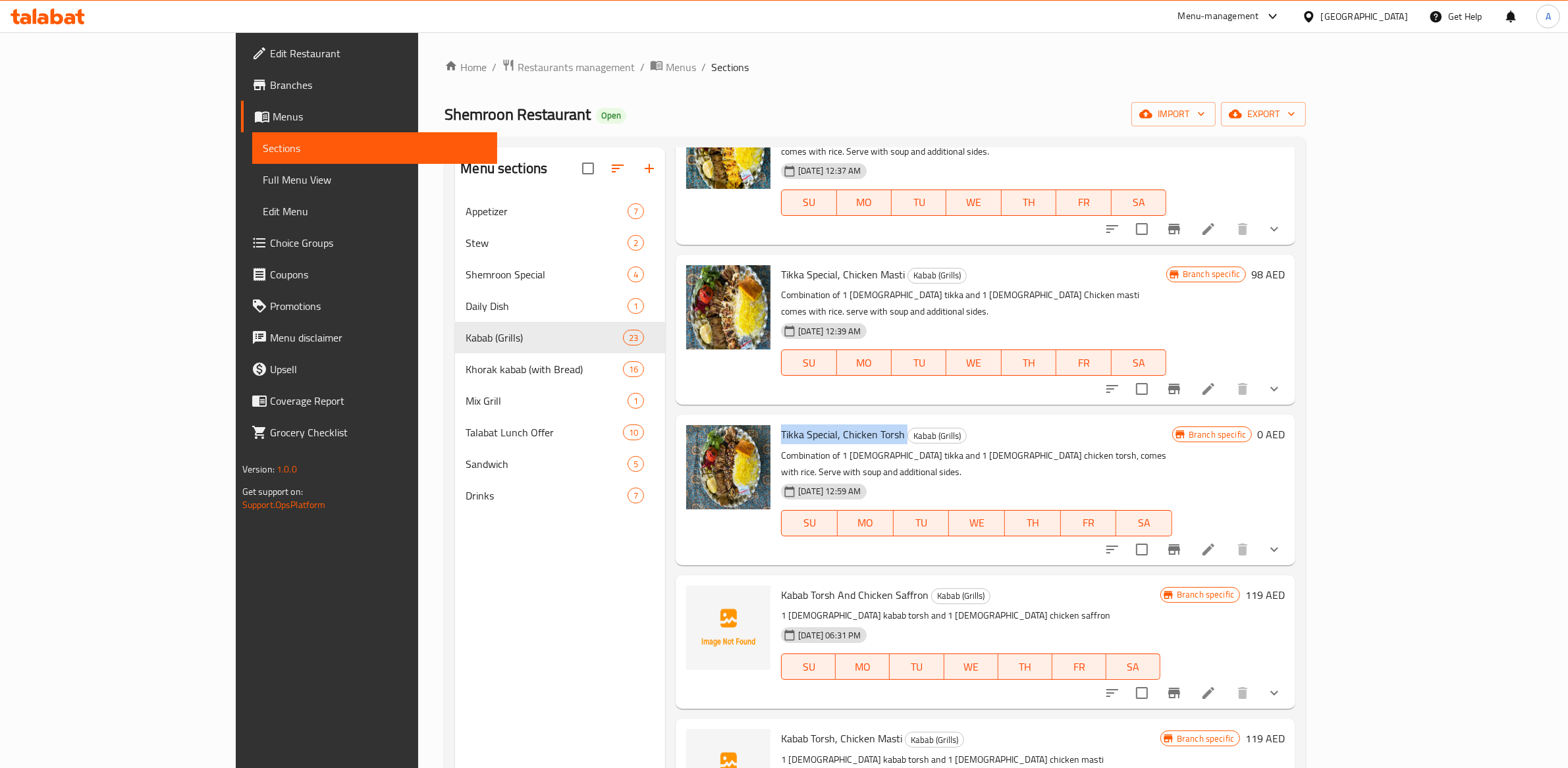
scroll to position [2504, 0]
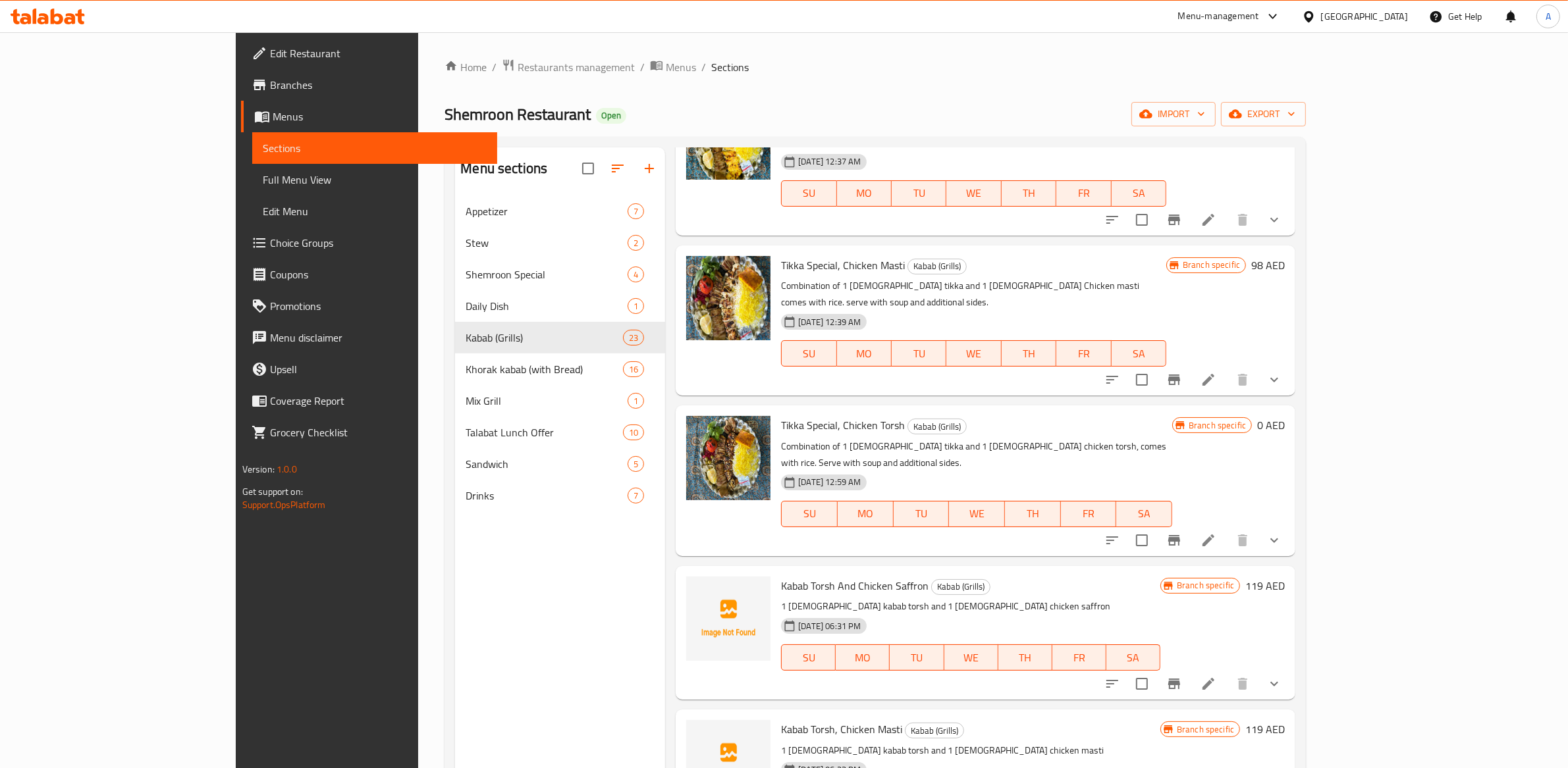
click at [810, 571] on div "Kabab Torsh And Chicken Saffron Kabab (Grills) 1 [DEMOGRAPHIC_DATA] kabab torsh…" at bounding box center [971, 632] width 390 height 123
click at [807, 576] on span "Kabab Torsh And Chicken Saffron" at bounding box center [855, 586] width 148 height 20
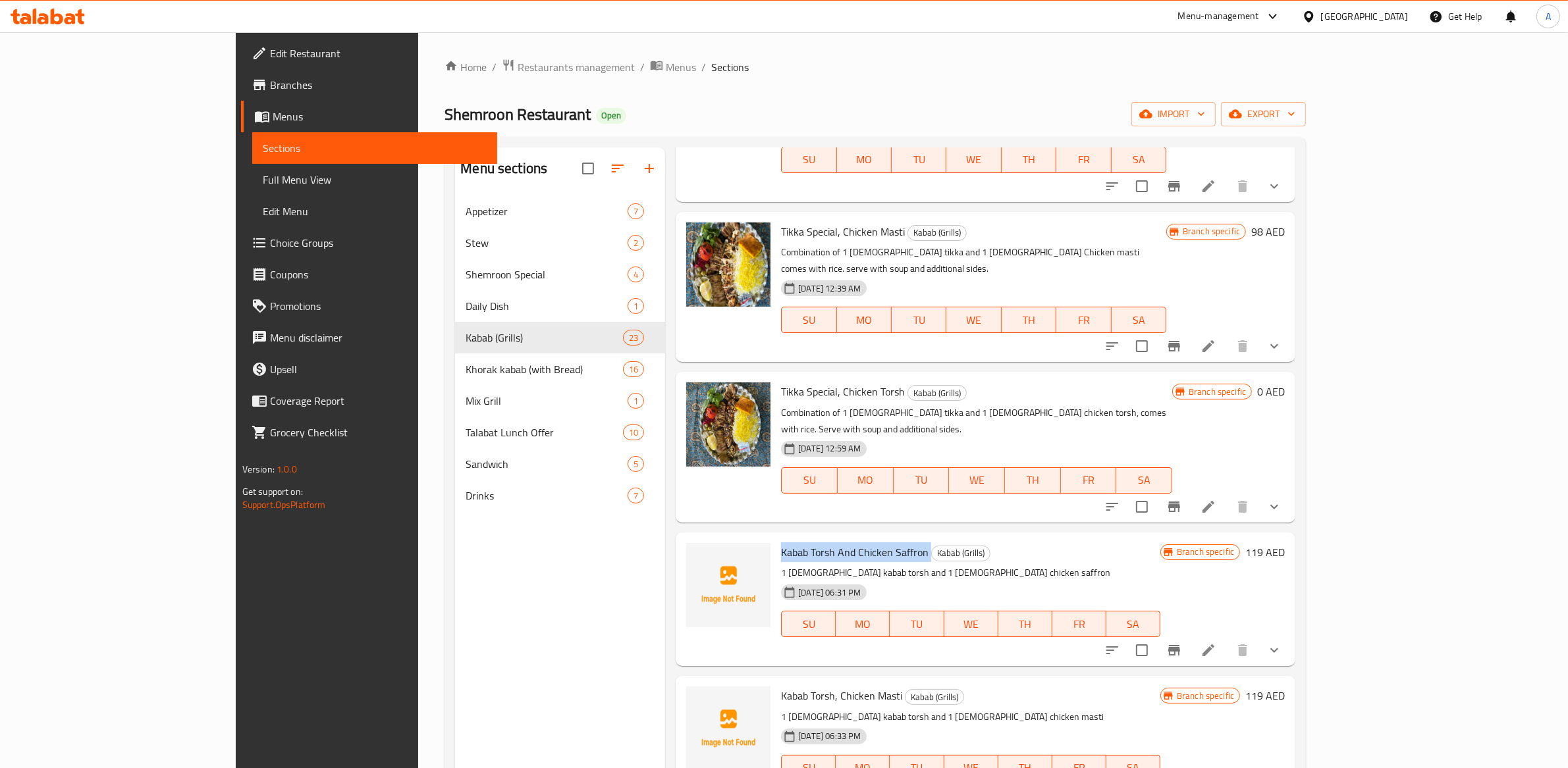
scroll to position [2570, 0]
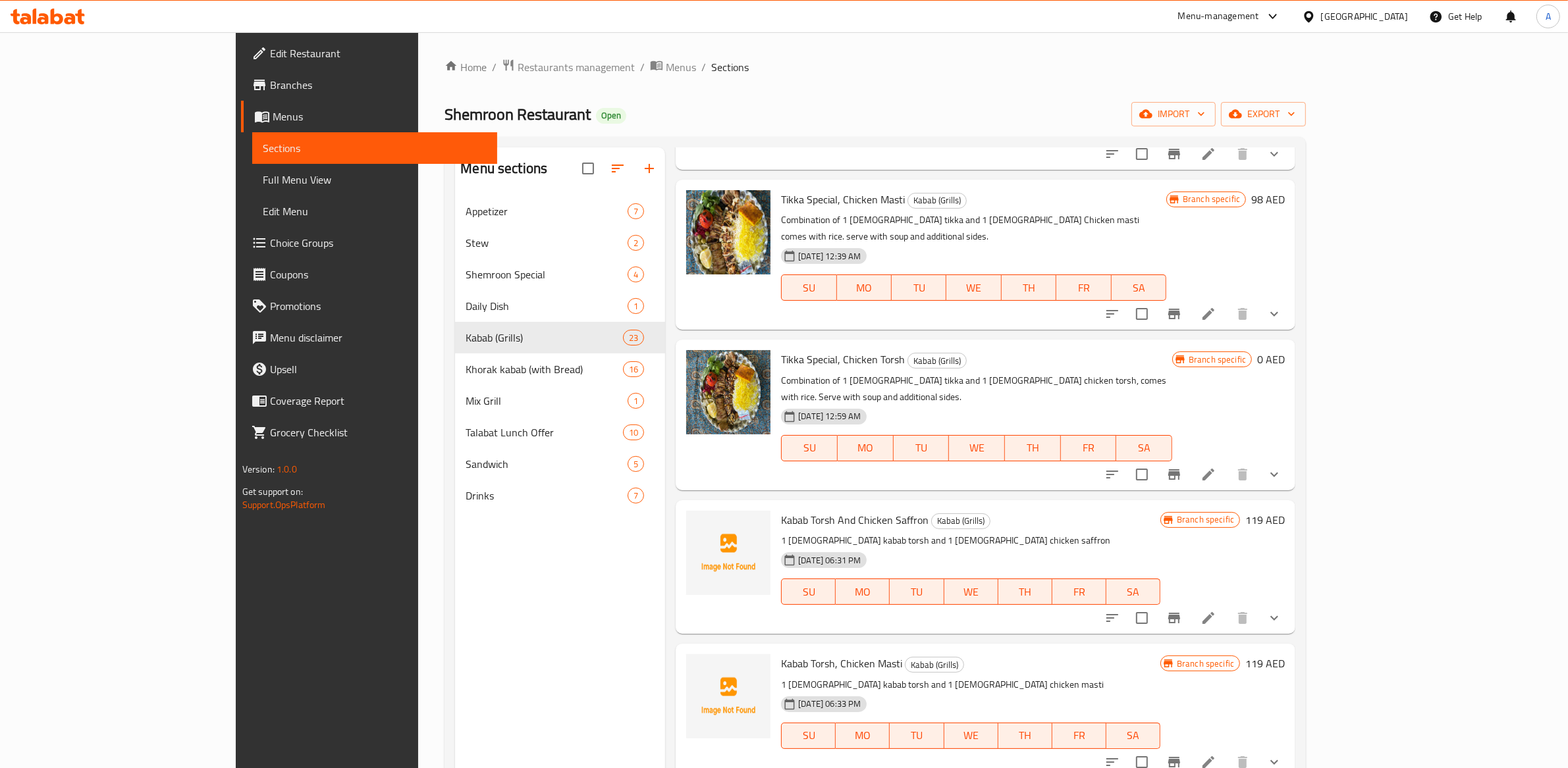
click at [819, 653] on span "Kabab Torsh, Chicken Masti" at bounding box center [841, 663] width 121 height 20
drag, startPoint x: 819, startPoint y: 516, endPoint x: 925, endPoint y: 378, distance: 174.0
click at [819, 653] on span "Kabab Torsh, Chicken Masti" at bounding box center [841, 663] width 121 height 20
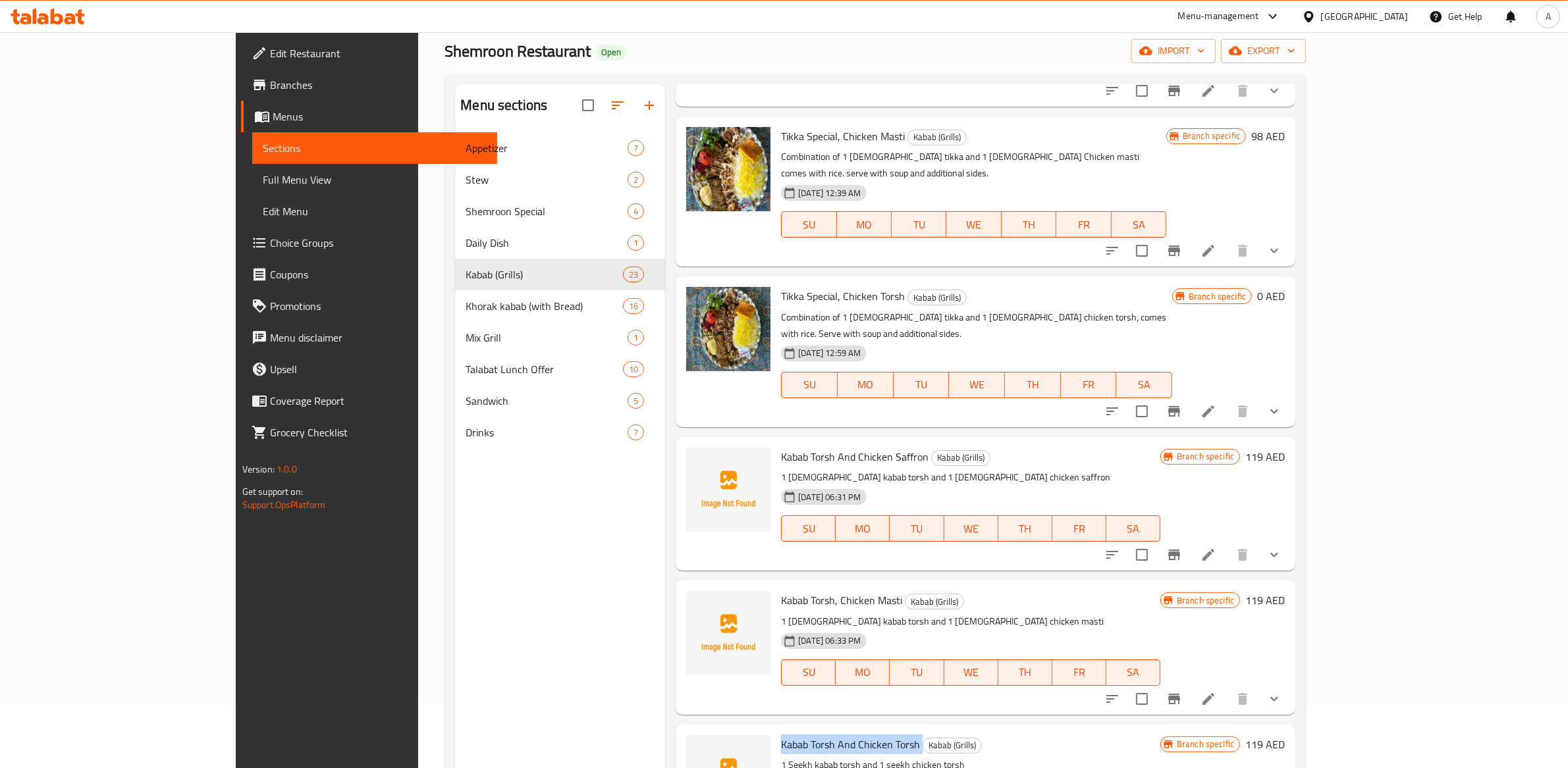
scroll to position [185, 0]
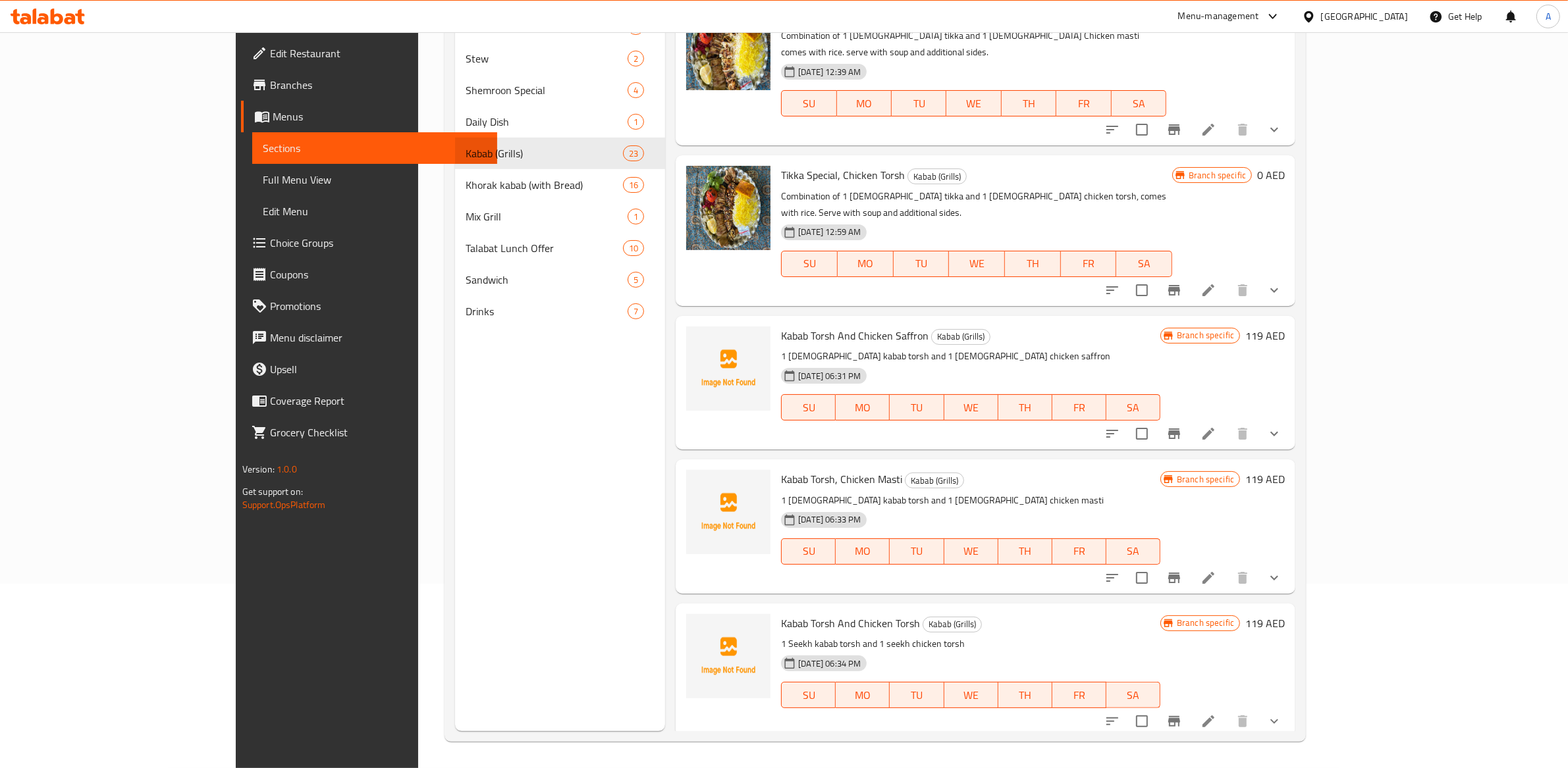
click at [785, 757] on span "Tikka Special And Kabab Torsh" at bounding box center [847, 767] width 133 height 20
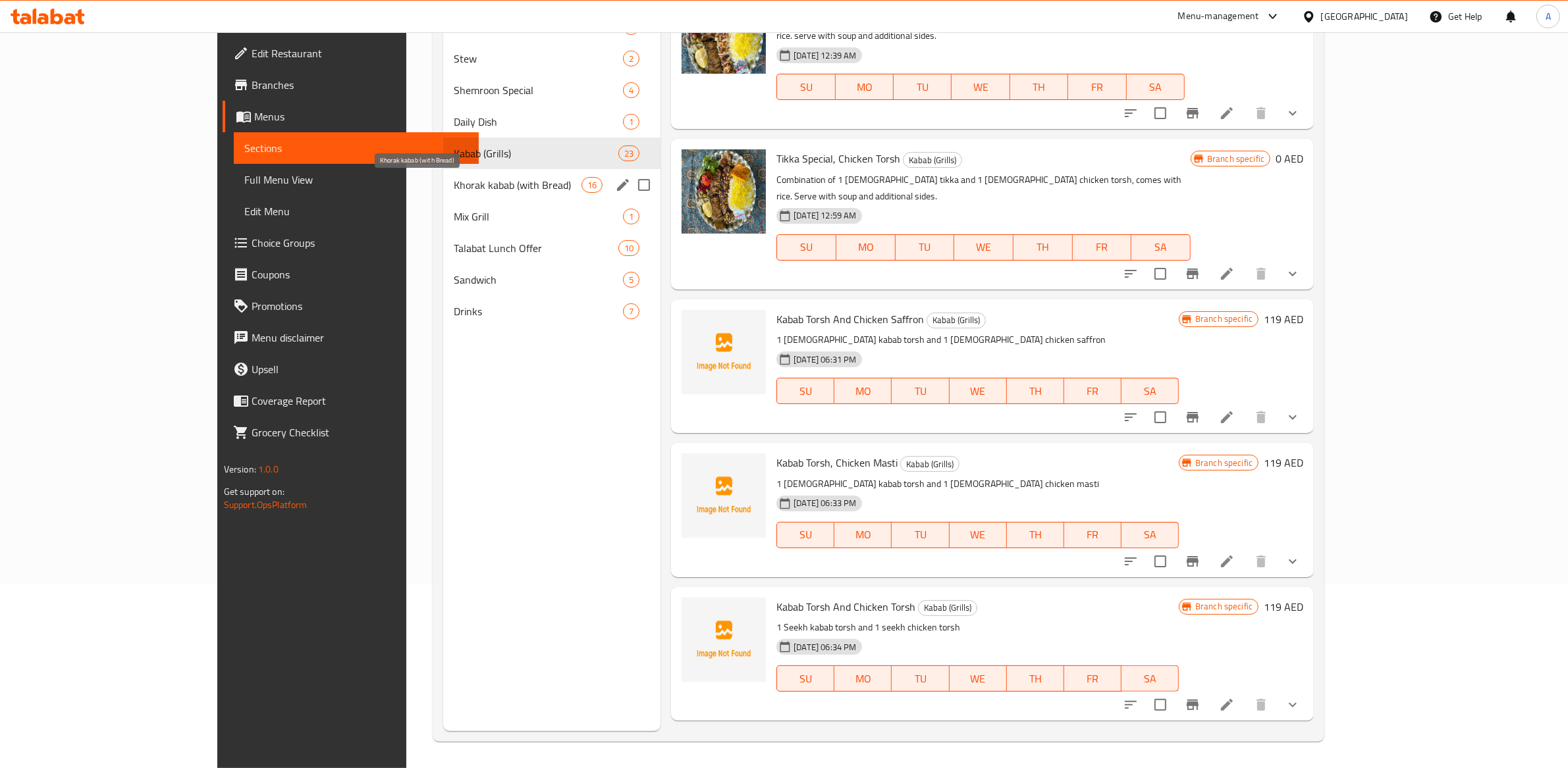
click at [454, 180] on span "Khorak kabab (with Bread)" at bounding box center [518, 184] width 128 height 16
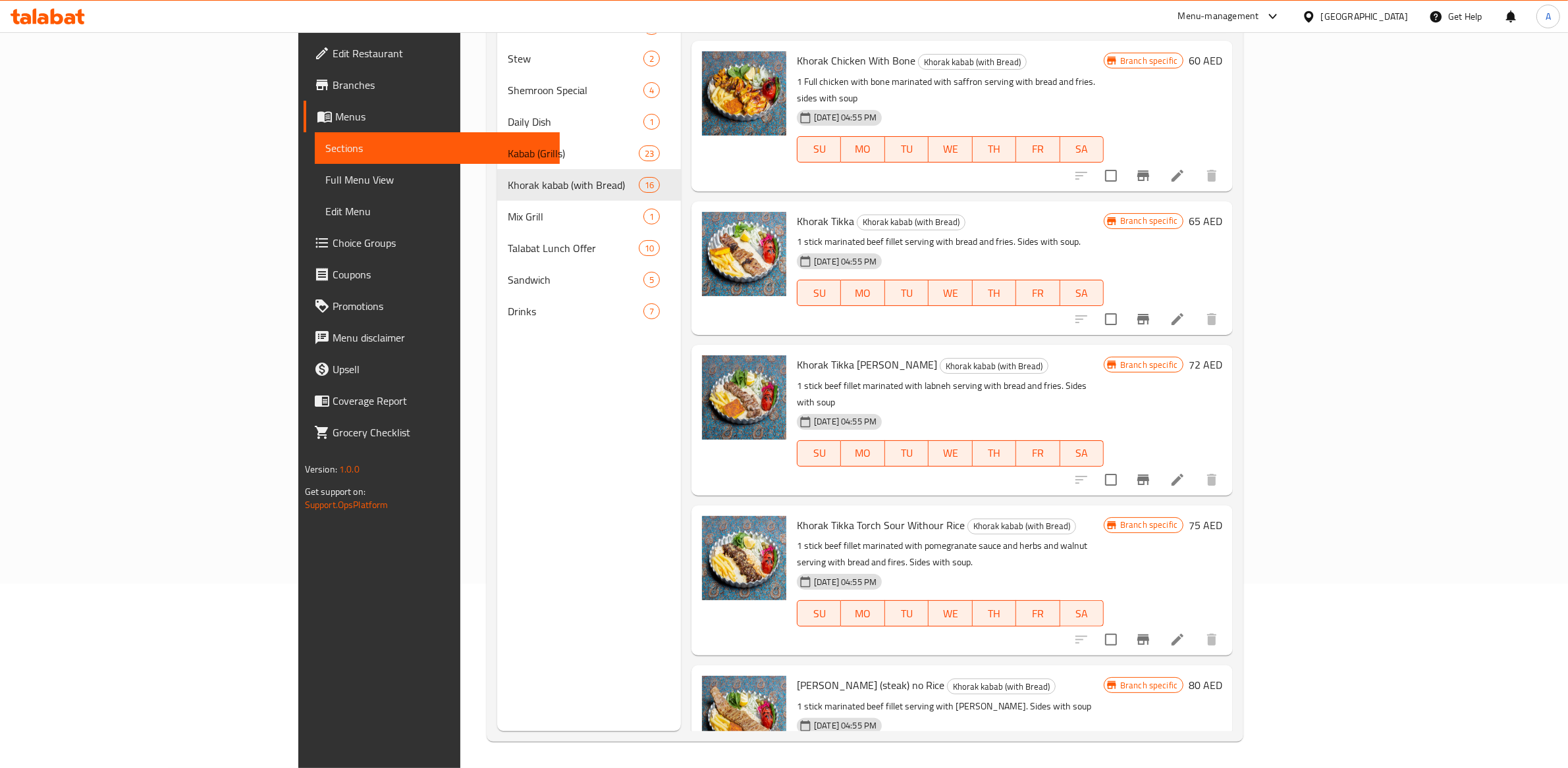
scroll to position [112, 0]
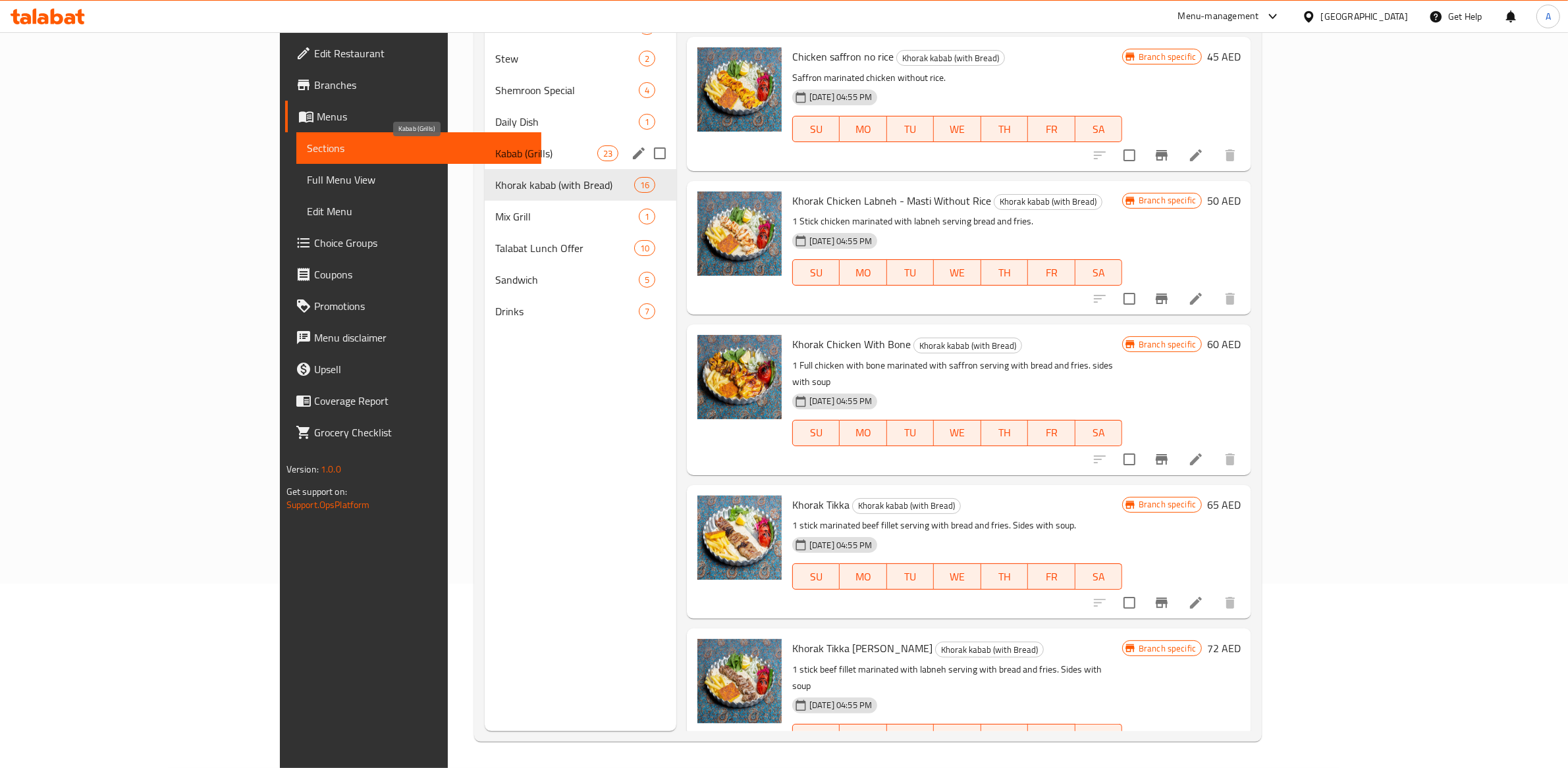
click at [495, 150] on span "Kabab (Grills)" at bounding box center [546, 153] width 102 height 16
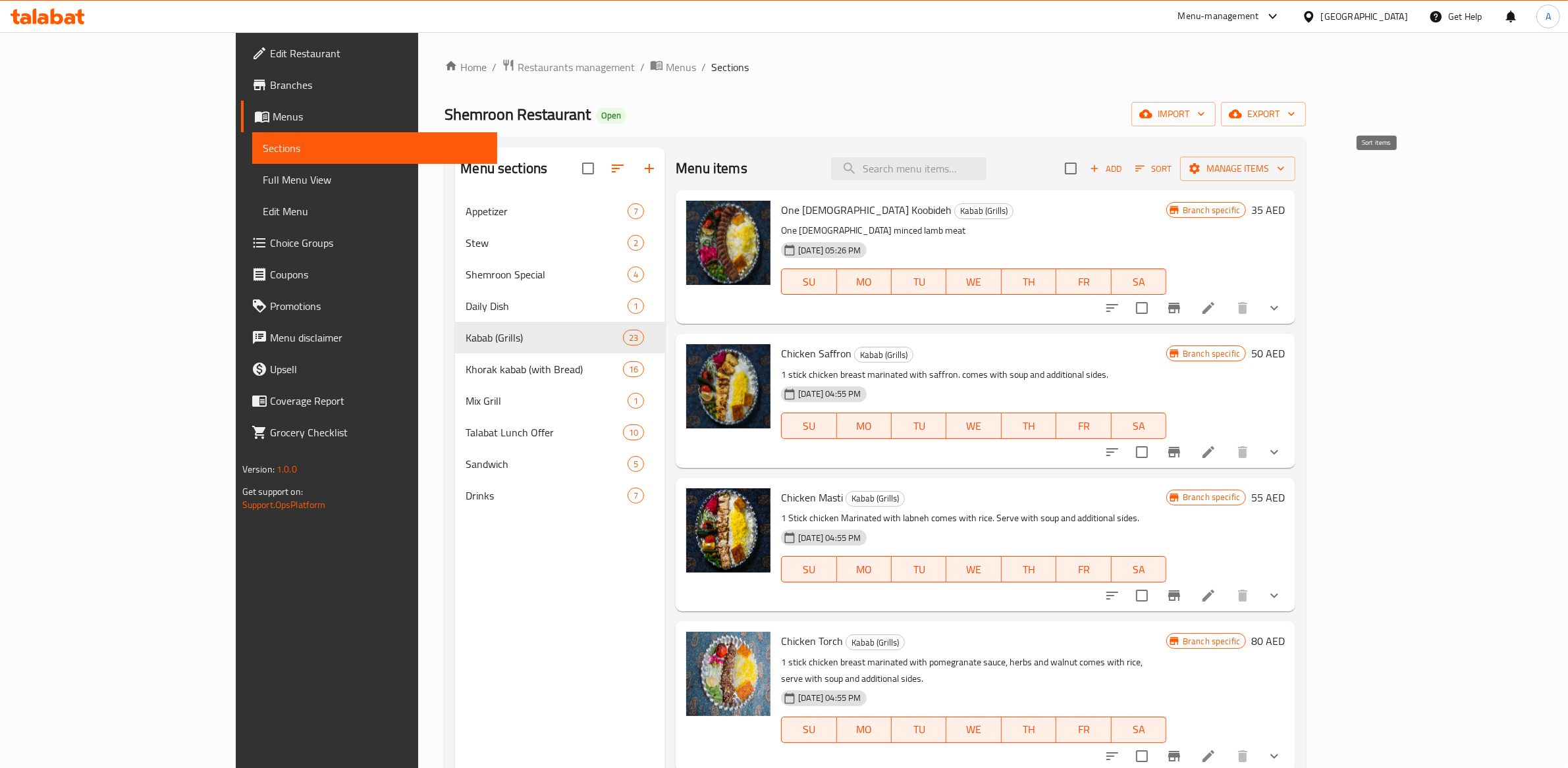
click at [1171, 170] on span "Sort" at bounding box center [1153, 169] width 36 height 15
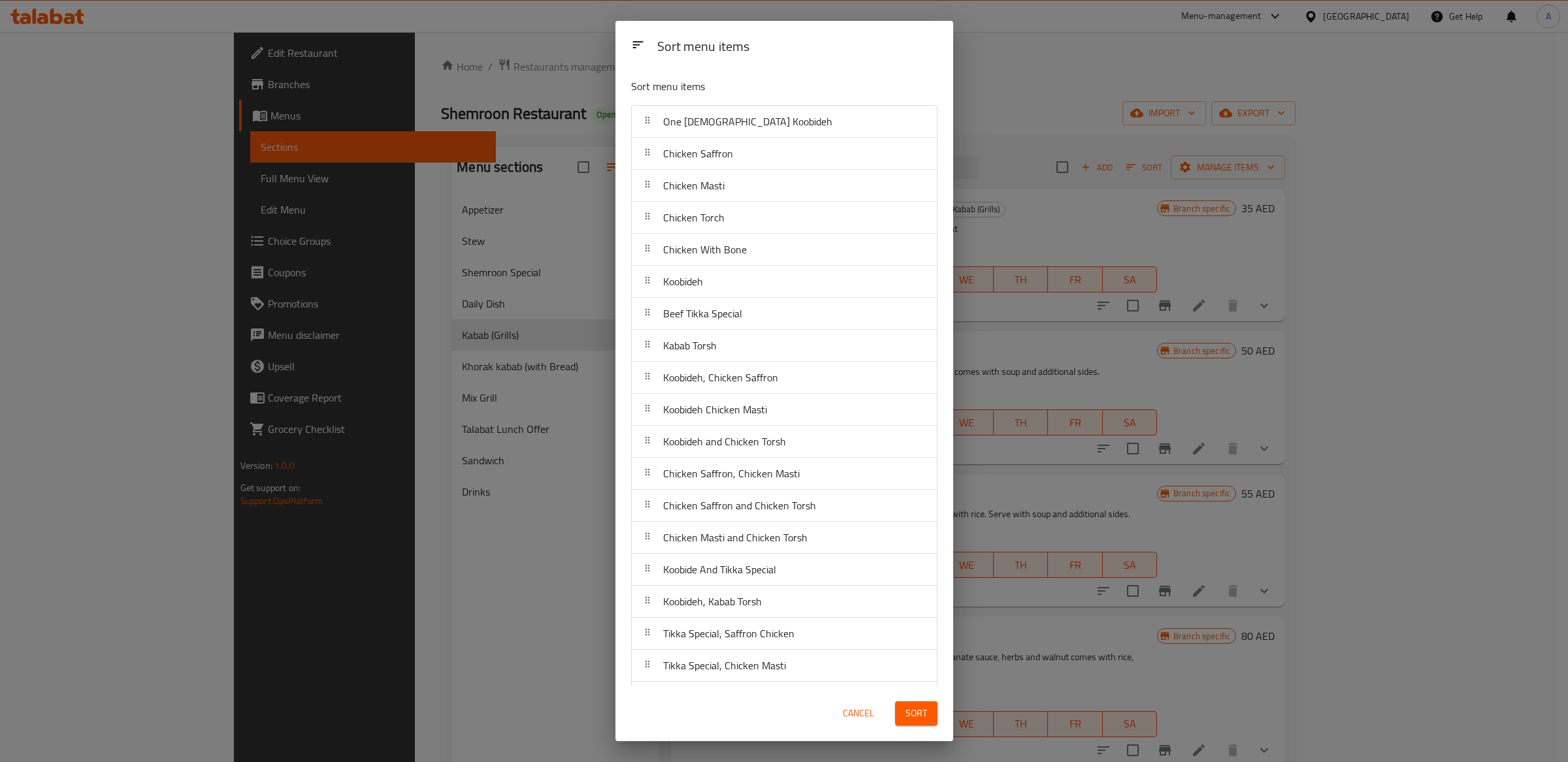
click at [1064, 171] on div "Sort menu items Sort menu items One Sikh Koobideh Chicken Saffron Chicken Masti…" at bounding box center [784, 381] width 1568 height 762
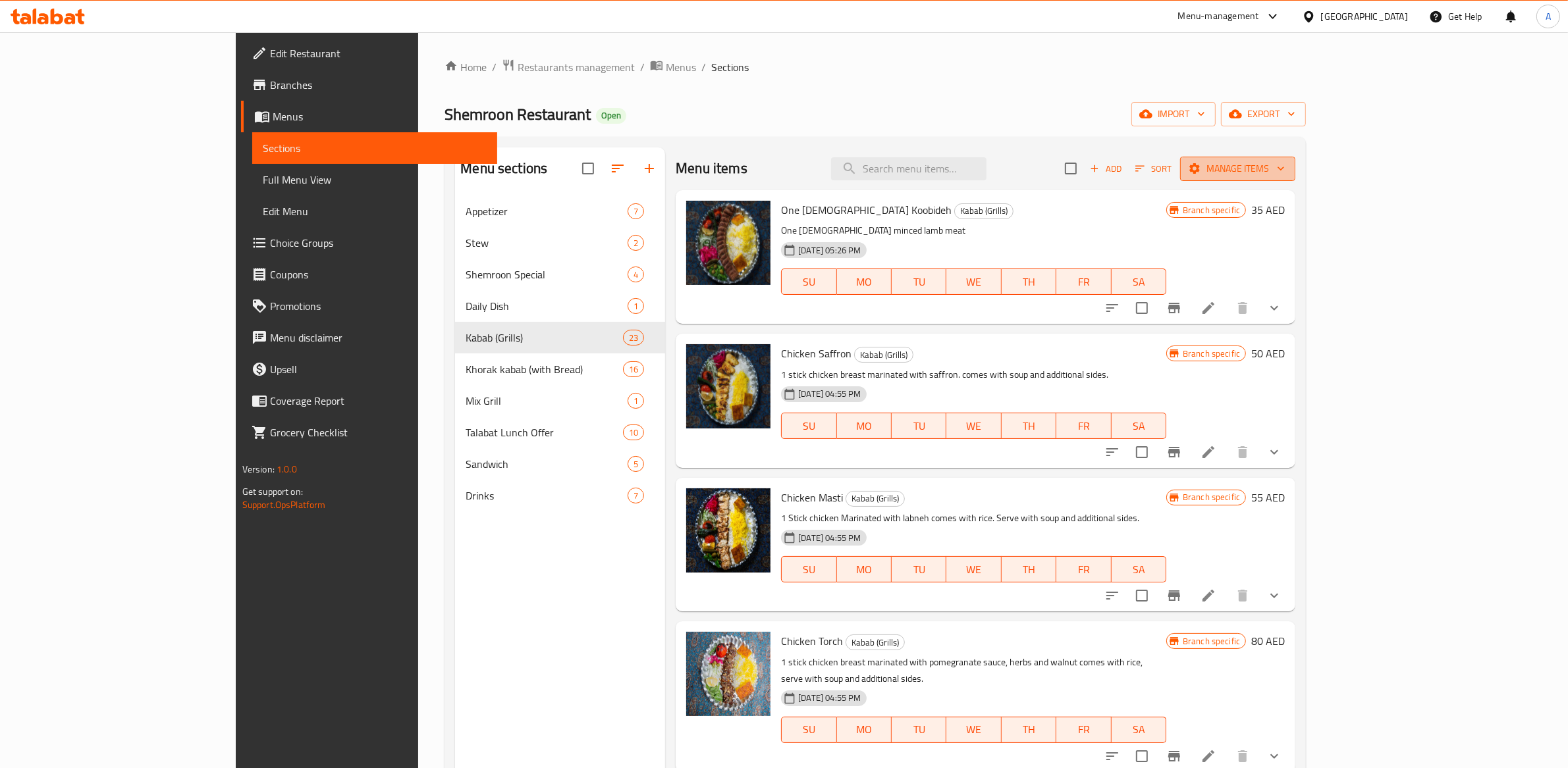
click at [1287, 172] on icon "button" at bounding box center [1281, 169] width 13 height 13
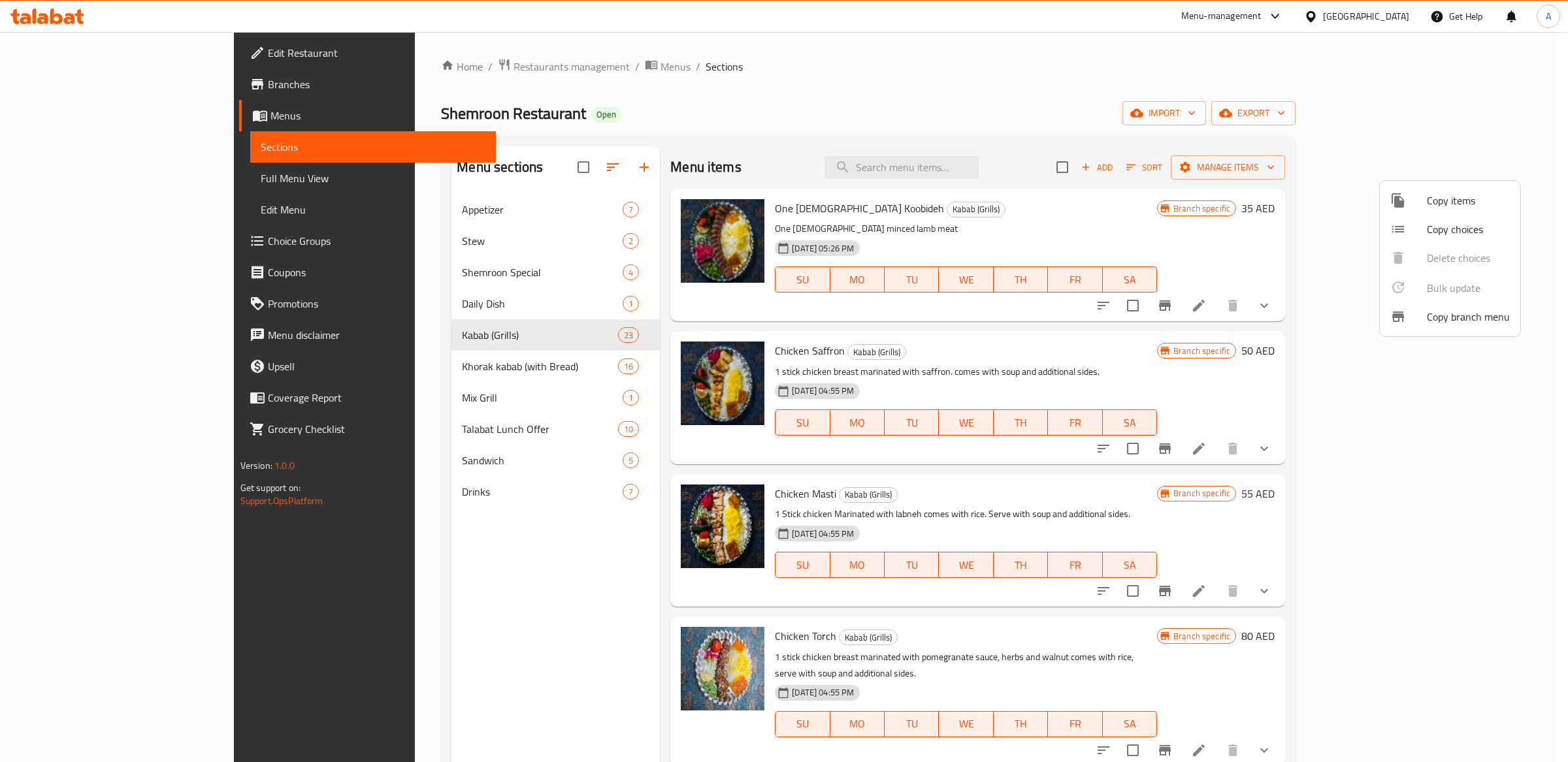
click at [1149, 130] on div at bounding box center [784, 381] width 1568 height 762
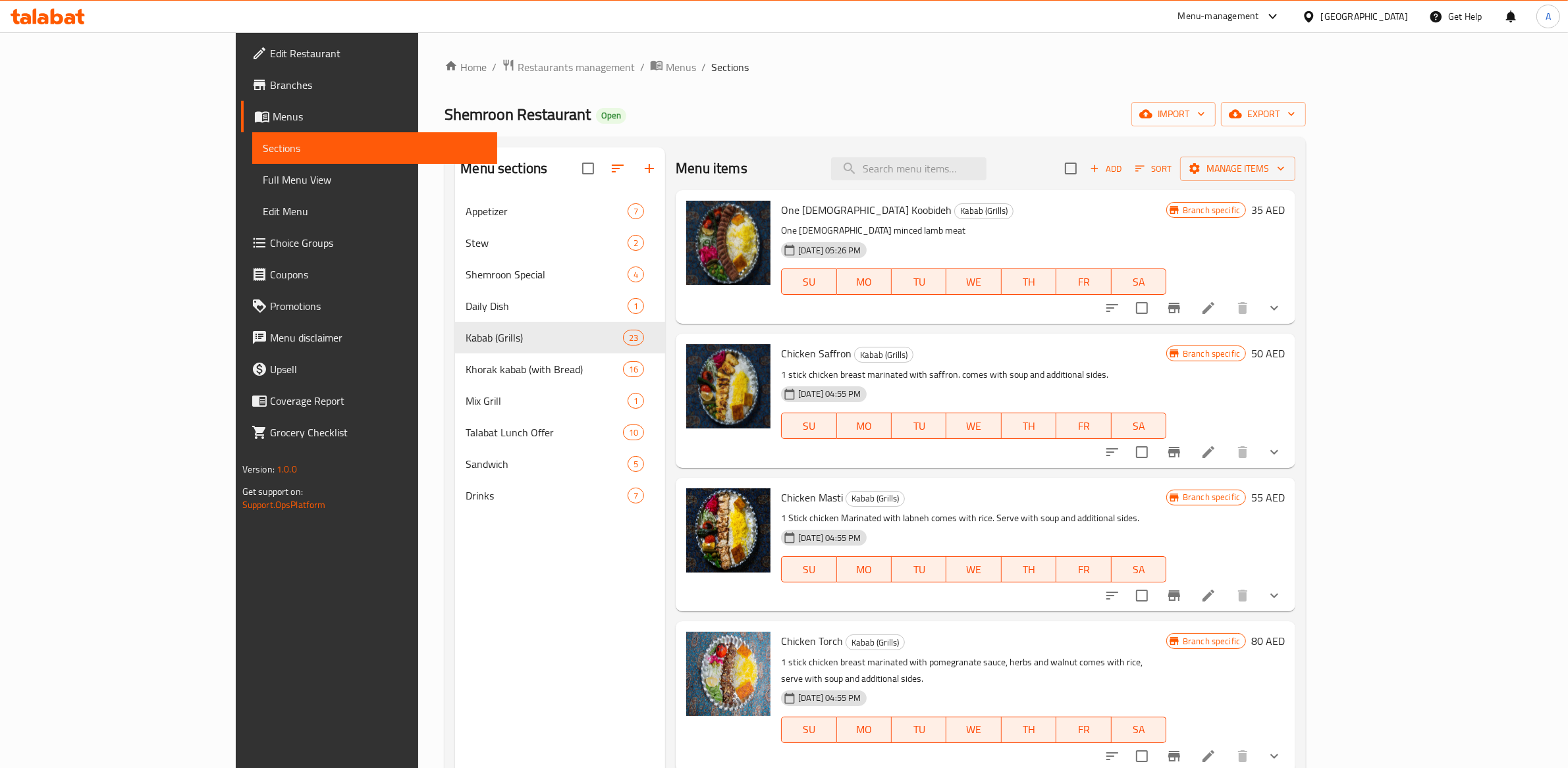
click at [1085, 179] on input "checkbox" at bounding box center [1071, 168] width 28 height 28
checkbox input "true"
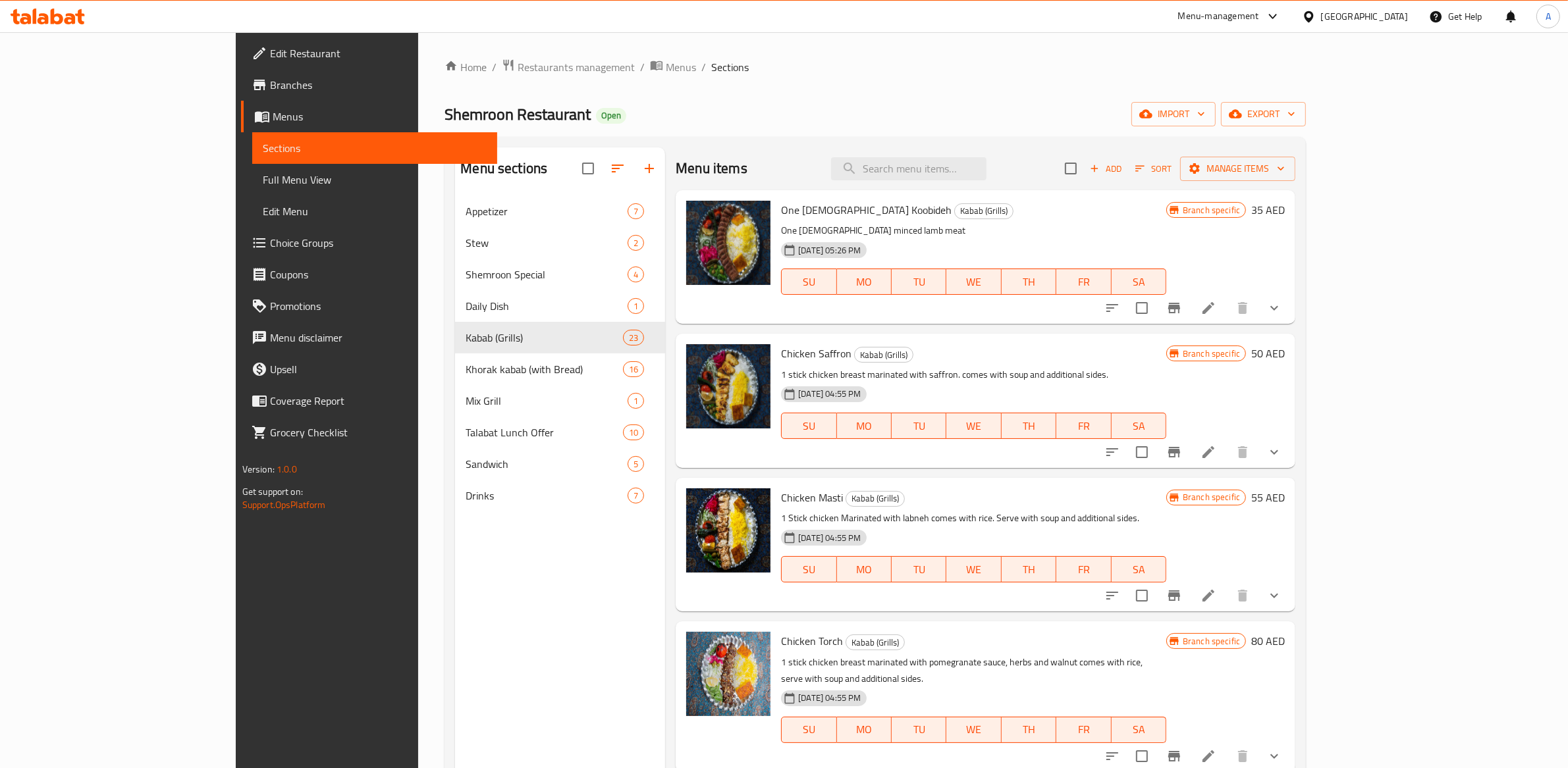
checkbox input "true"
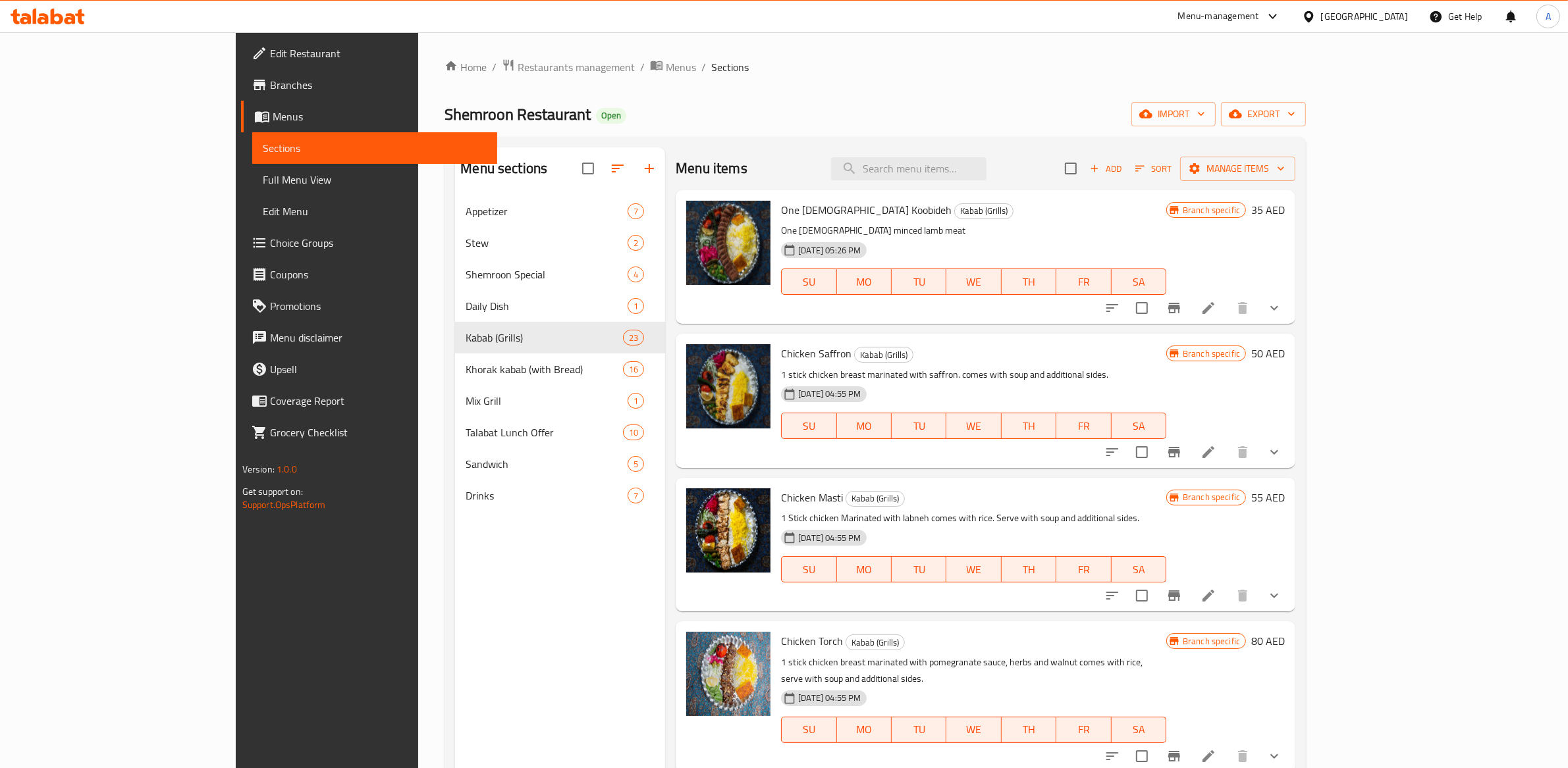
checkbox input "true"
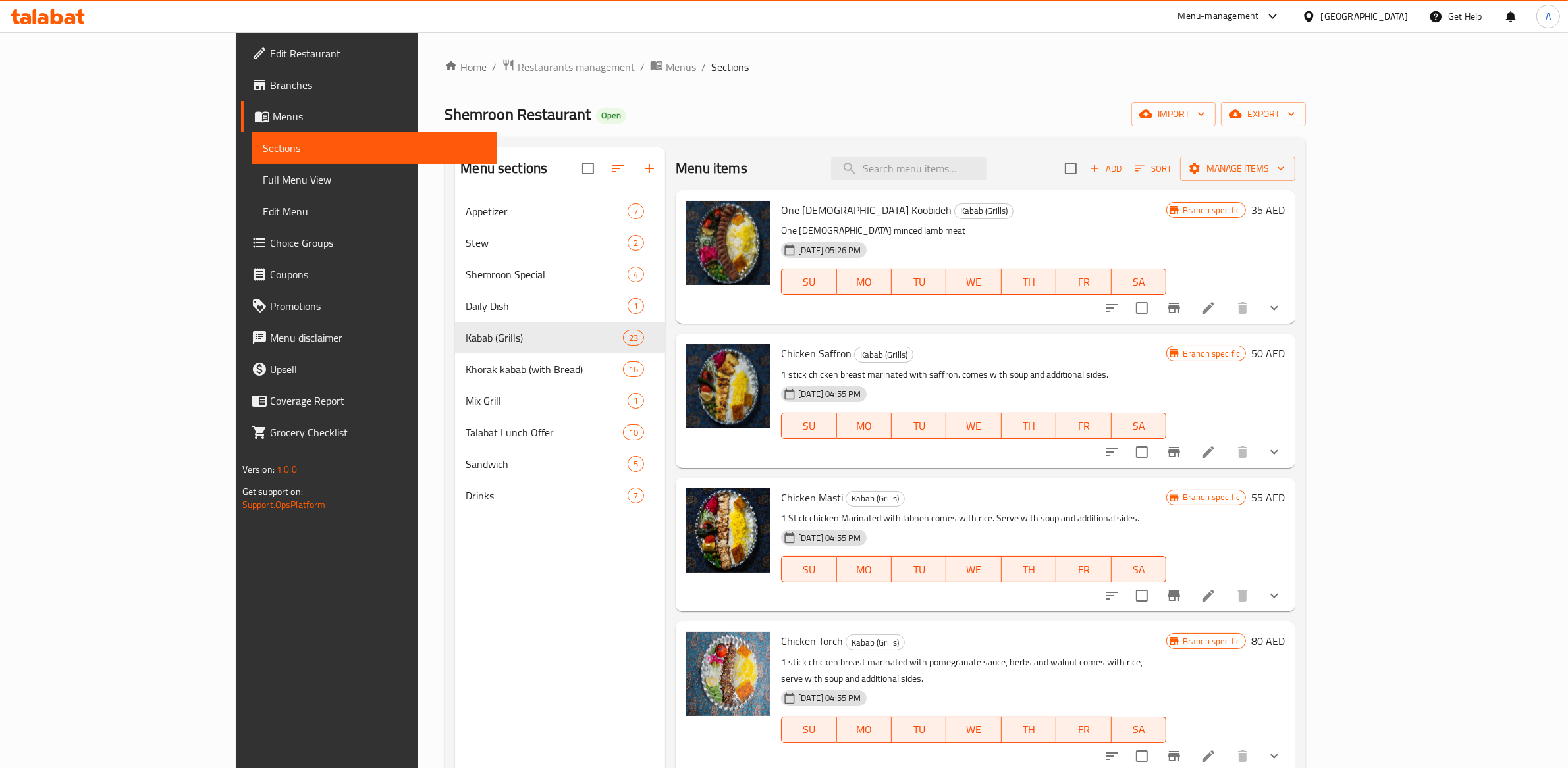
checkbox input "true"
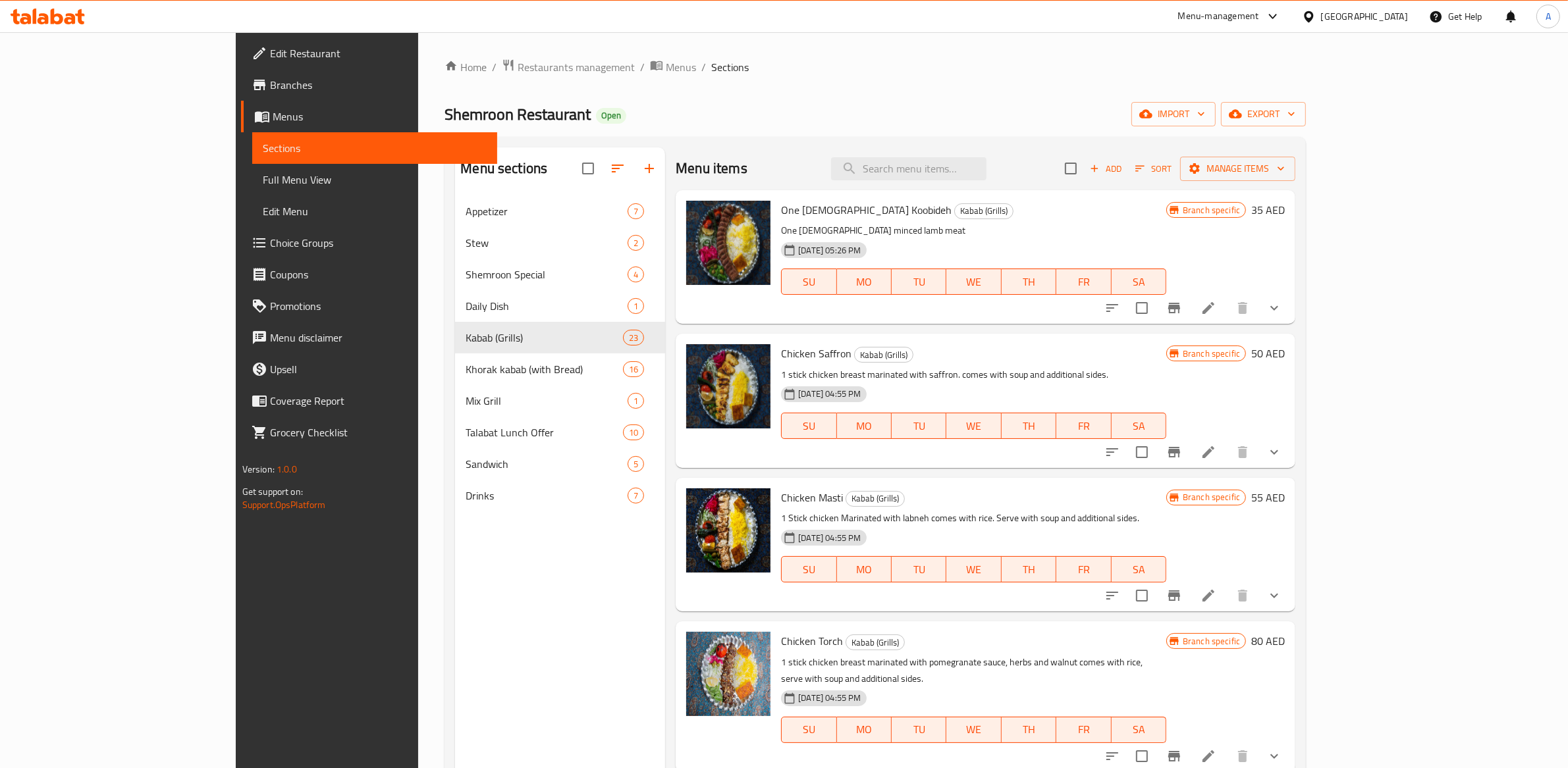
checkbox input "true"
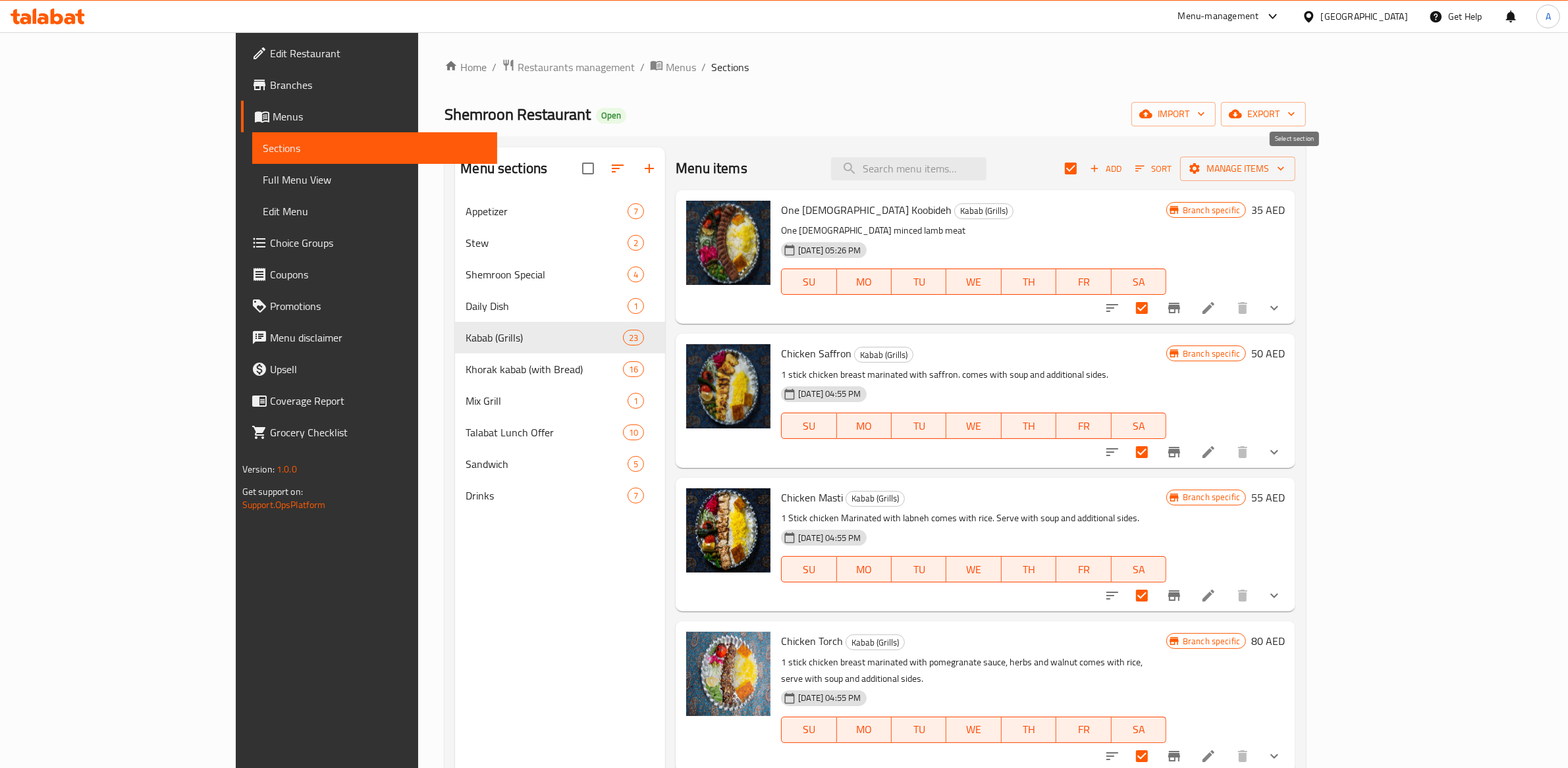
click at [1085, 177] on input "checkbox" at bounding box center [1071, 168] width 28 height 28
checkbox input "false"
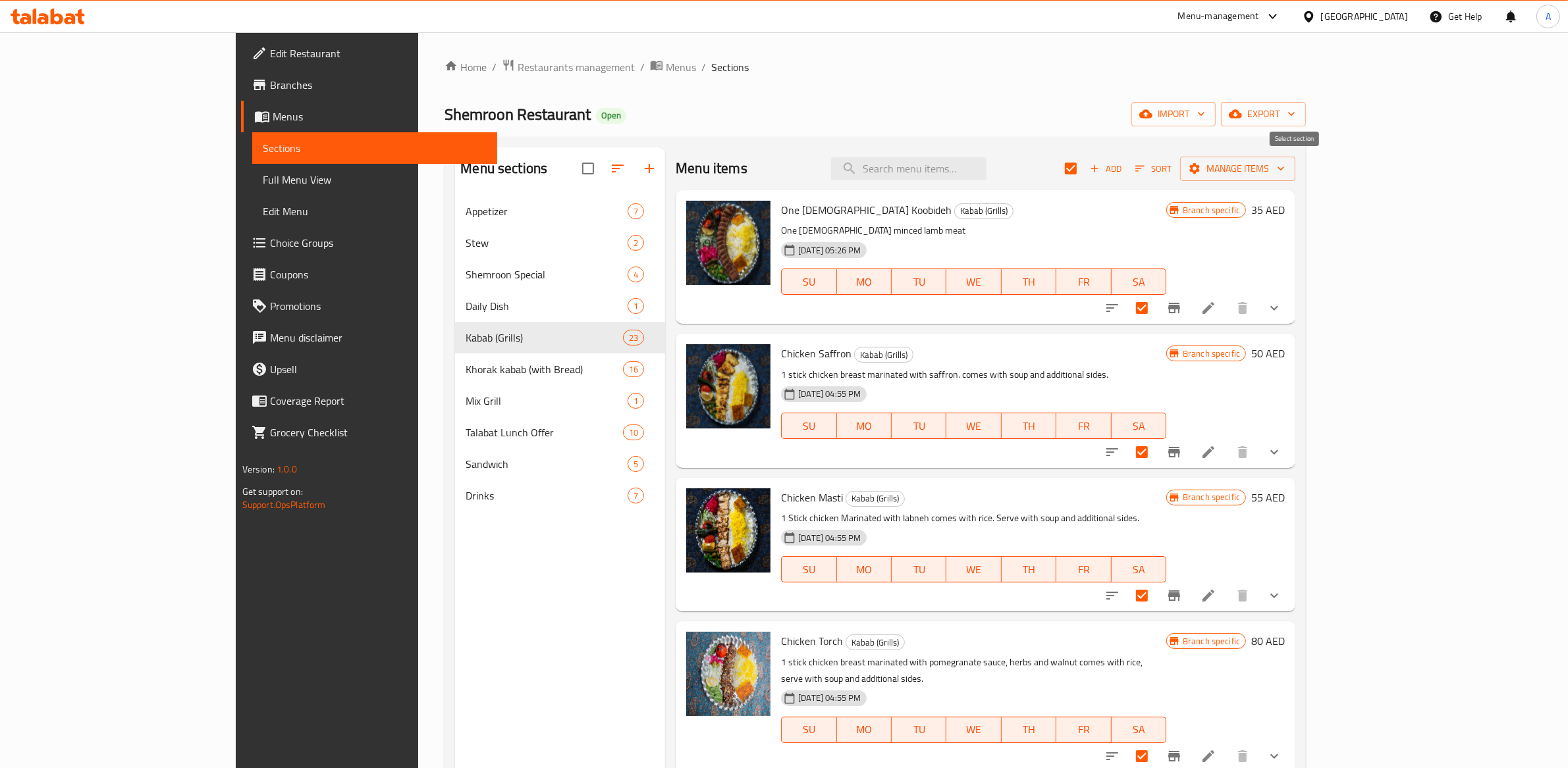
checkbox input "false"
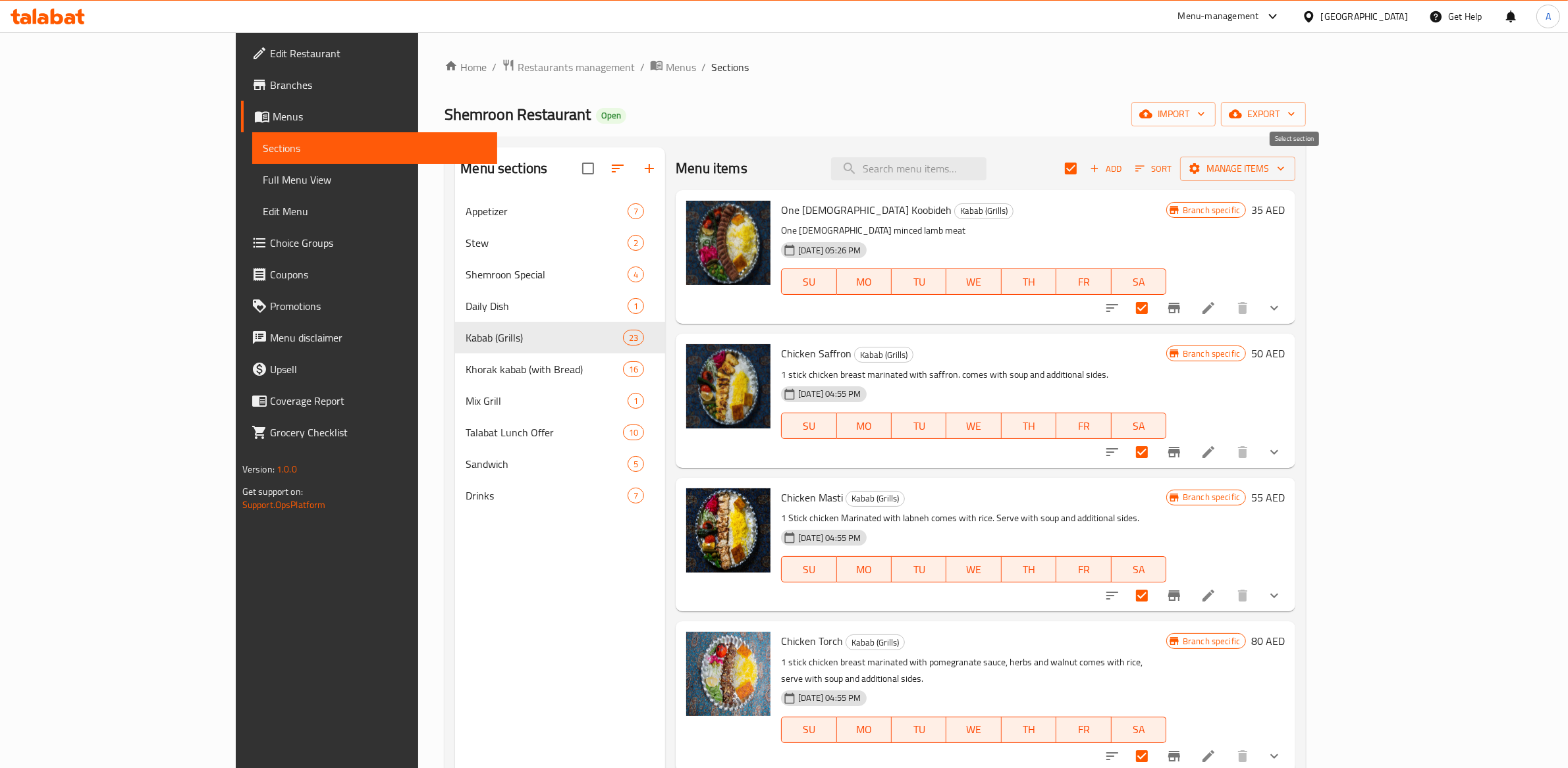
checkbox input "false"
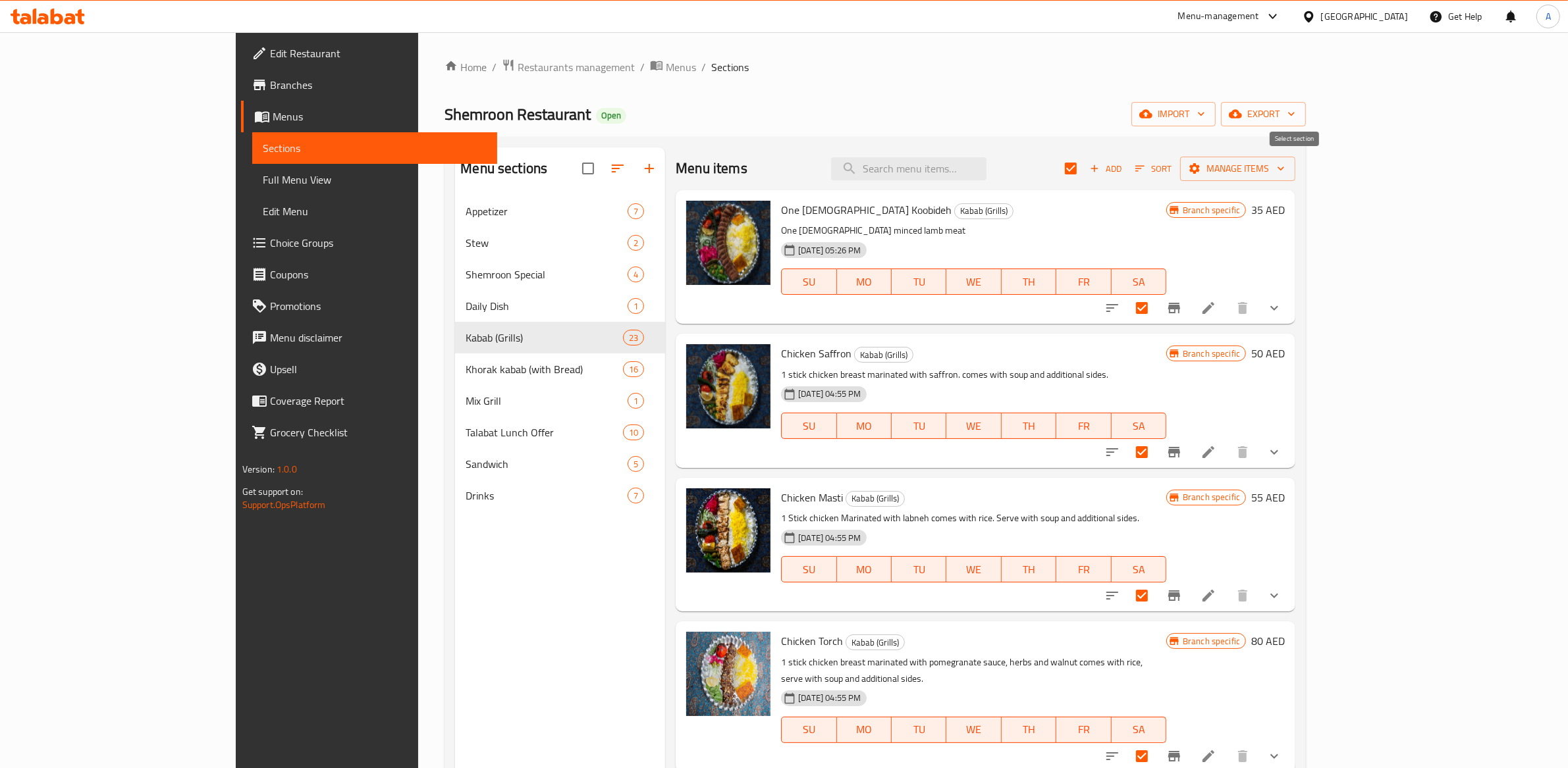
checkbox input "false"
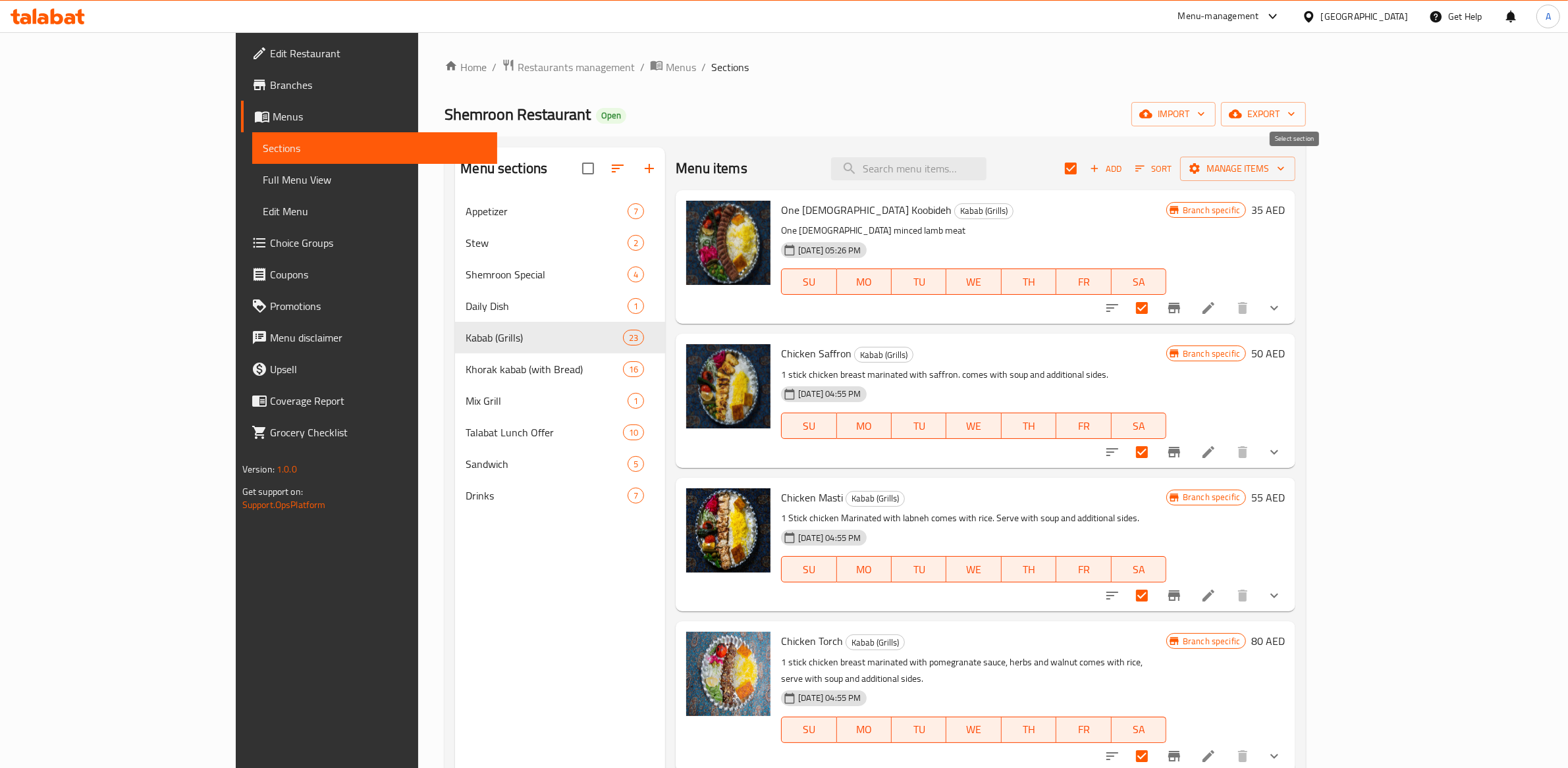
checkbox input "false"
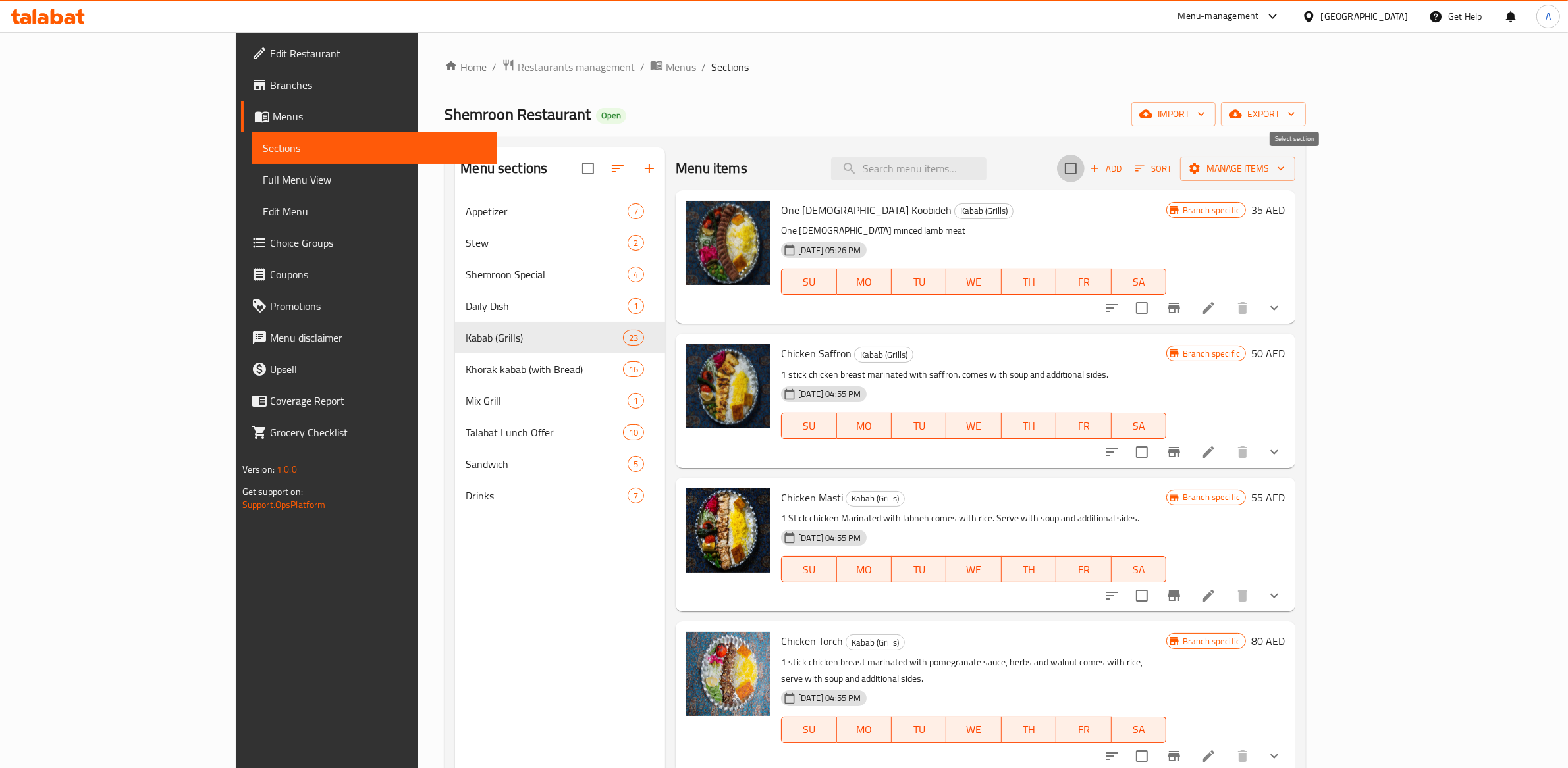
click at [1085, 178] on input "checkbox" at bounding box center [1071, 168] width 28 height 28
checkbox input "true"
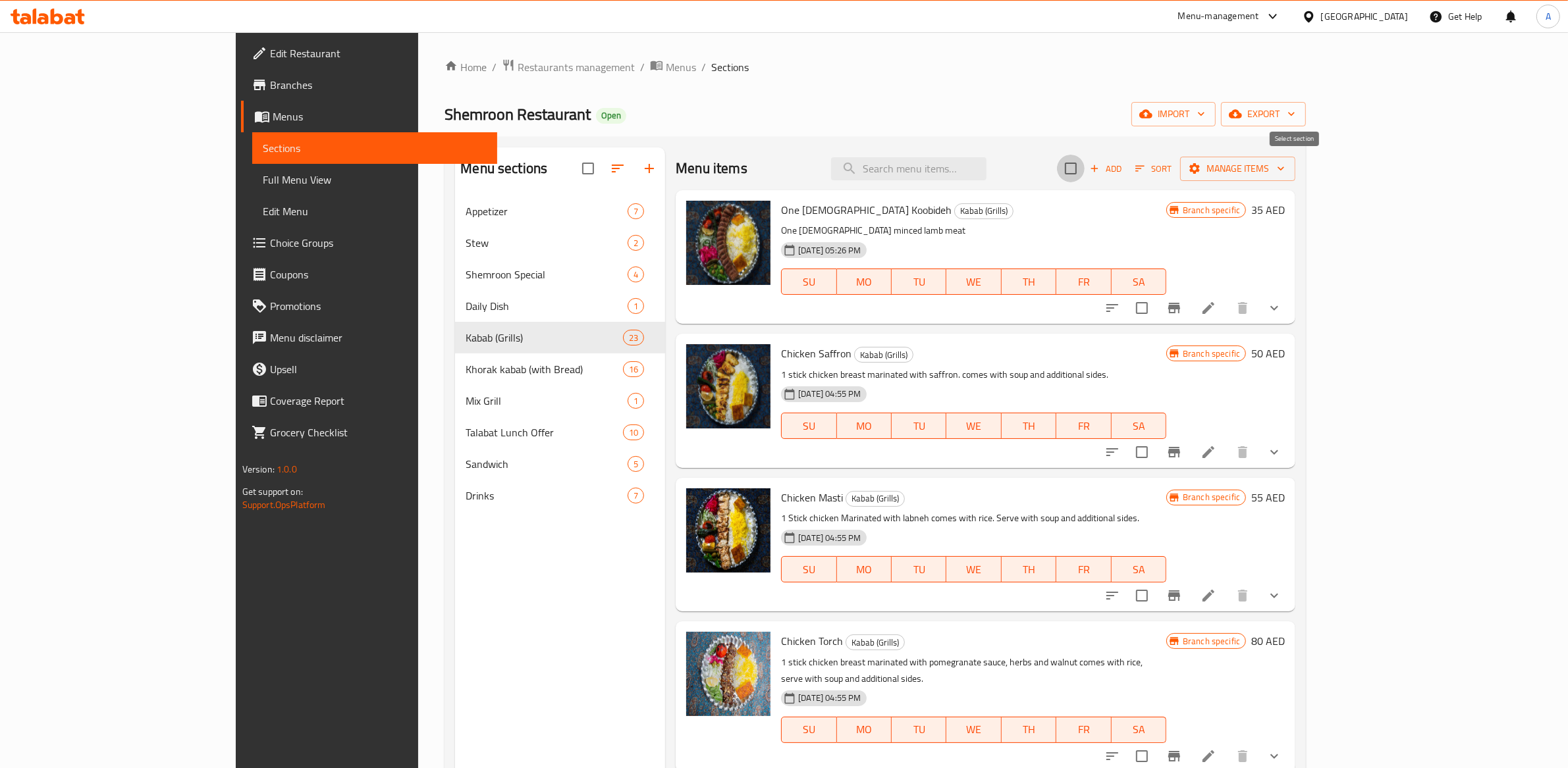
checkbox input "true"
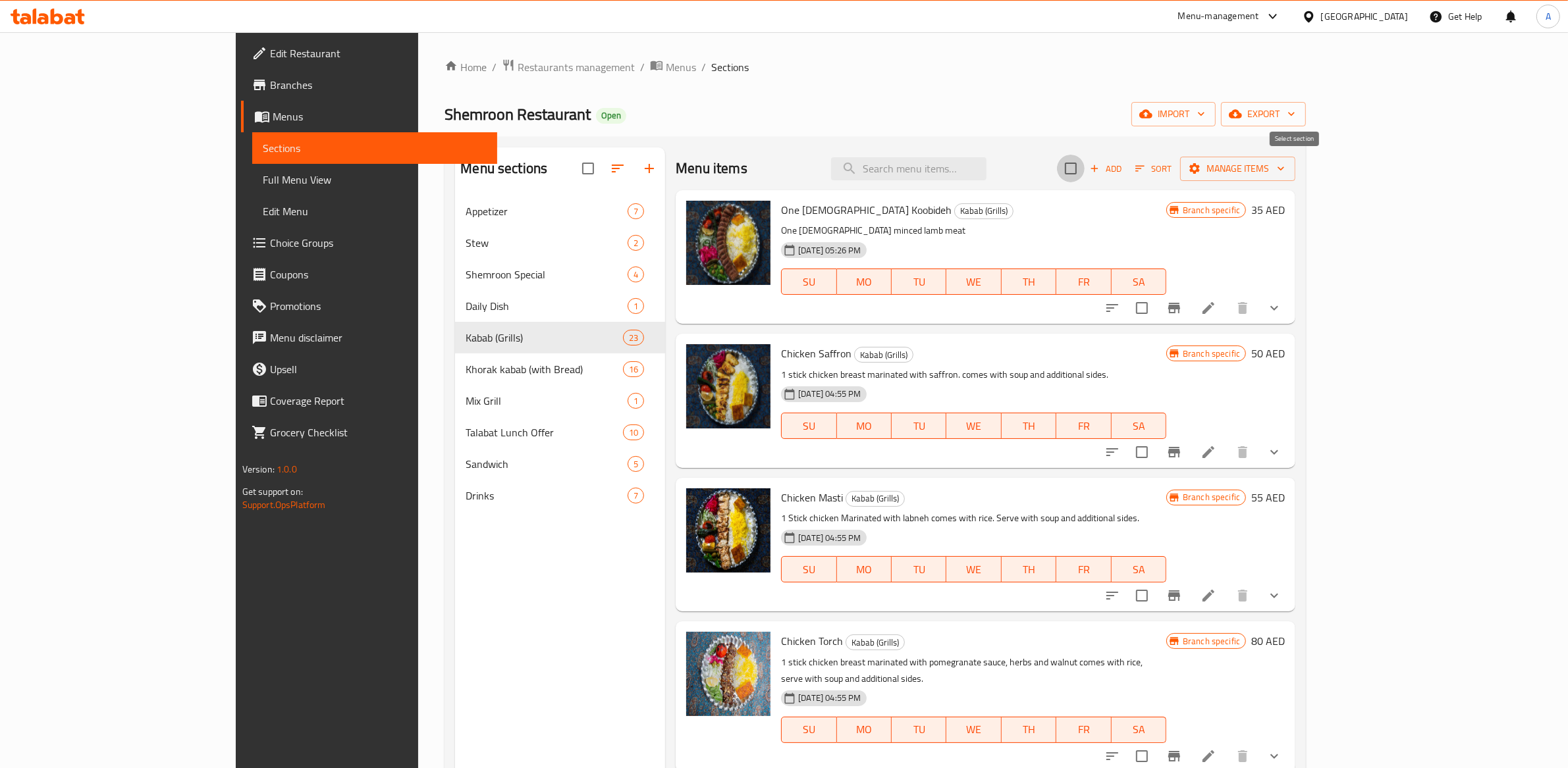
checkbox input "true"
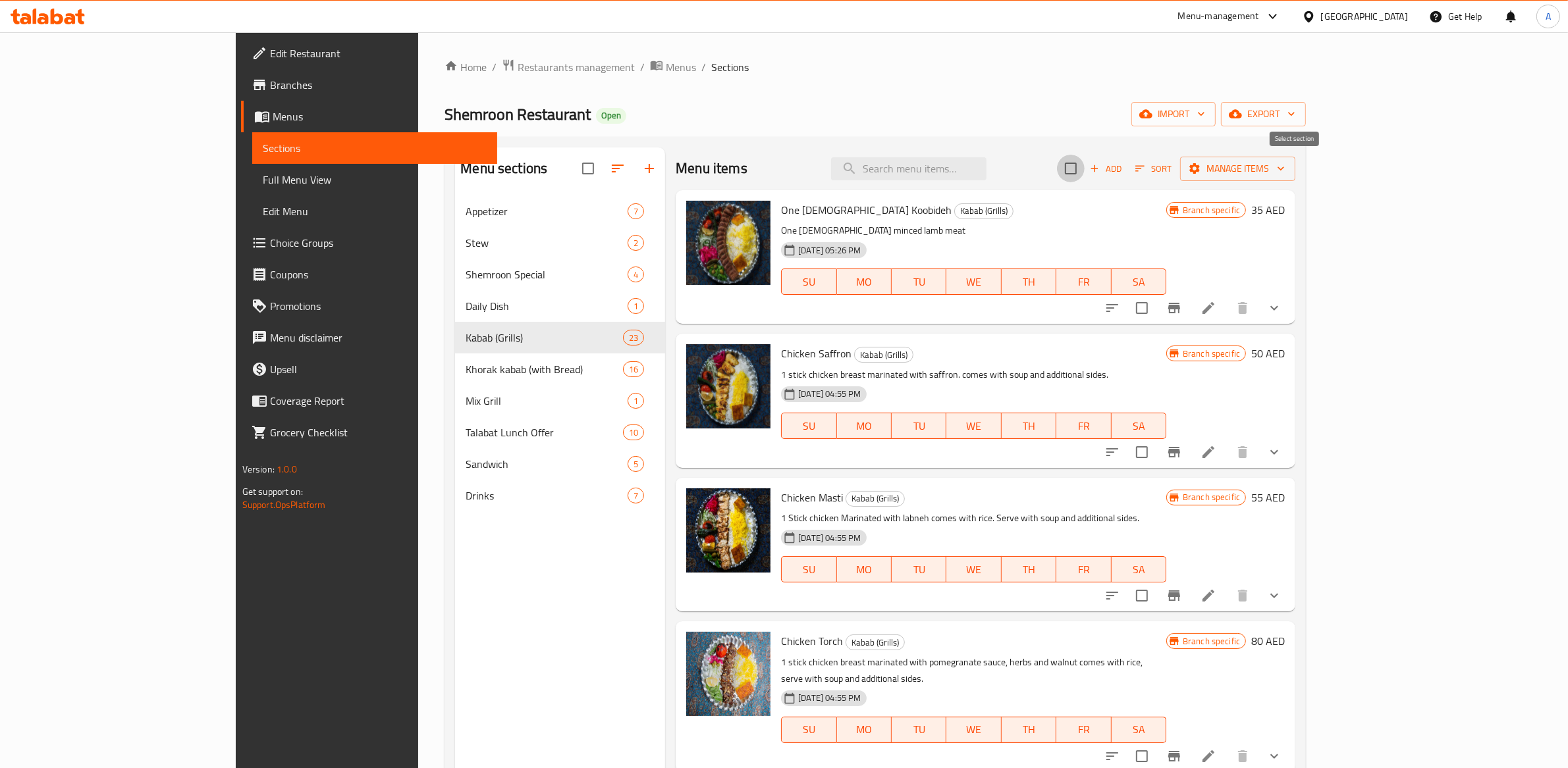
checkbox input "true"
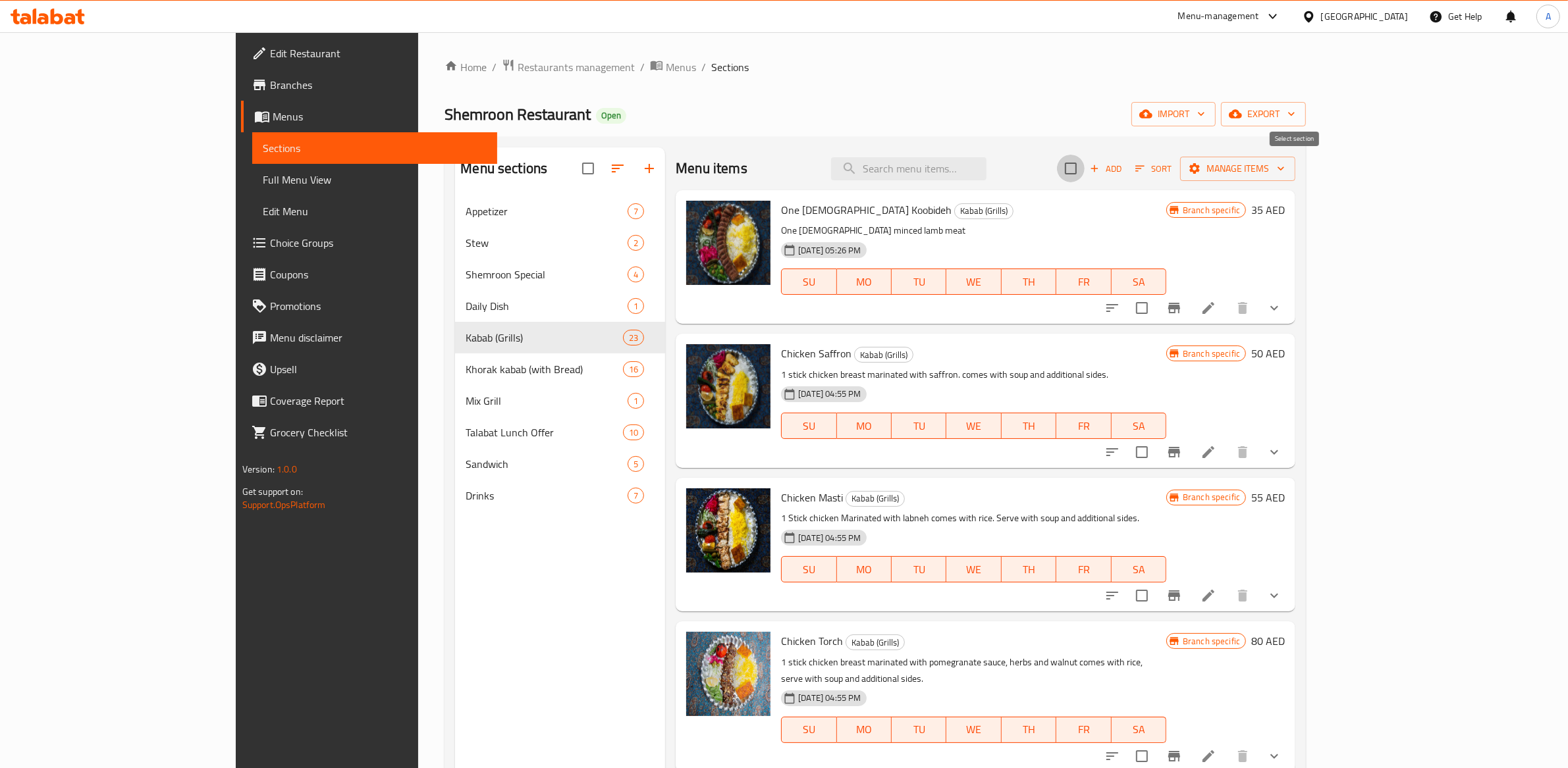
checkbox input "true"
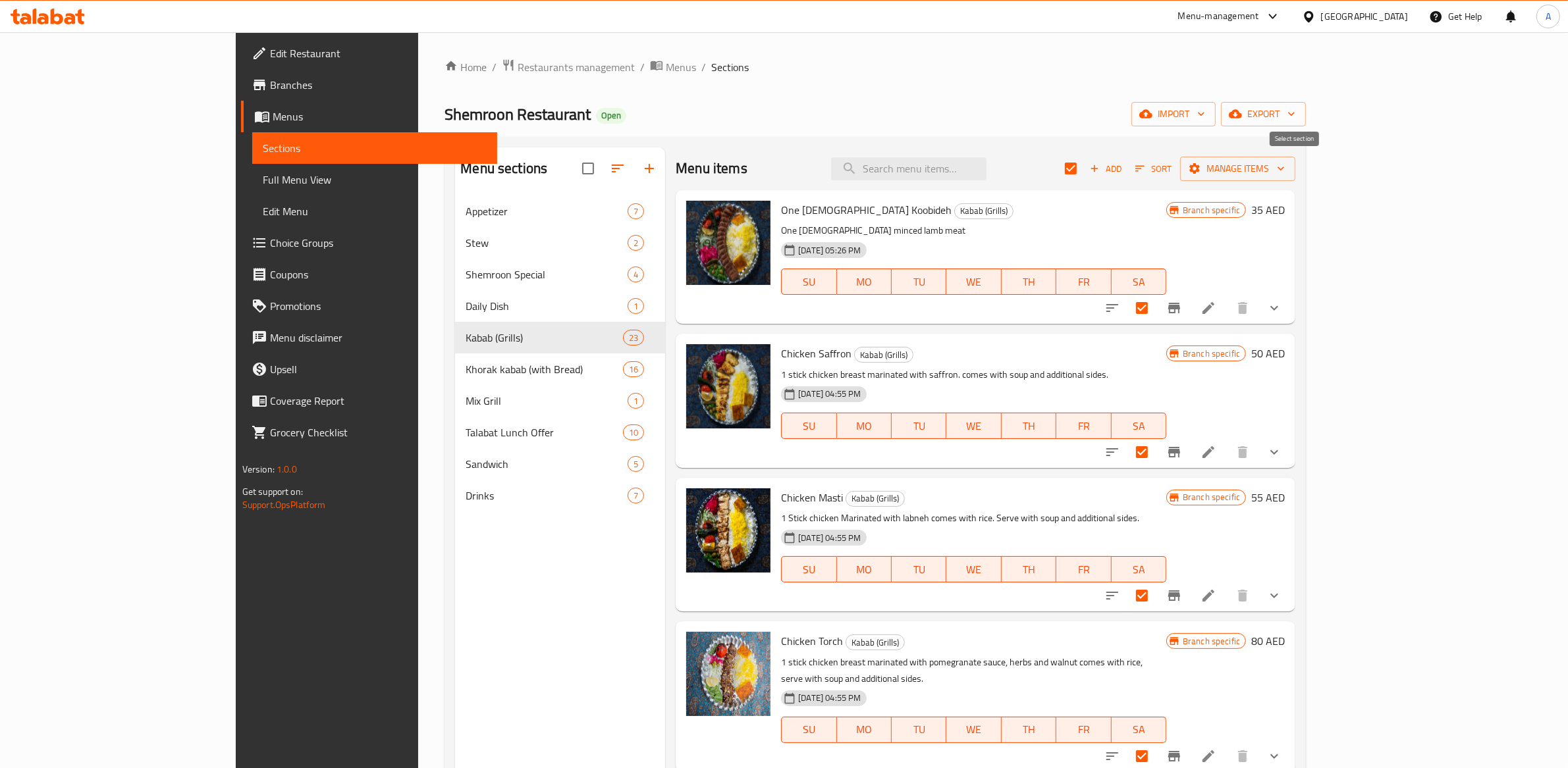
click at [1085, 179] on input "checkbox" at bounding box center [1071, 168] width 28 height 28
checkbox input "false"
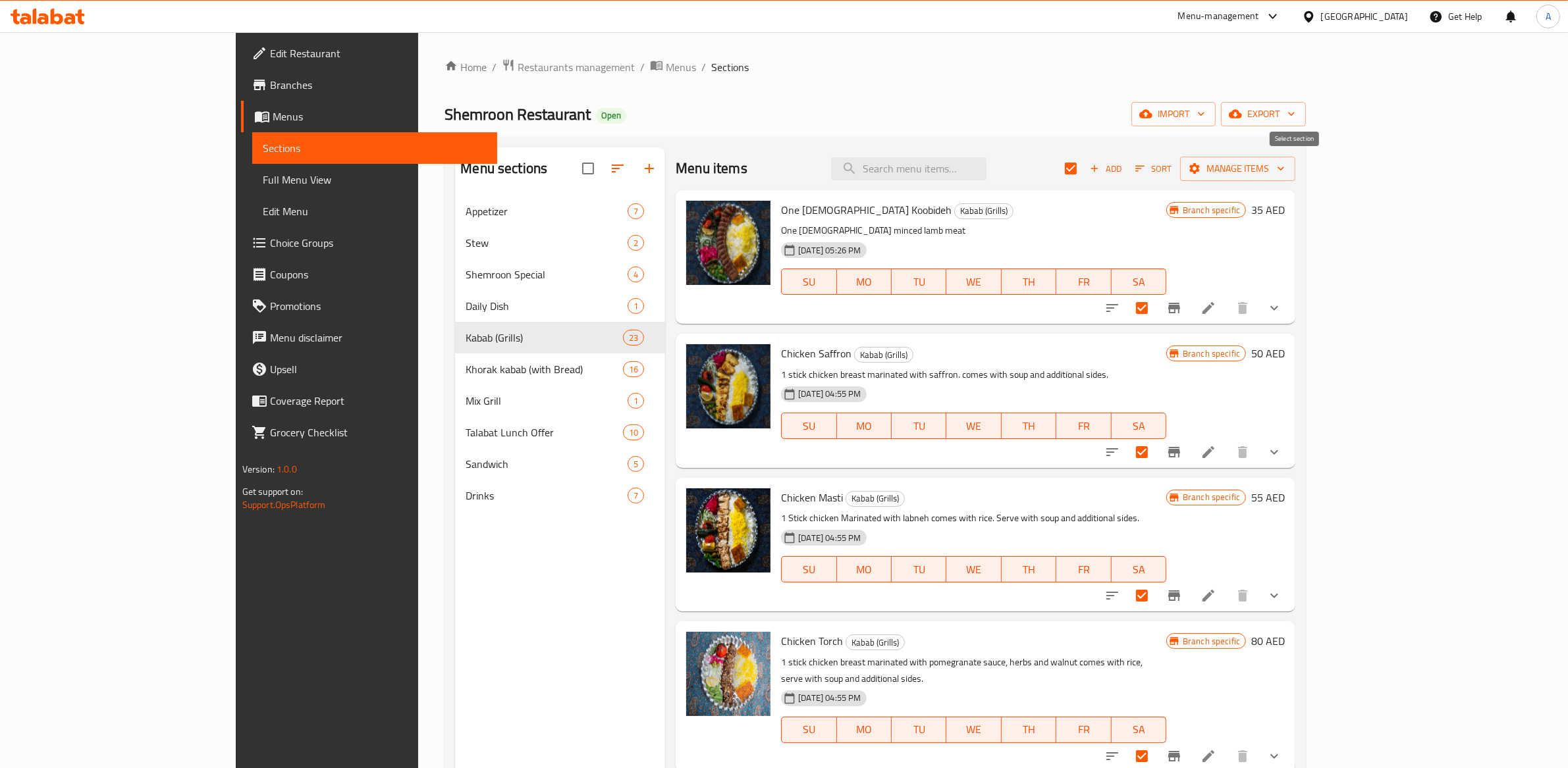
checkbox input "false"
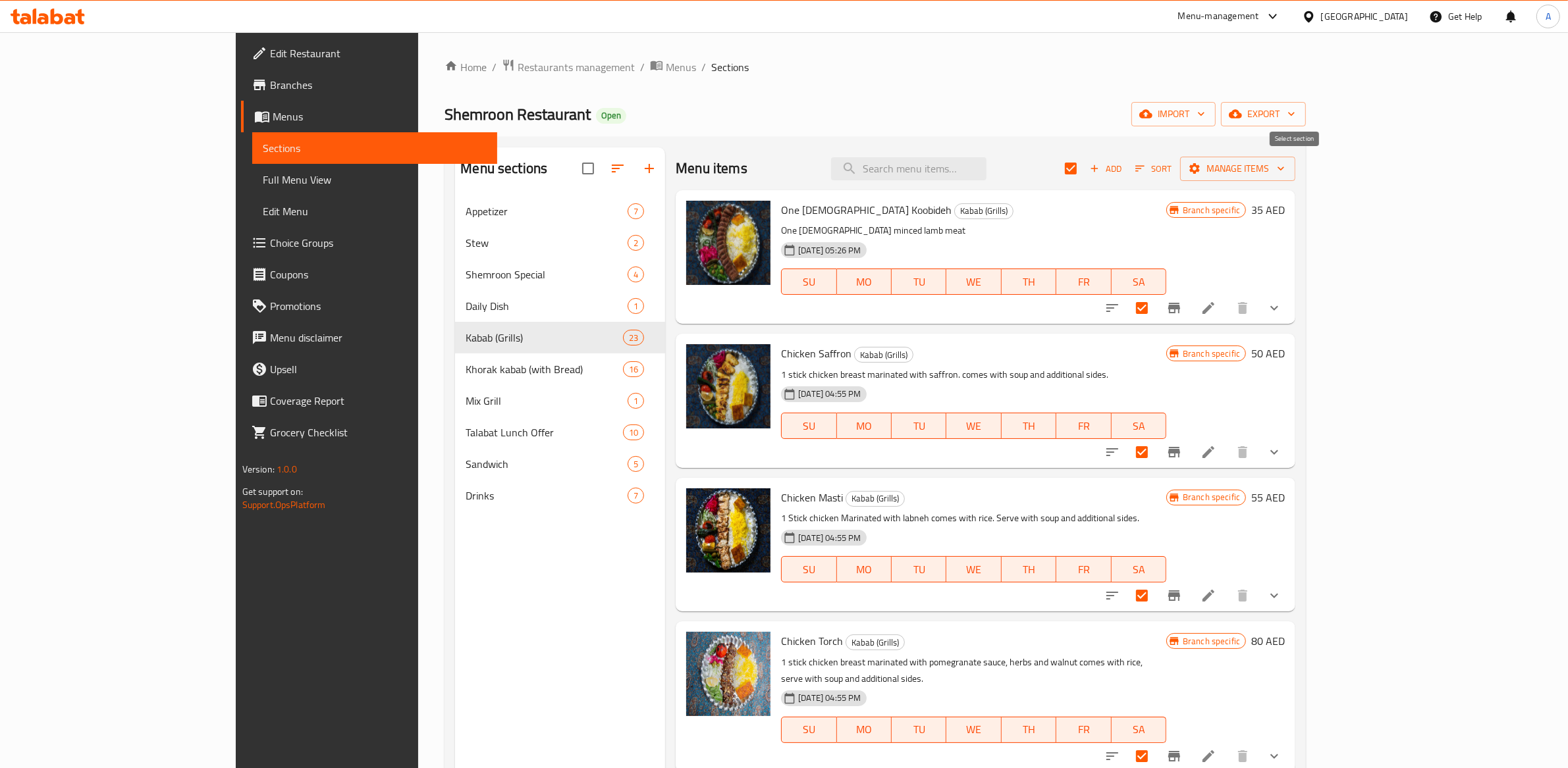
checkbox input "false"
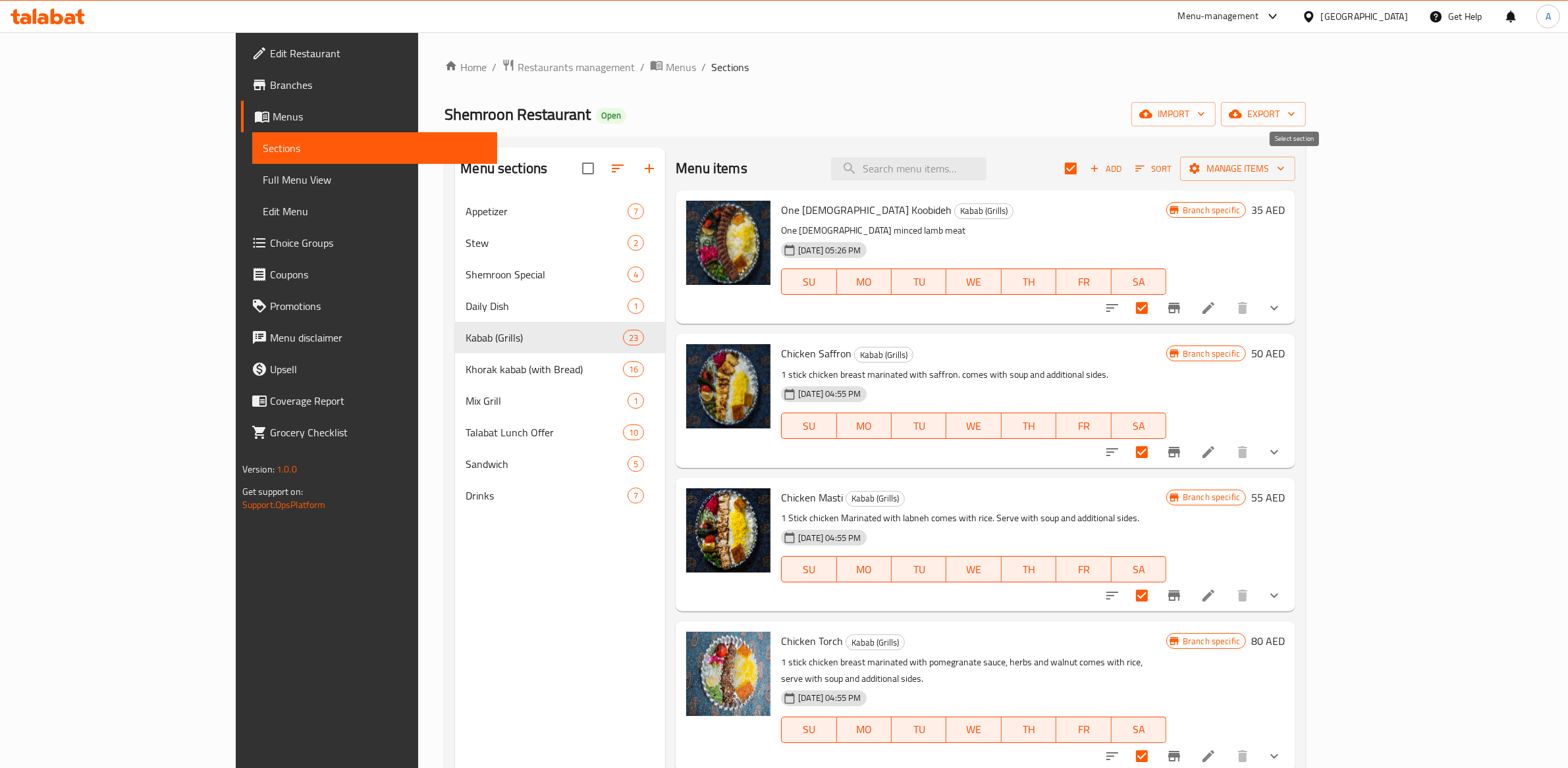
checkbox input "false"
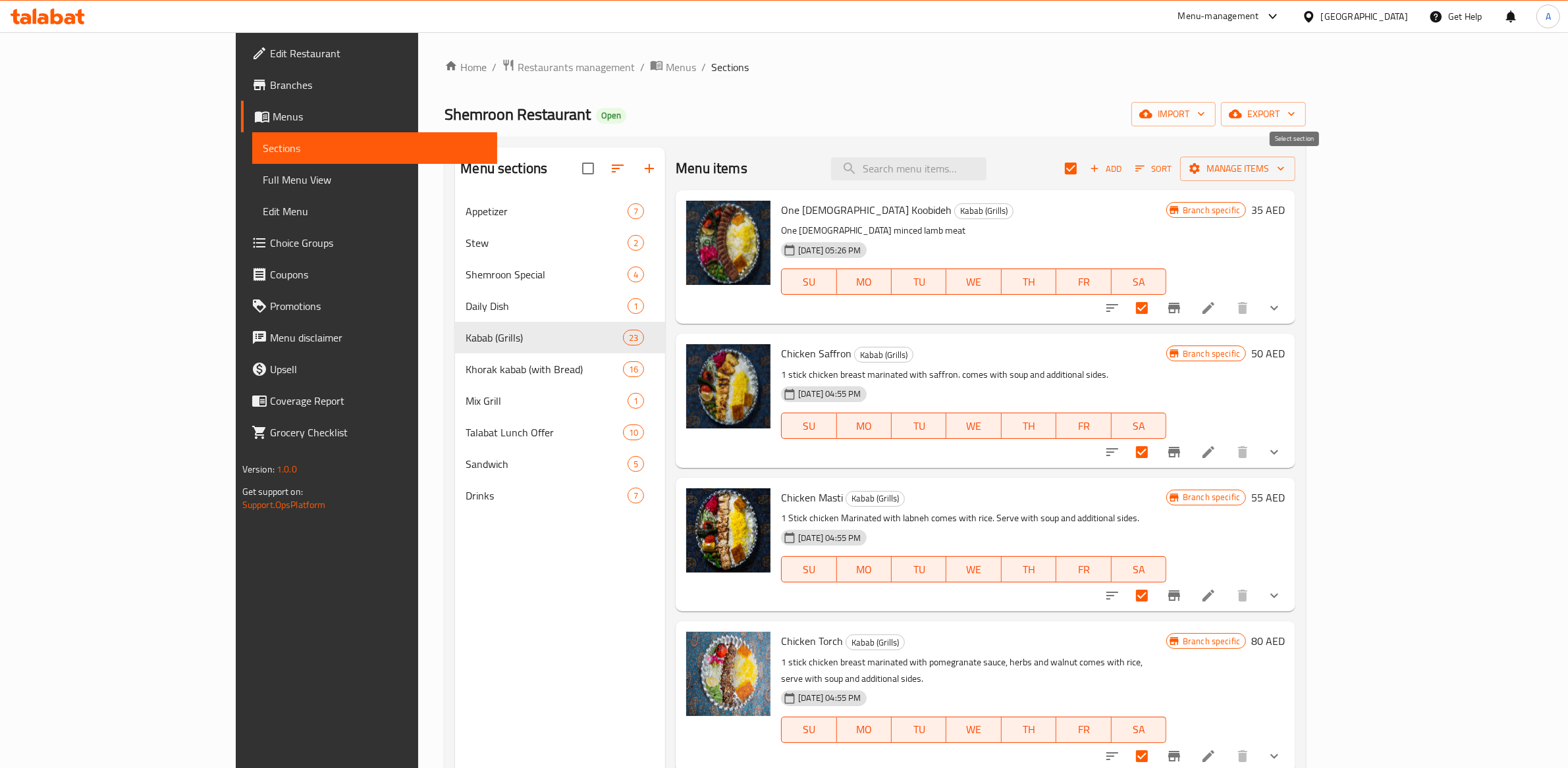
checkbox input "false"
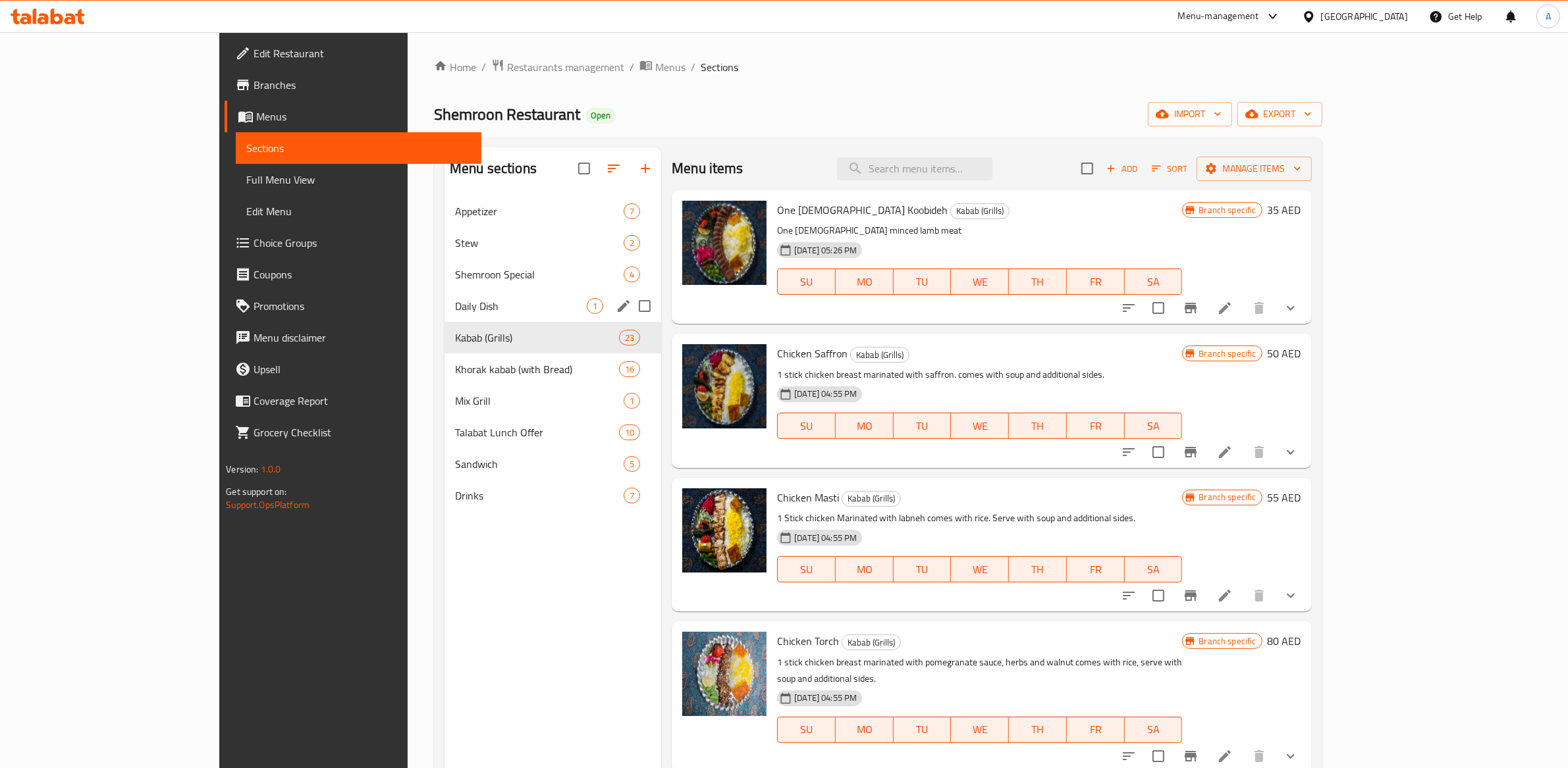
click at [505, 295] on div "Daily Dish 1" at bounding box center [553, 306] width 216 height 32
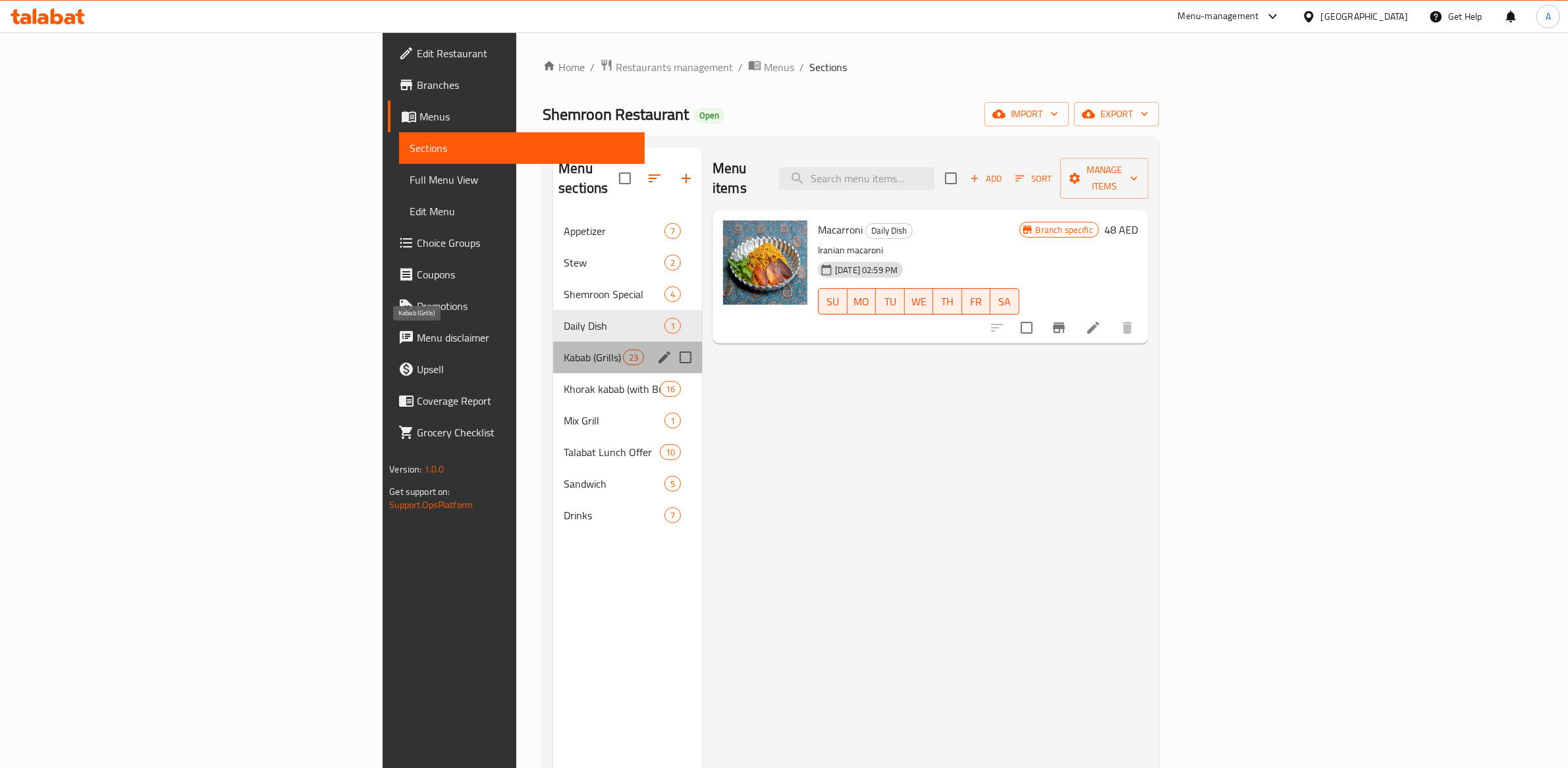
click at [564, 350] on span "Kabab (Grills)" at bounding box center [593, 357] width 60 height 16
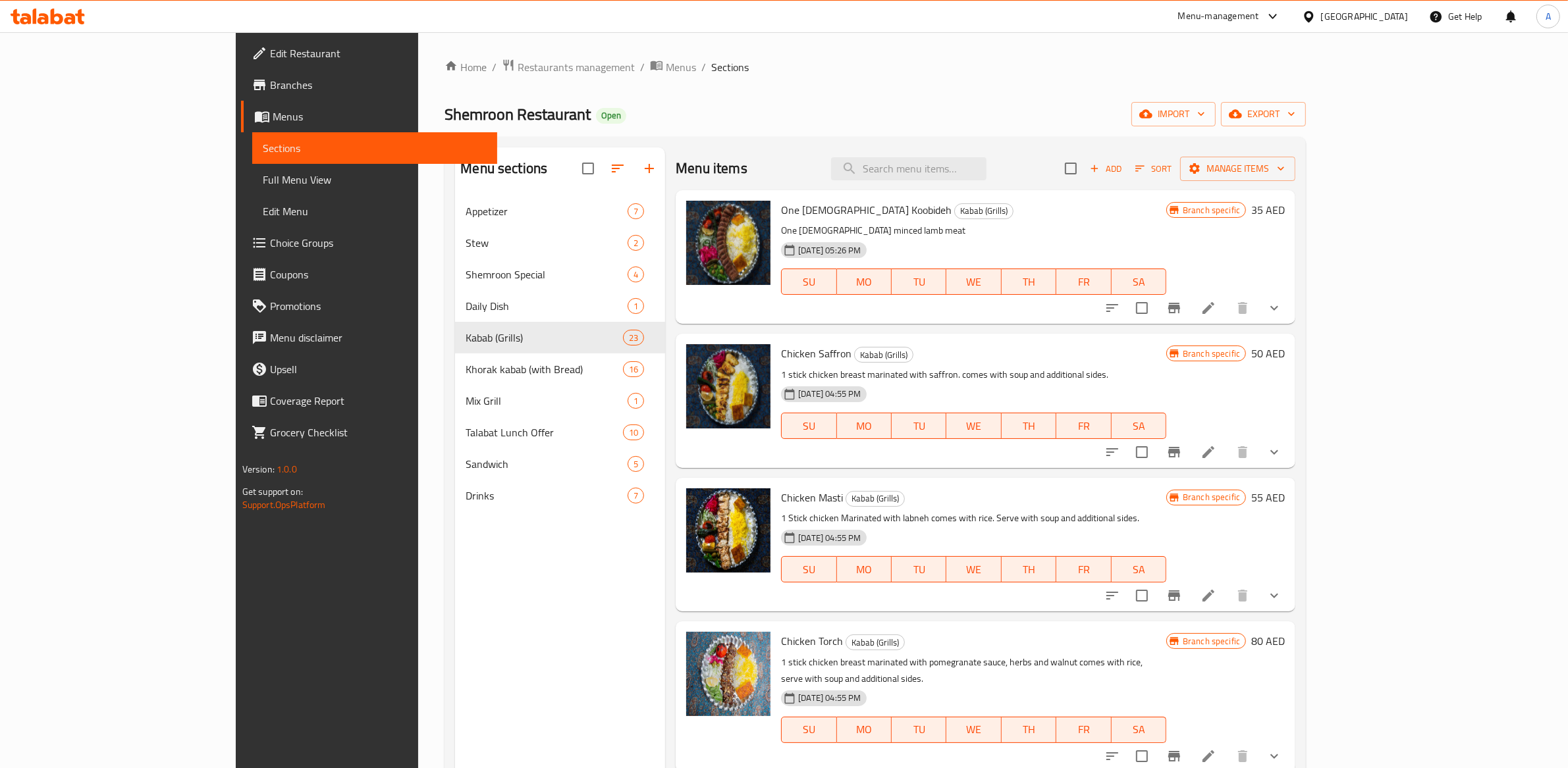
click at [964, 53] on div "Home / Restaurants management / Menus / Sections Shemroon Restaurant Open impor…" at bounding box center [874, 491] width 914 height 920
